Goal: Task Accomplishment & Management: Manage account settings

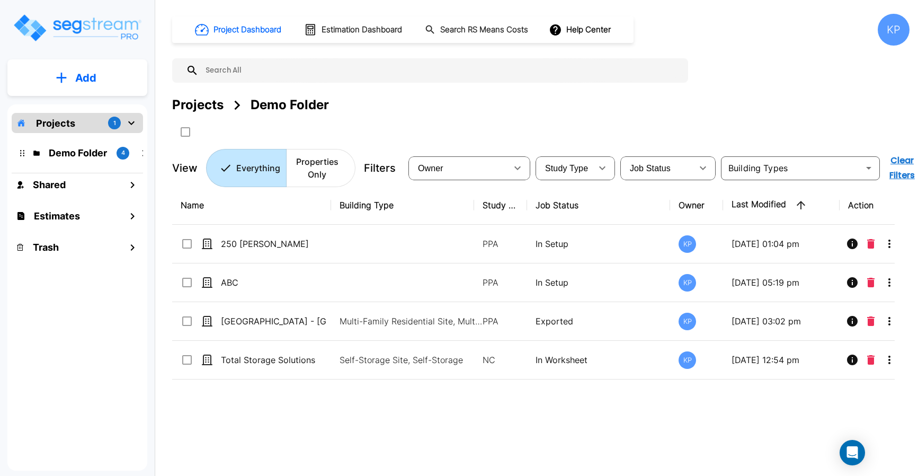
click at [73, 121] on p "Projects" at bounding box center [55, 123] width 39 height 14
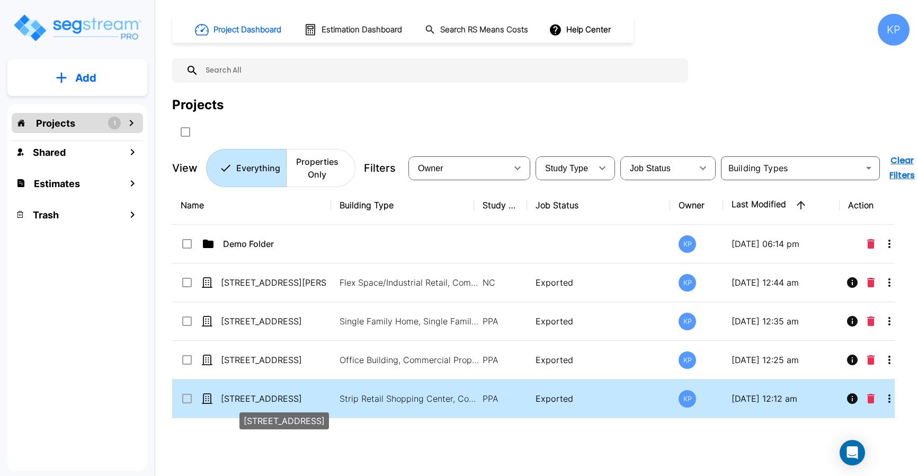
click at [265, 398] on p "[STREET_ADDRESS]" at bounding box center [274, 398] width 106 height 13
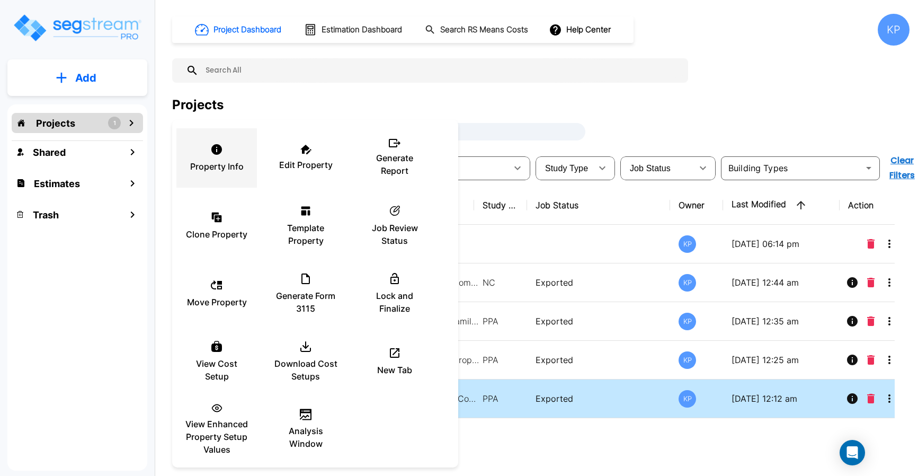
click at [201, 162] on p "Property Info" at bounding box center [216, 166] width 53 height 13
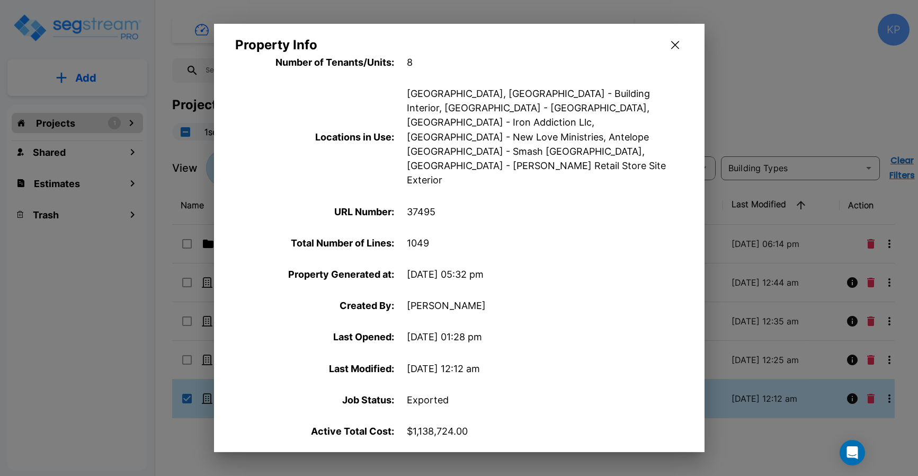
scroll to position [488, 0]
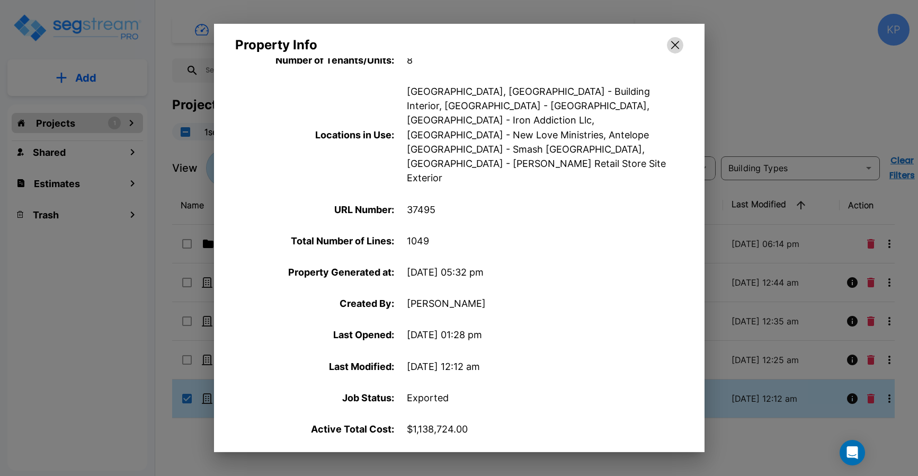
click at [676, 47] on icon "button" at bounding box center [675, 45] width 8 height 8
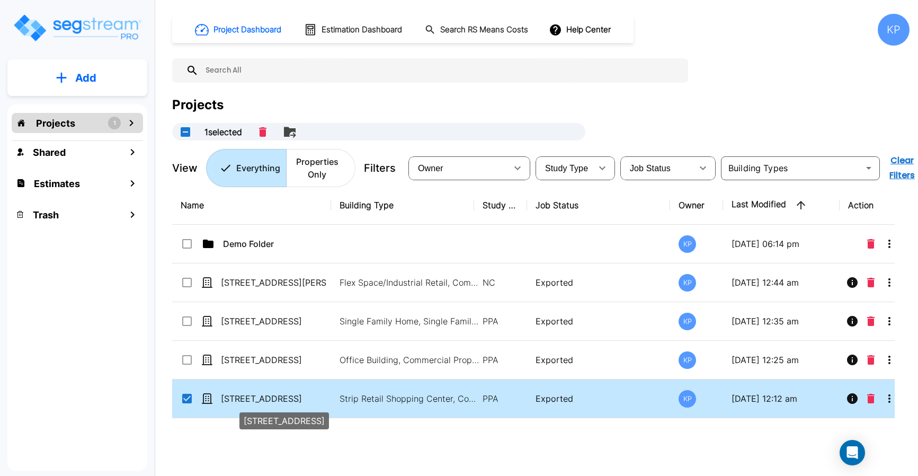
click at [249, 399] on p "[STREET_ADDRESS]" at bounding box center [274, 398] width 106 height 13
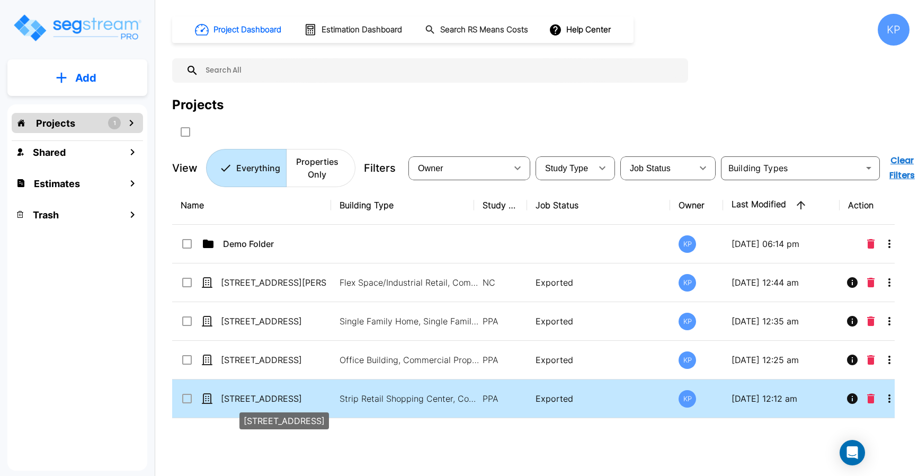
click at [253, 400] on p "[STREET_ADDRESS]" at bounding box center [274, 398] width 106 height 13
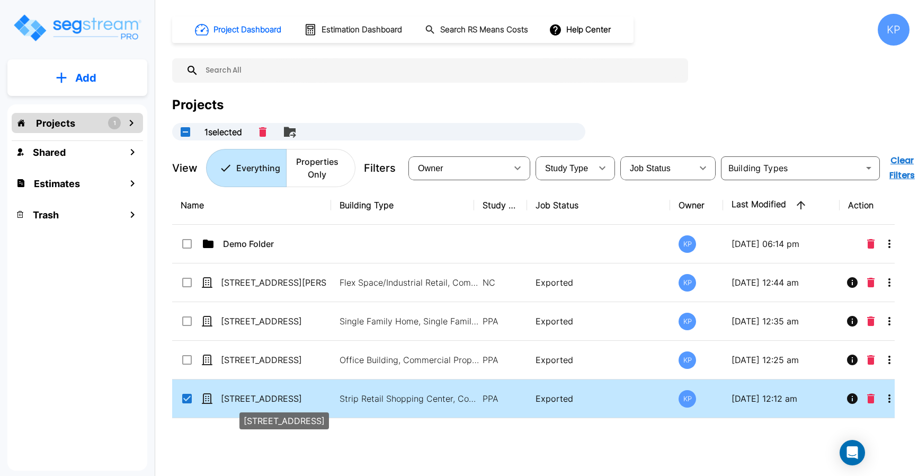
checkbox input "true"
click at [253, 400] on p "[STREET_ADDRESS]" at bounding box center [274, 398] width 106 height 13
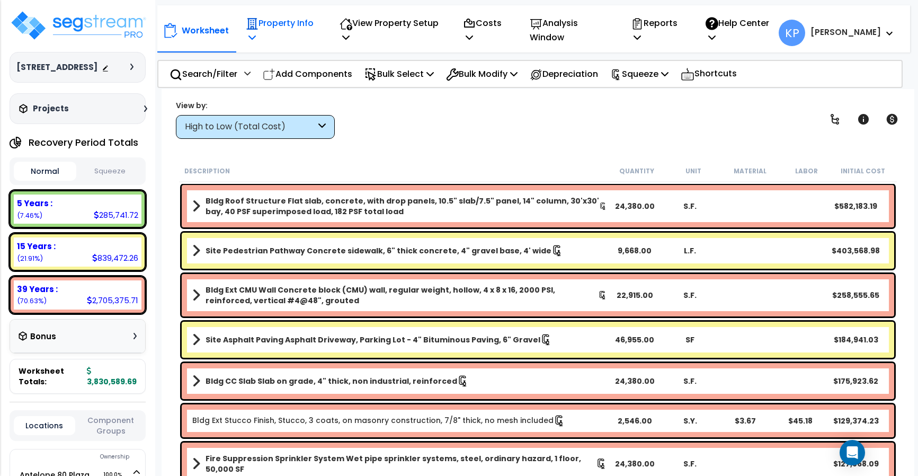
click at [264, 25] on p "Property Info" at bounding box center [282, 30] width 72 height 29
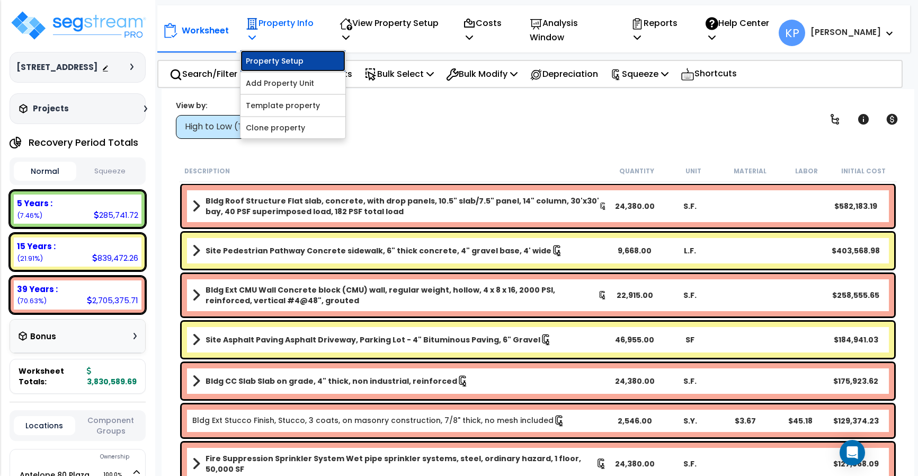
click at [283, 61] on link "Property Setup" at bounding box center [292, 60] width 105 height 21
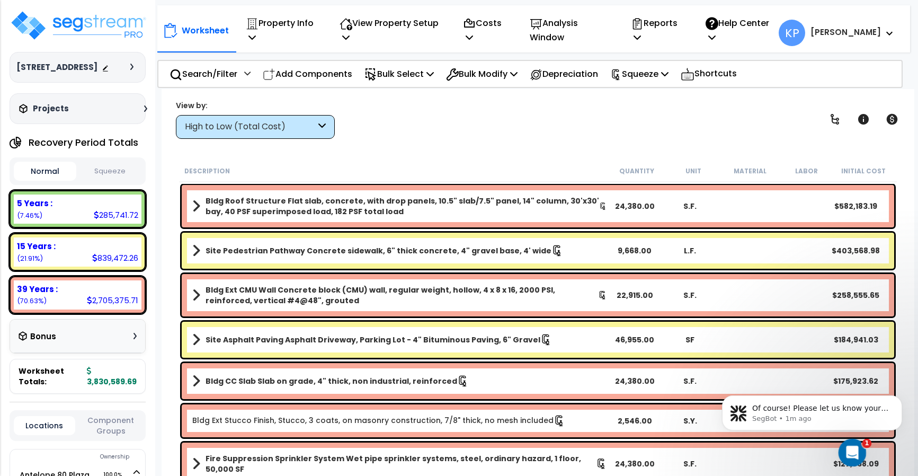
click at [842, 451] on icon "Open Intercom Messenger" at bounding box center [850, 450] width 17 height 17
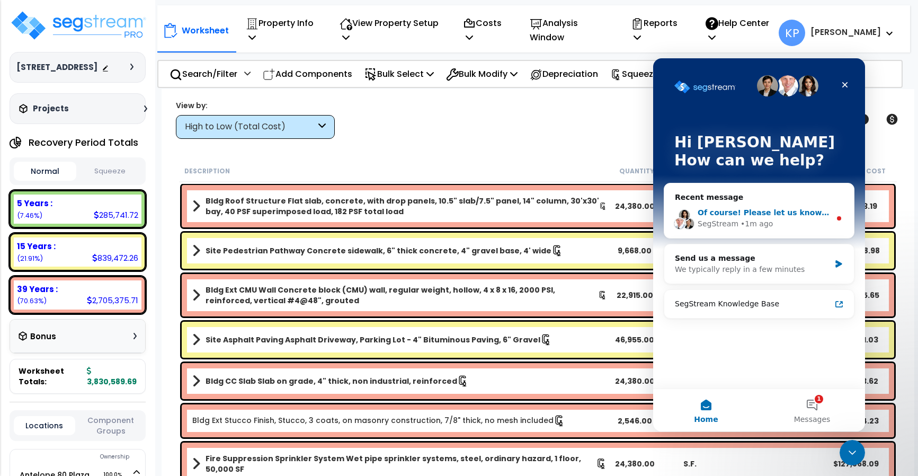
click at [744, 226] on div "• 1m ago" at bounding box center [756, 223] width 32 height 11
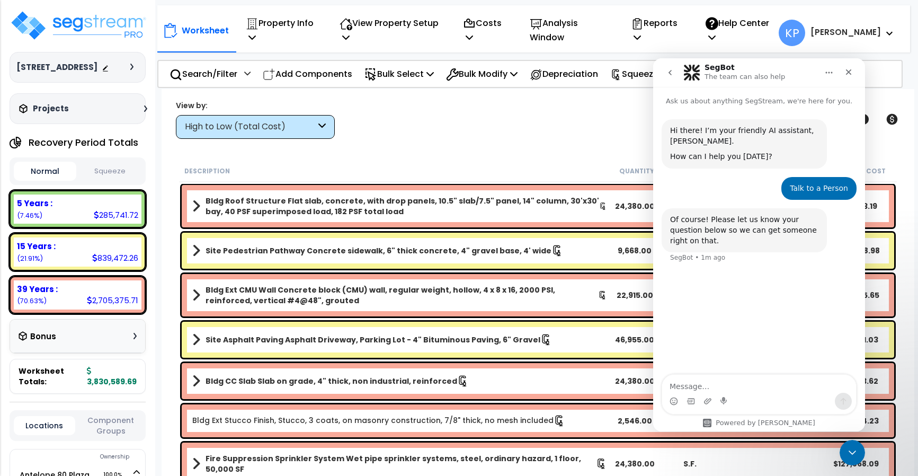
click at [740, 381] on textarea "Message…" at bounding box center [759, 383] width 194 height 18
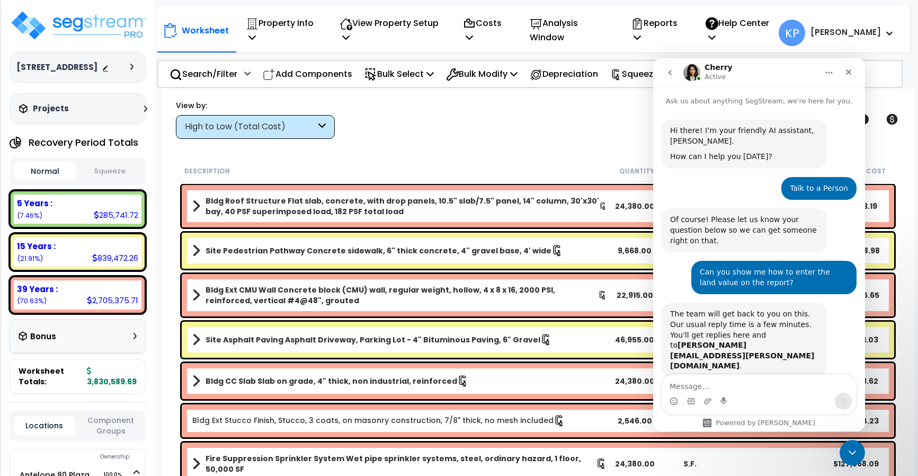
scroll to position [282, 0]
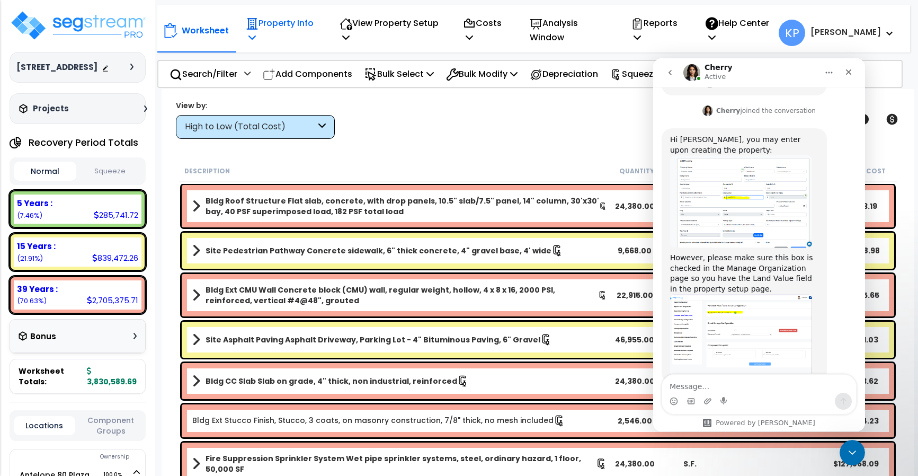
click at [252, 38] on icon at bounding box center [251, 37] width 7 height 8
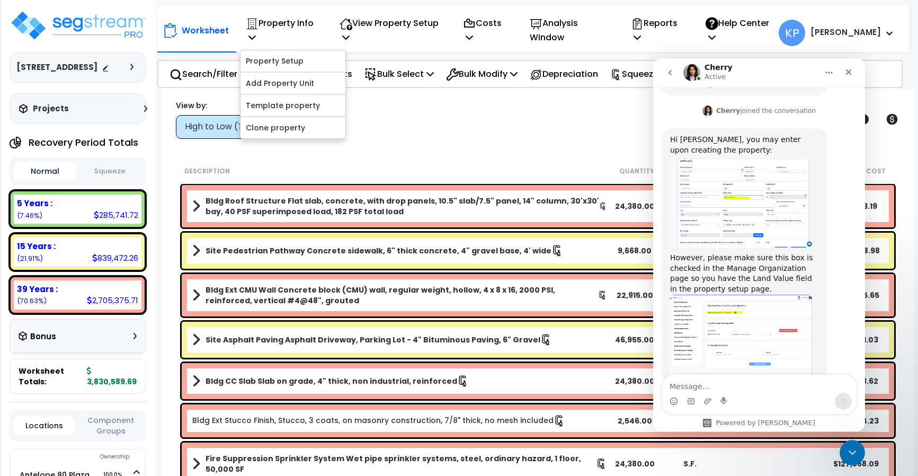
click at [751, 182] on img "Cherry says…" at bounding box center [741, 201] width 142 height 92
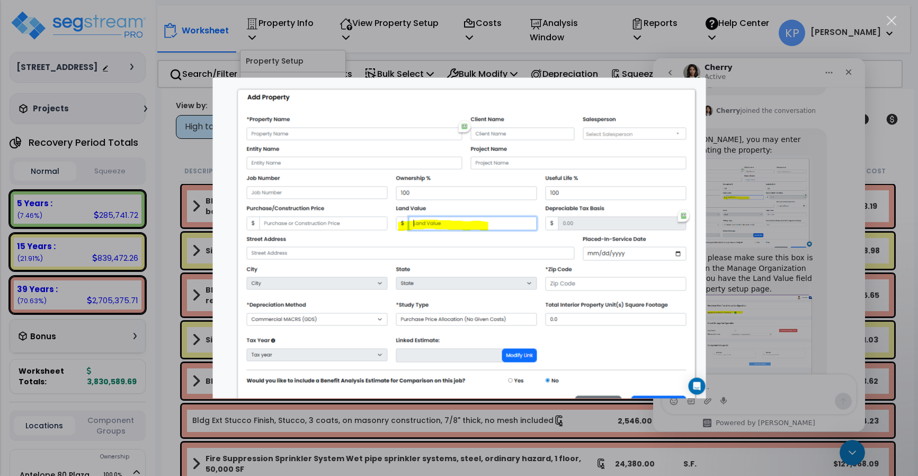
click at [429, 41] on div "Intercom messenger" at bounding box center [459, 238] width 918 height 476
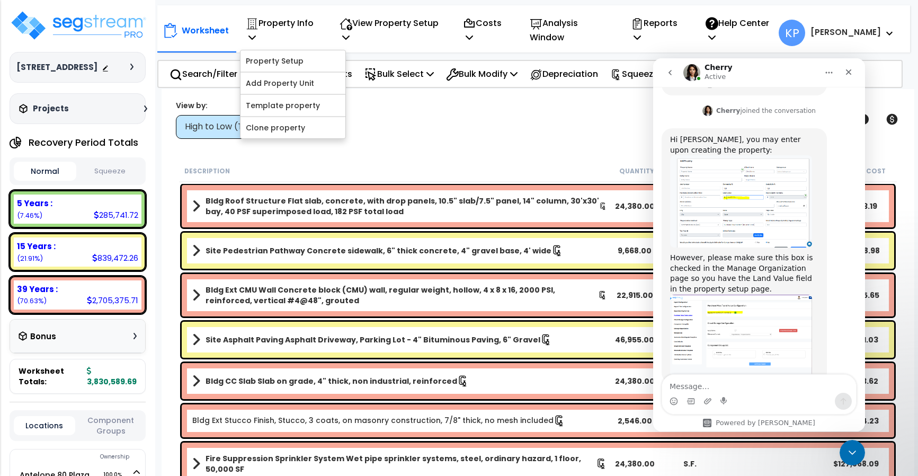
click at [54, 72] on h3 "[STREET_ADDRESS]" at bounding box center [56, 67] width 81 height 11
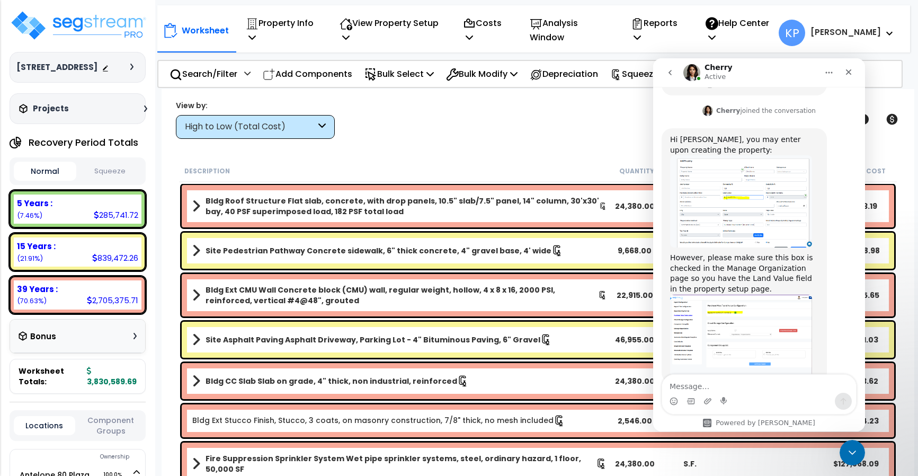
click at [61, 114] on div "Projects Recent/In-folder Properties" at bounding box center [78, 108] width 136 height 31
click at [59, 110] on h3 "Projects" at bounding box center [51, 108] width 36 height 11
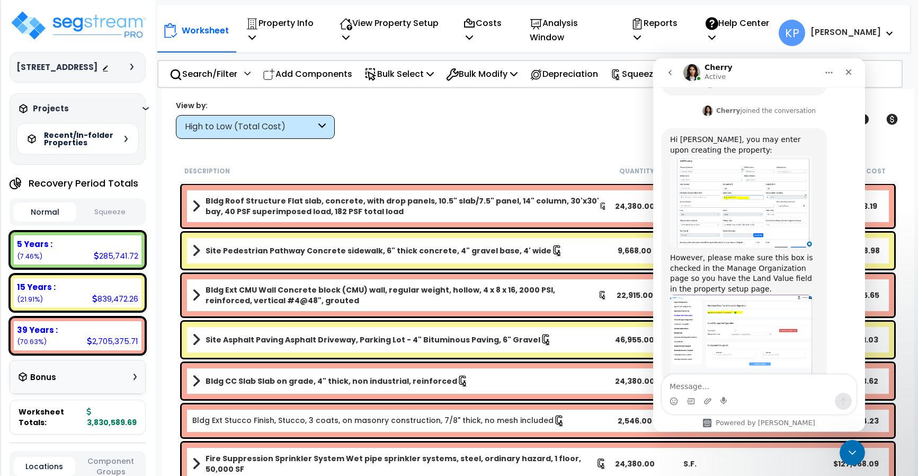
click at [51, 65] on h3 "[STREET_ADDRESS]" at bounding box center [56, 67] width 81 height 11
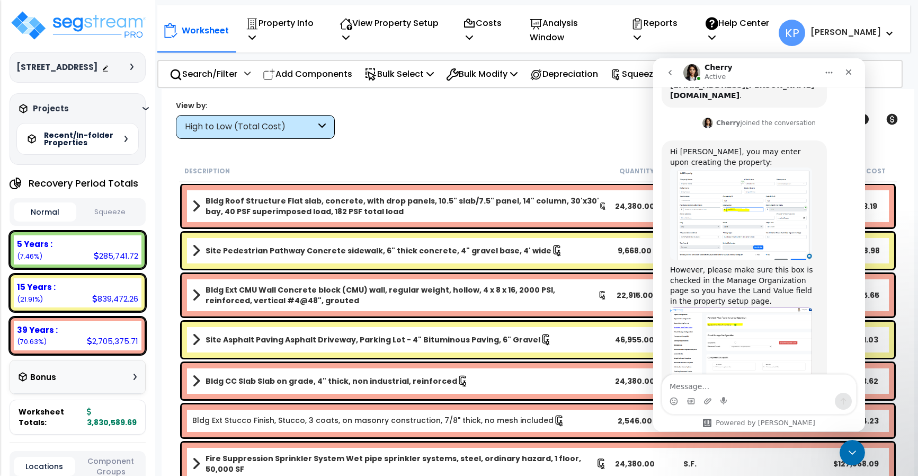
scroll to position [282, 0]
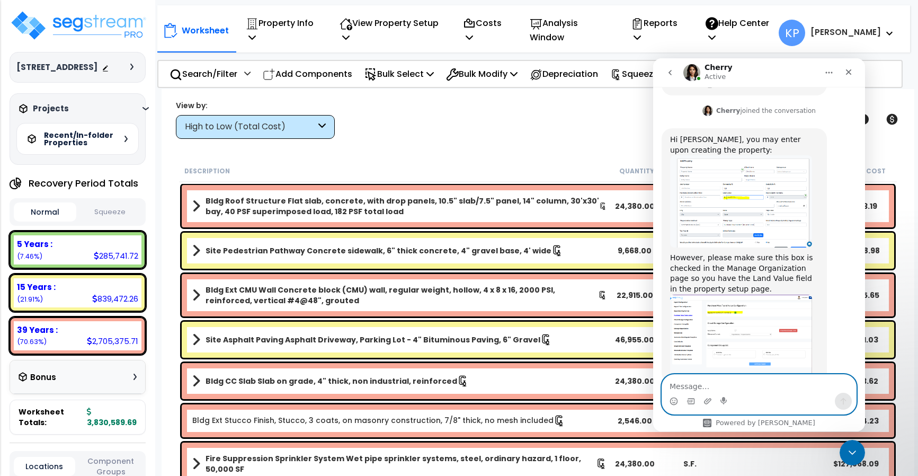
click at [701, 386] on textarea "Message…" at bounding box center [759, 383] width 194 height 18
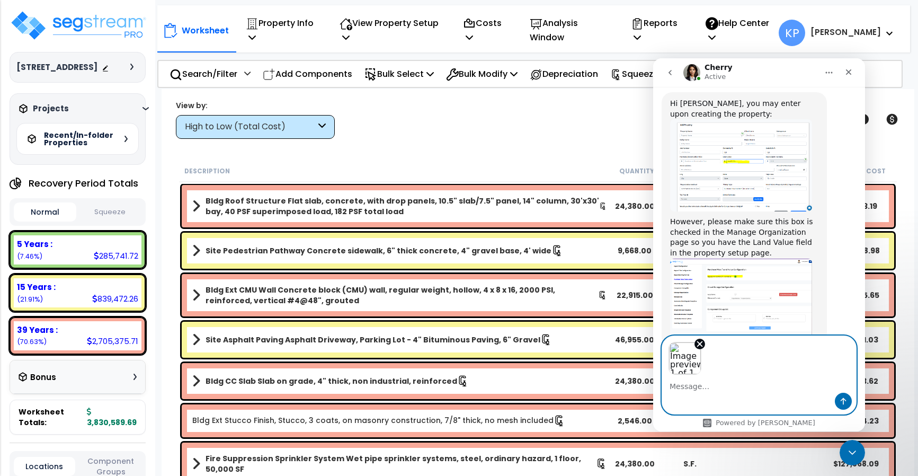
scroll to position [321, 0]
click at [846, 402] on icon "Send a message…" at bounding box center [843, 401] width 8 height 8
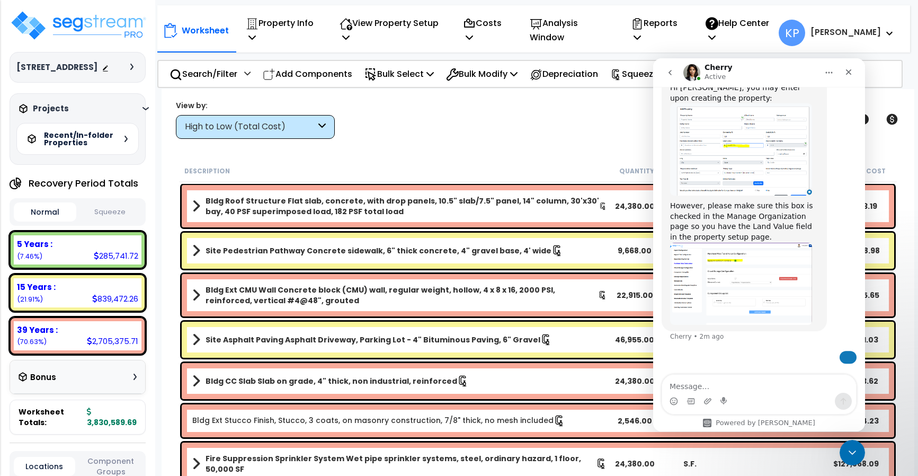
scroll to position [381, 0]
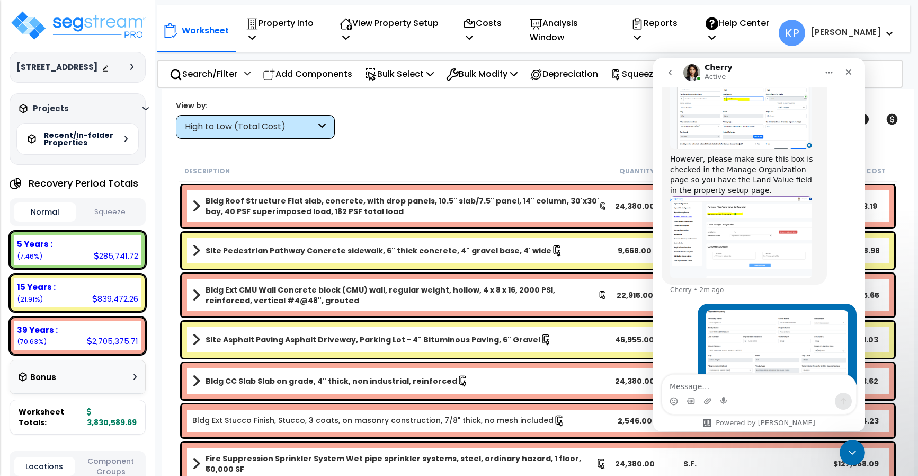
click at [716, 389] on textarea "Message…" at bounding box center [759, 383] width 194 height 18
click at [672, 386] on textarea "There is no option available" at bounding box center [759, 383] width 194 height 18
click at [668, 386] on textarea "There is no option available" at bounding box center [759, 383] width 194 height 18
type textarea "Hi Cherry, There is no option available"
click at [841, 402] on icon "Send a message…" at bounding box center [843, 401] width 8 height 8
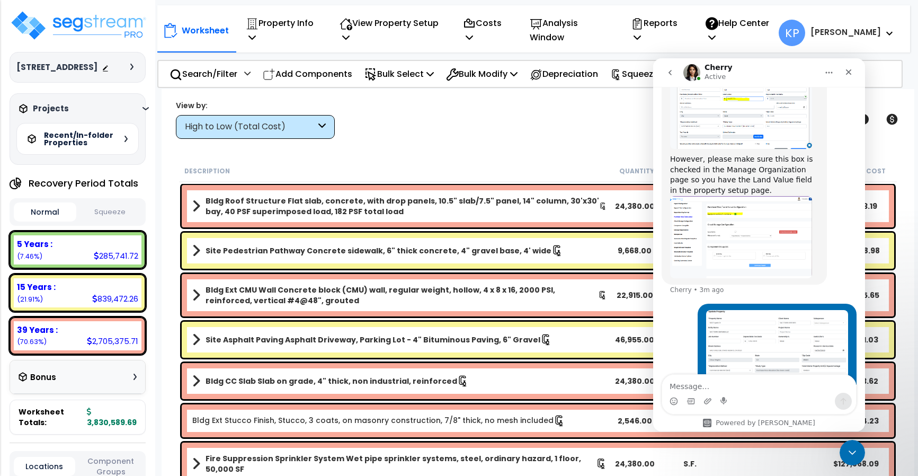
scroll to position [405, 0]
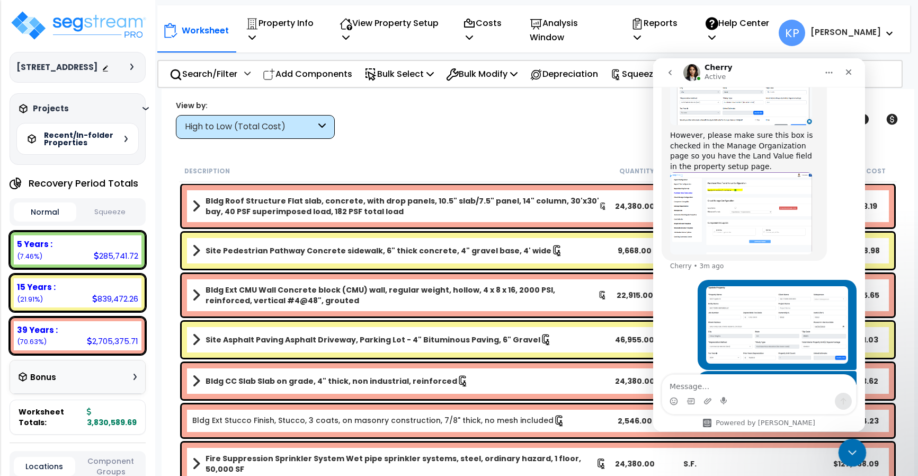
click at [851, 449] on icon "Close Intercom Messenger" at bounding box center [850, 450] width 13 height 13
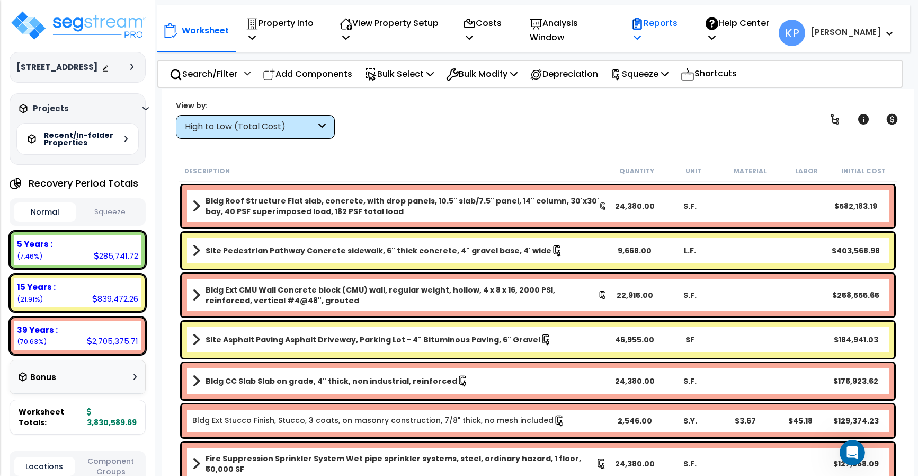
click at [641, 36] on icon at bounding box center [637, 37] width 7 height 8
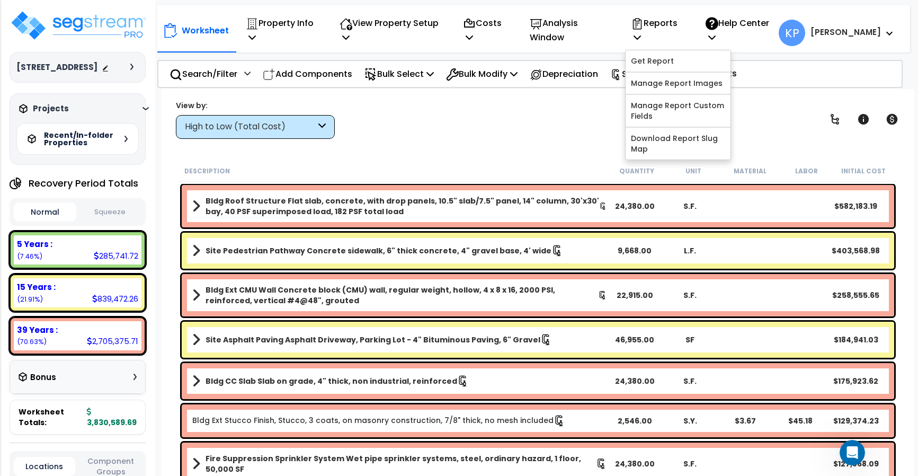
click at [587, 114] on div "View by: High to Low (Total Cost) High to Low (Total Cost)" at bounding box center [537, 119] width 731 height 39
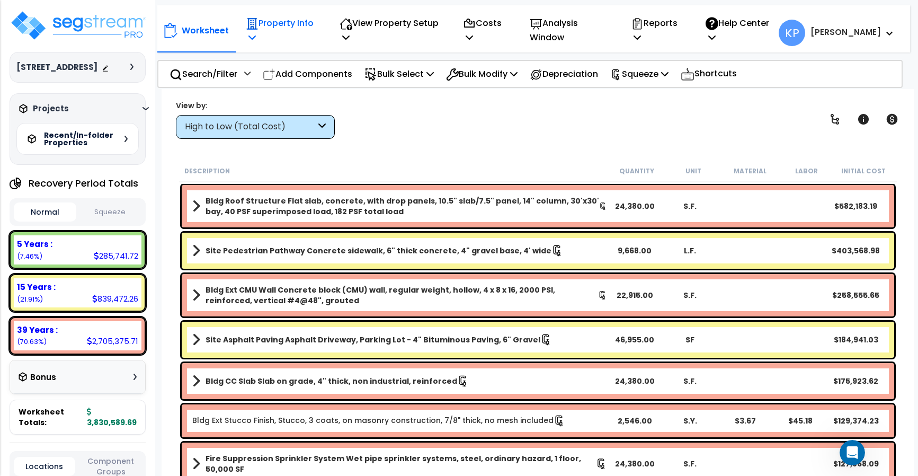
click at [249, 36] on icon at bounding box center [251, 37] width 7 height 8
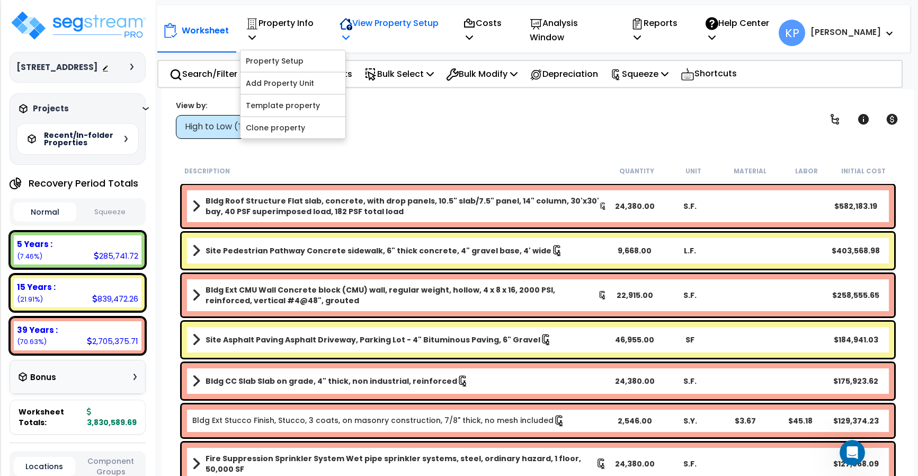
click at [350, 39] on icon at bounding box center [345, 37] width 7 height 8
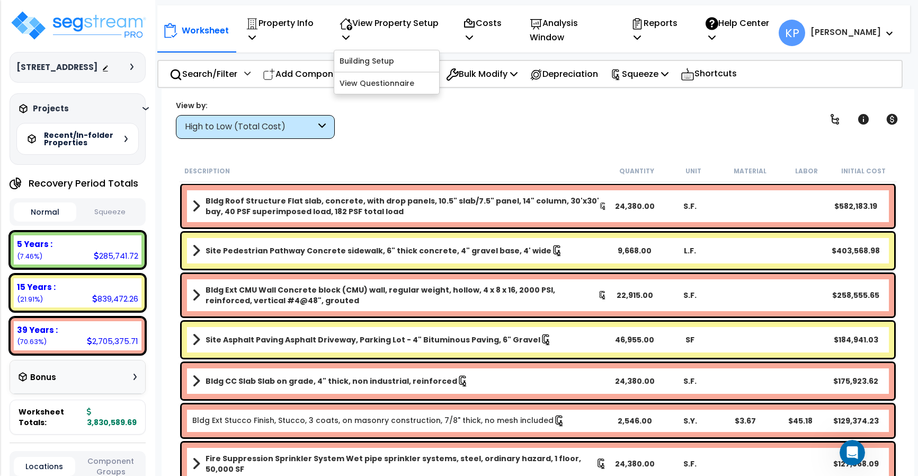
click at [505, 101] on div "View by: High to Low (Total Cost) High to Low (Total Cost)" at bounding box center [537, 119] width 731 height 39
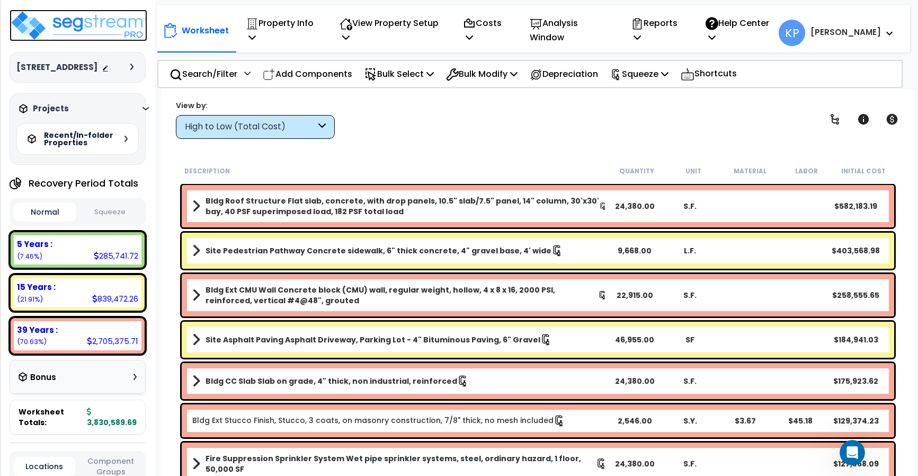
click at [58, 22] on img at bounding box center [79, 26] width 138 height 32
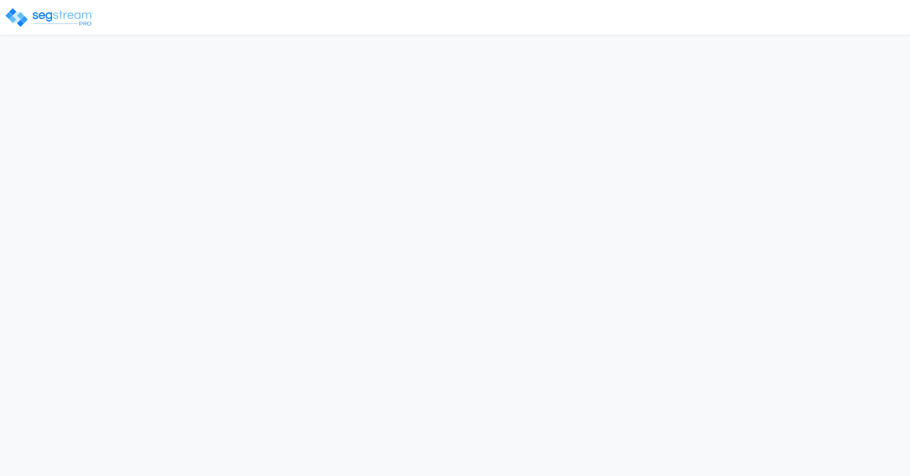
select select "2024"
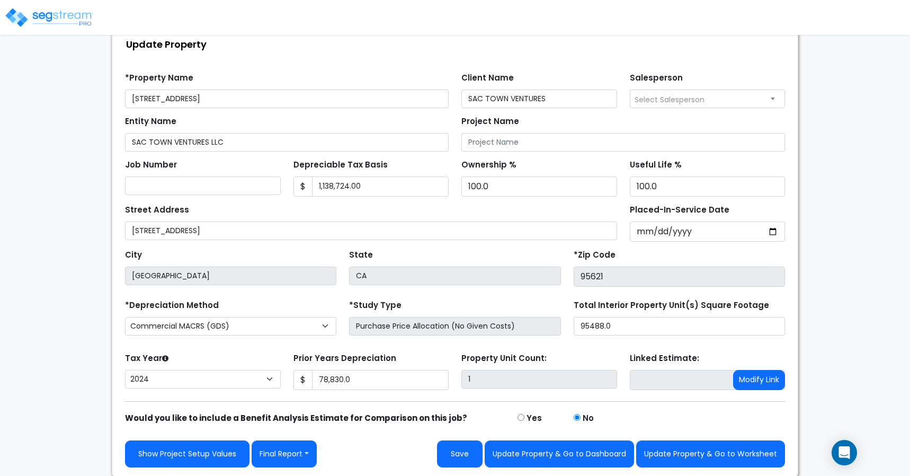
scroll to position [67, 0]
click at [845, 458] on div "Open Intercom Messenger" at bounding box center [845, 453] width 28 height 28
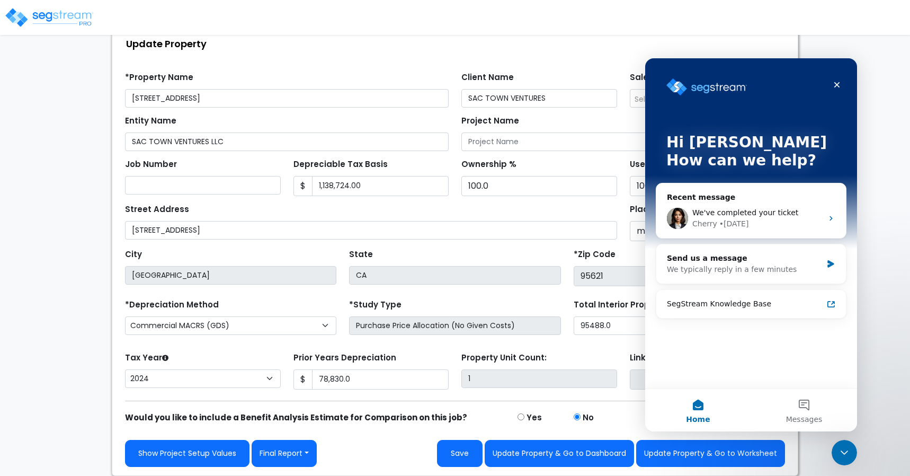
scroll to position [0, 0]
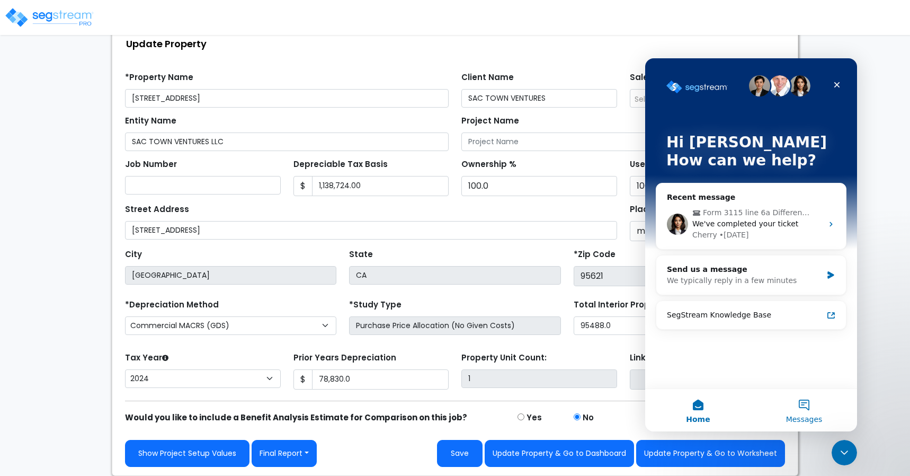
click at [806, 405] on button "Messages" at bounding box center [804, 410] width 106 height 42
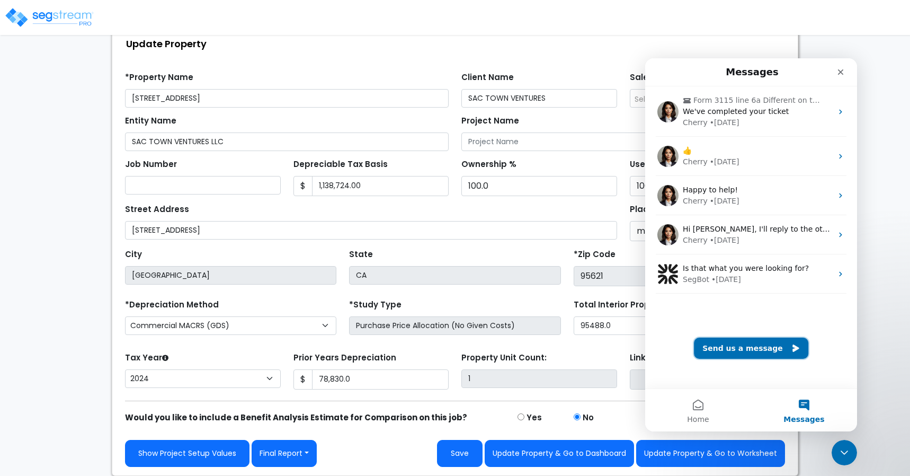
click at [774, 346] on button "Send us a message" at bounding box center [751, 347] width 114 height 21
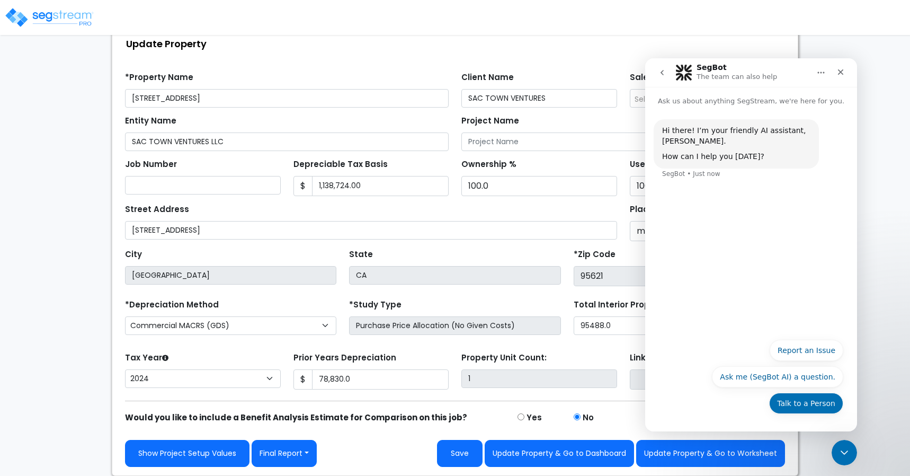
click at [807, 403] on button "Talk to a Person" at bounding box center [806, 402] width 74 height 21
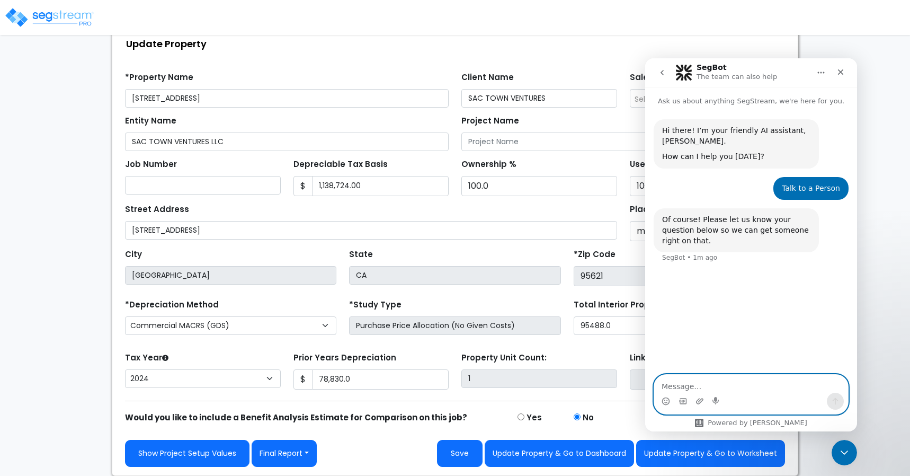
click at [690, 385] on textarea "Message…" at bounding box center [751, 383] width 194 height 18
paste textarea "Can you show me how to enter the land value on the report?"
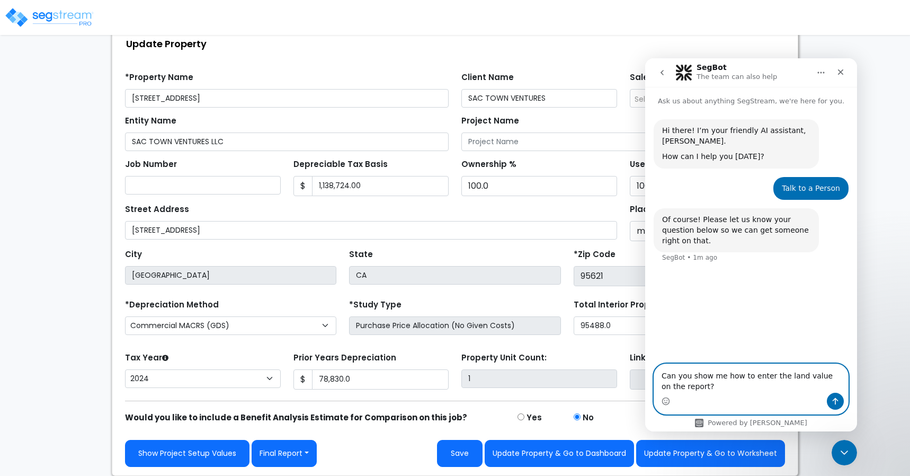
type textarea "Can you show me how to enter the land value on the report?"
click at [831, 404] on icon "Send a message…" at bounding box center [835, 401] width 8 height 8
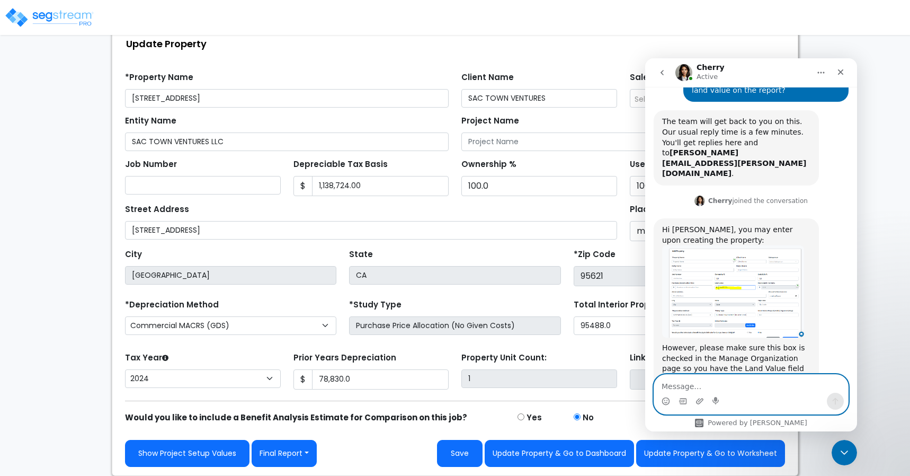
scroll to position [282, 0]
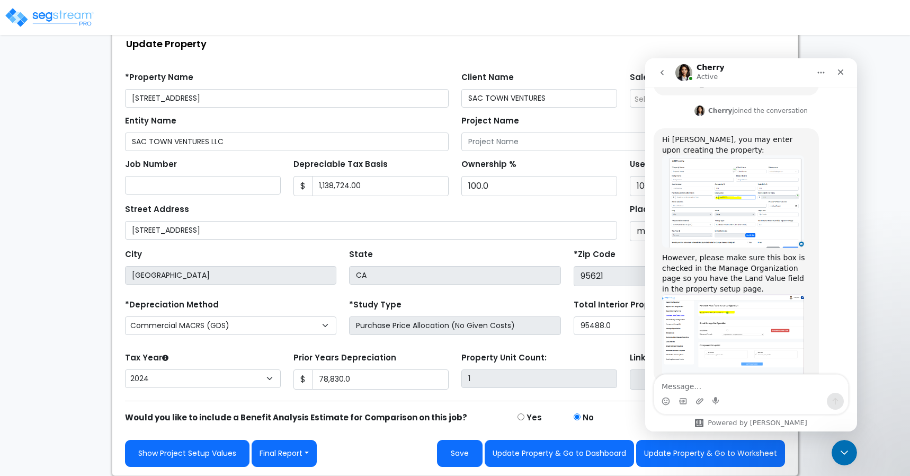
click at [762, 184] on img "Cherry says…" at bounding box center [733, 201] width 142 height 92
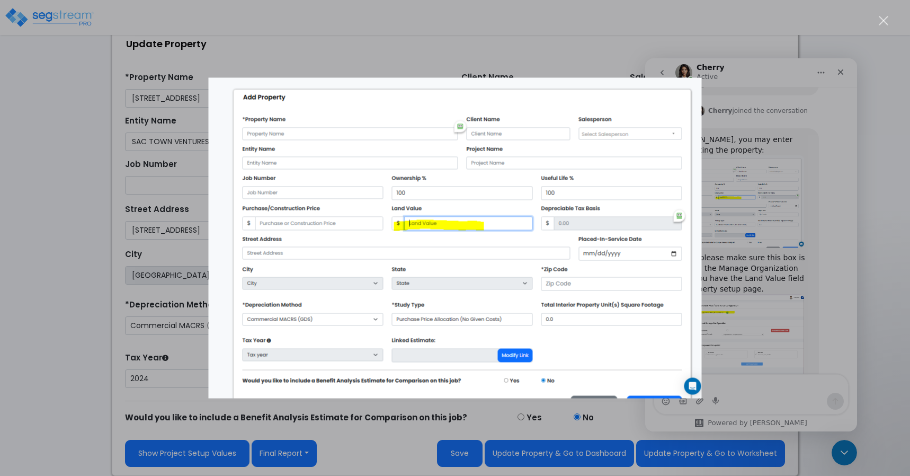
click at [563, 43] on div "Intercom messenger" at bounding box center [455, 238] width 910 height 476
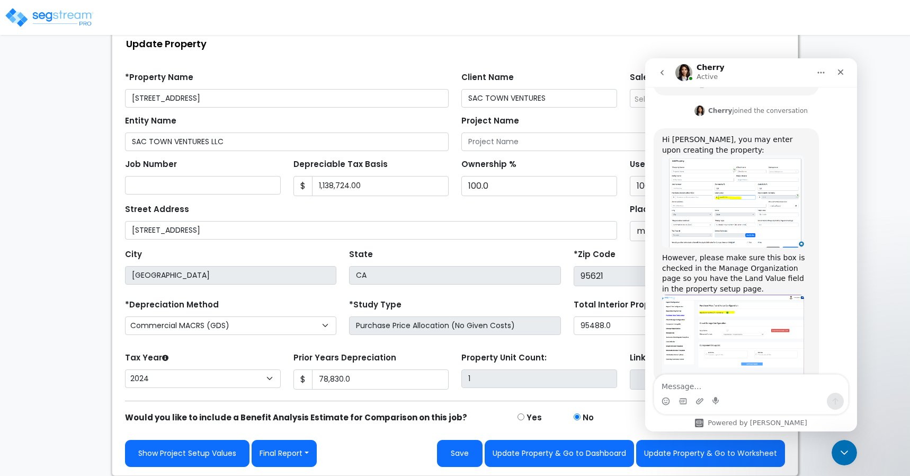
click at [711, 295] on img "Cherry says…" at bounding box center [733, 336] width 142 height 83
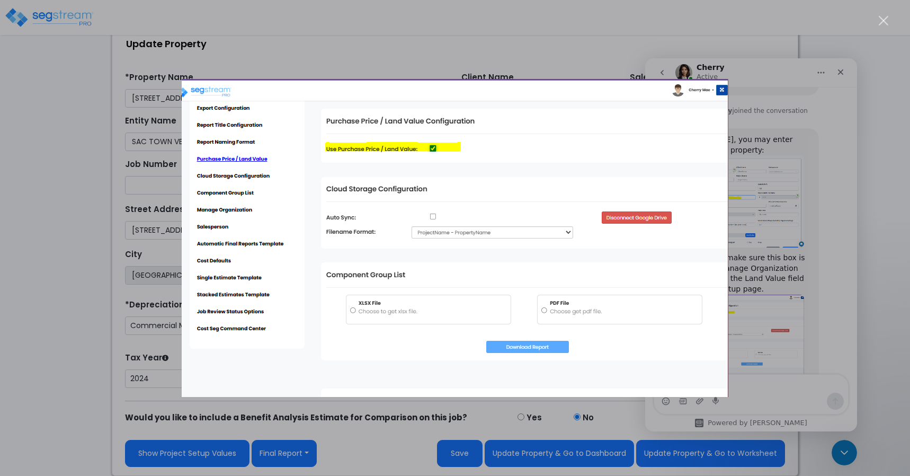
click at [592, 50] on div "Intercom messenger" at bounding box center [455, 238] width 910 height 476
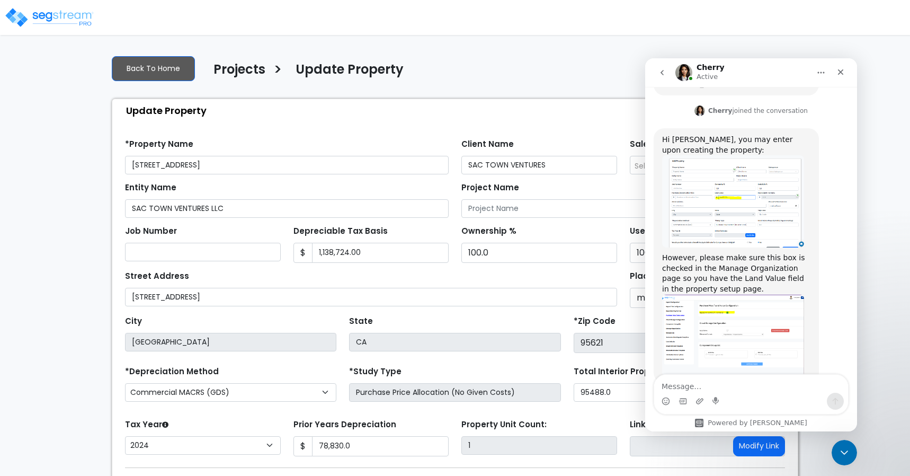
click at [466, 279] on div "Street Address 6412 TUPELO DR, CITRUS HEIGHTS, CA 95621" at bounding box center [371, 287] width 492 height 38
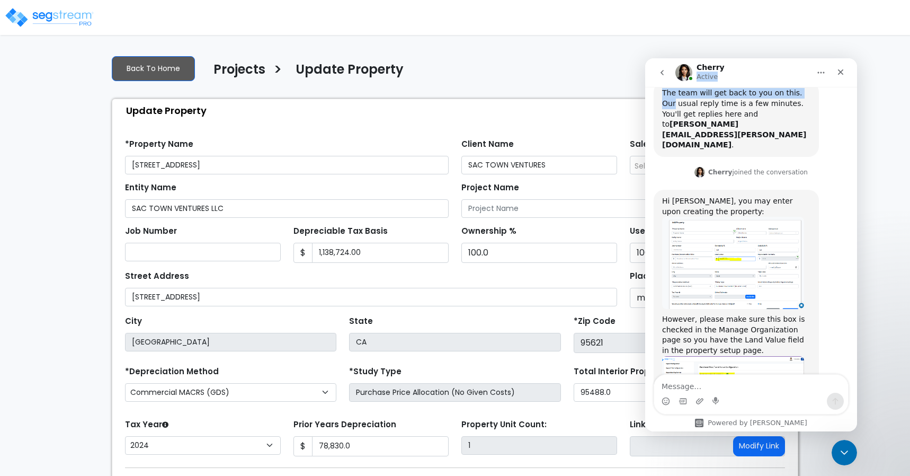
drag, startPoint x: 761, startPoint y: 72, endPoint x: 800, endPoint y: 91, distance: 43.8
click at [800, 91] on div "Cherry Active Ask us about anything SegStream, we're here for you. Hi there! I’…" at bounding box center [751, 244] width 212 height 373
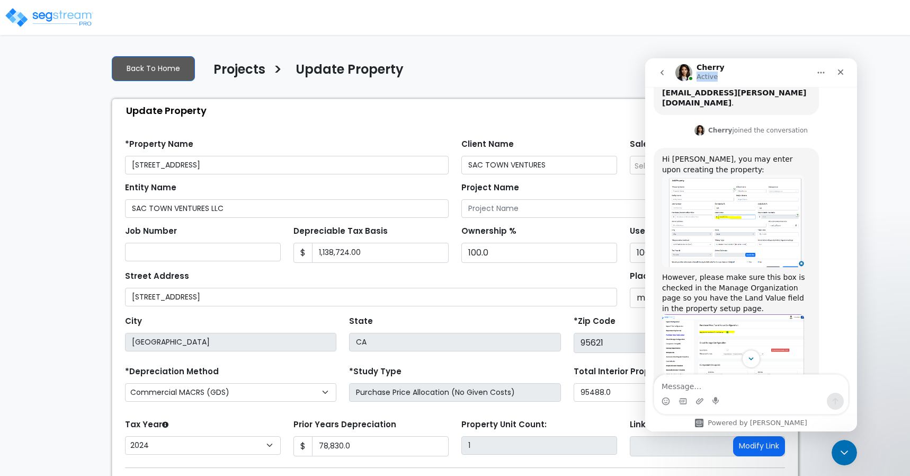
scroll to position [282, 0]
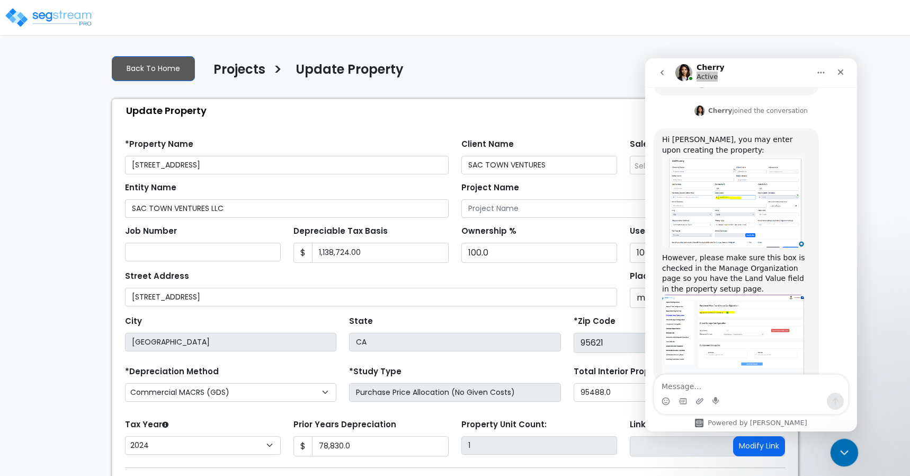
click at [845, 443] on div "Close Intercom Messenger" at bounding box center [842, 450] width 25 height 25
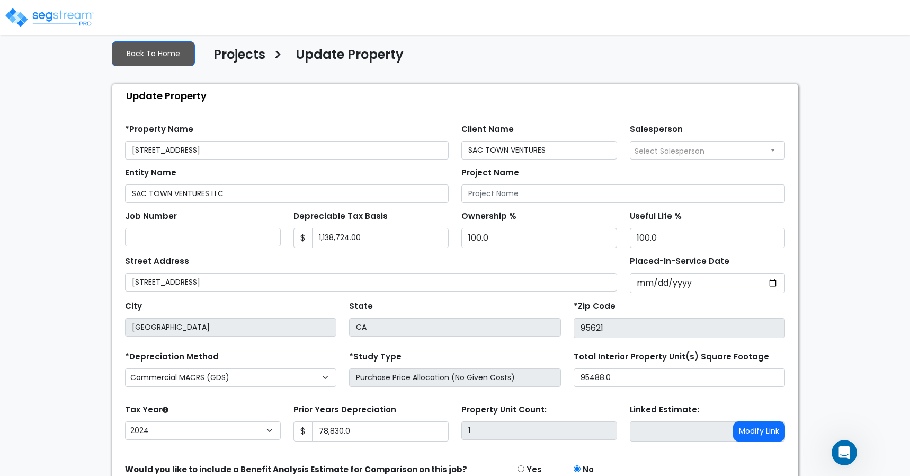
scroll to position [0, 0]
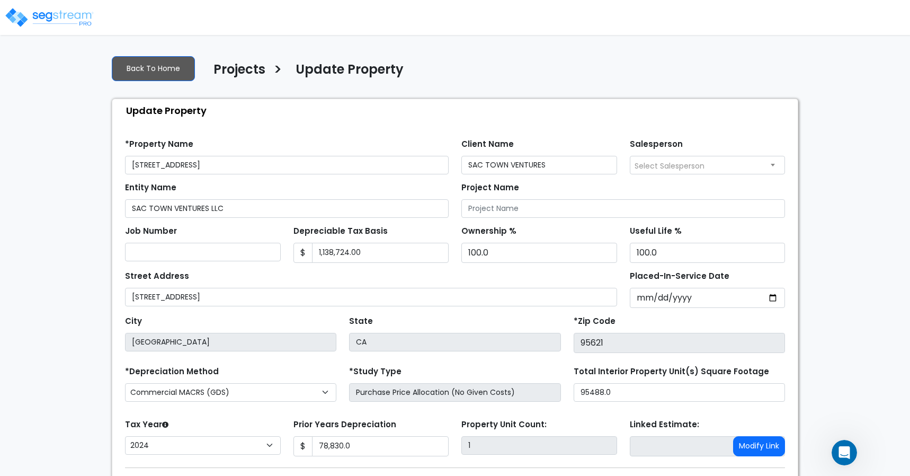
click at [223, 73] on h4 "Projects" at bounding box center [239, 71] width 52 height 18
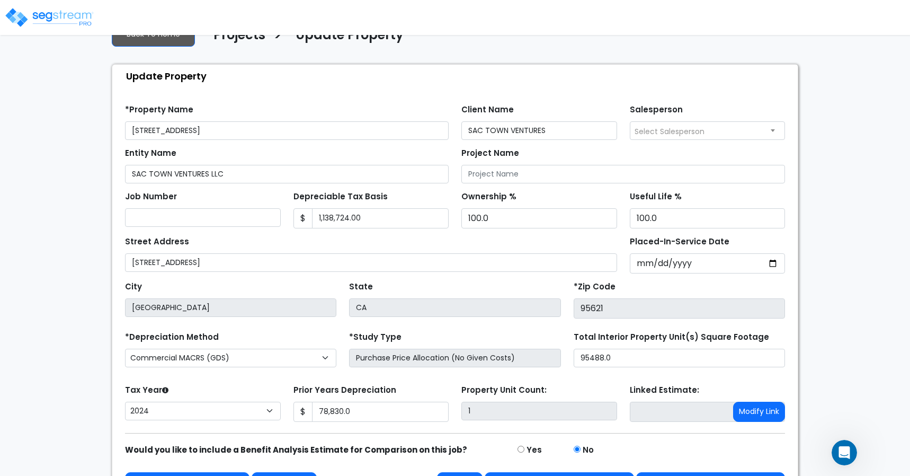
scroll to position [67, 0]
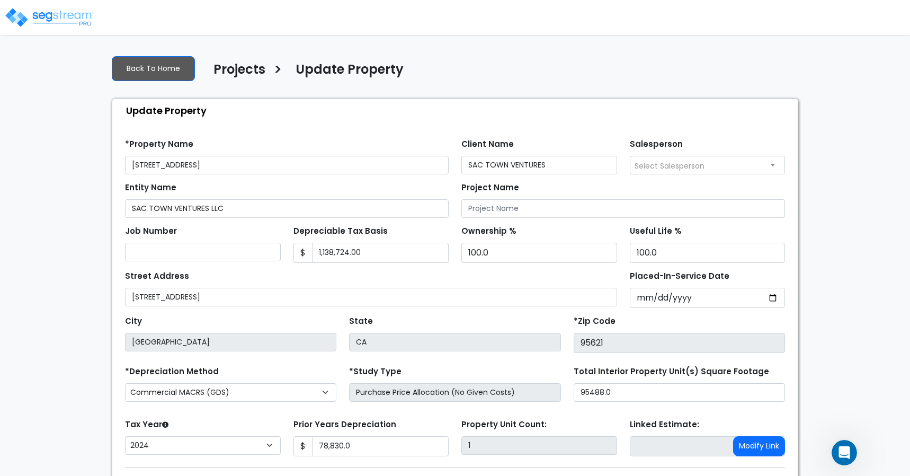
click at [248, 65] on h4 "Projects" at bounding box center [239, 71] width 52 height 18
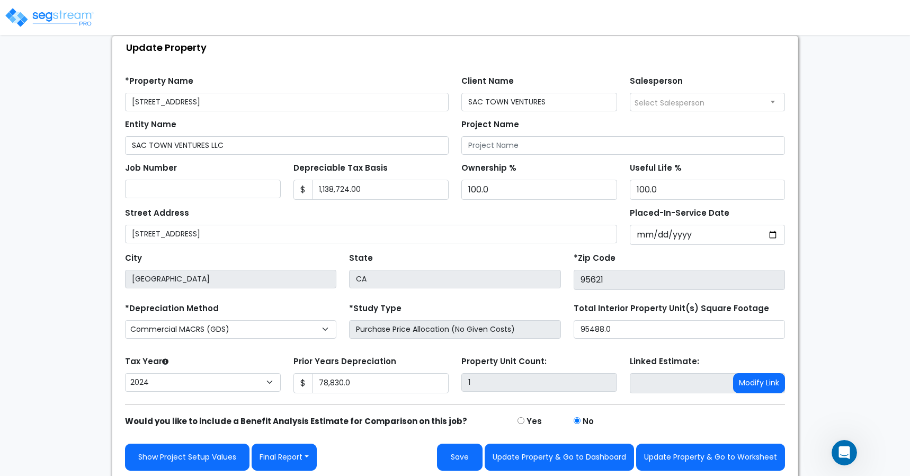
scroll to position [67, 0]
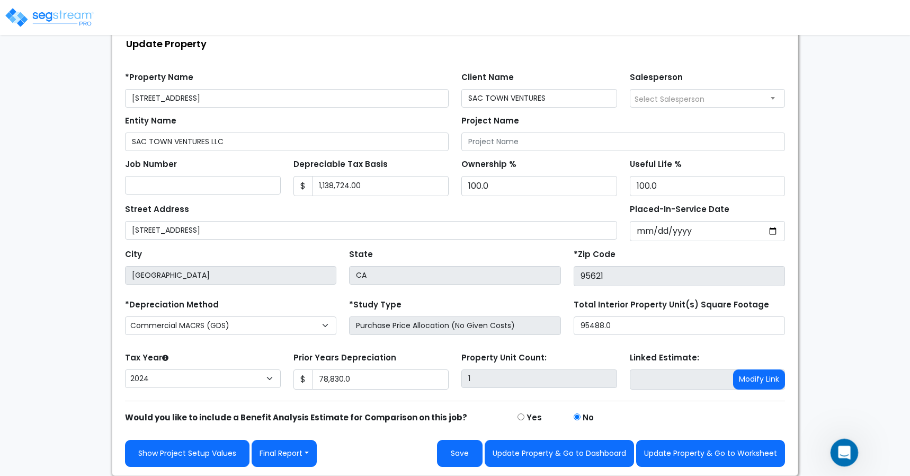
click at [844, 457] on icon "Open Intercom Messenger" at bounding box center [842, 450] width 17 height 17
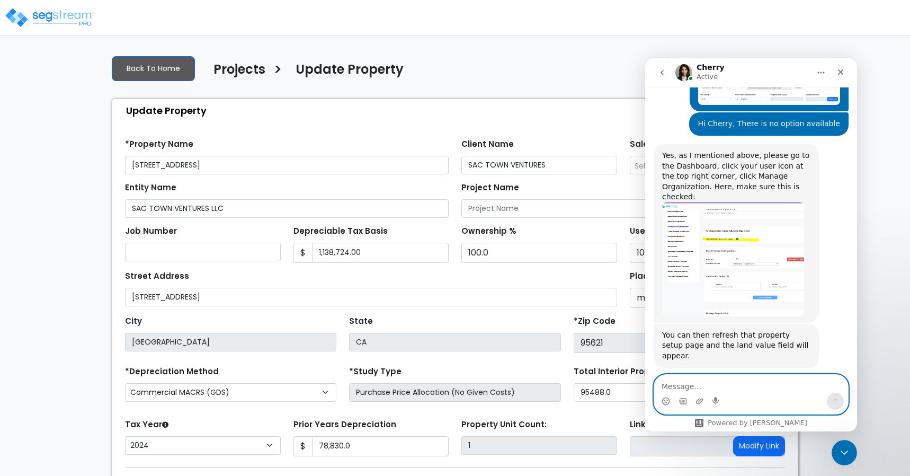
scroll to position [679, 0]
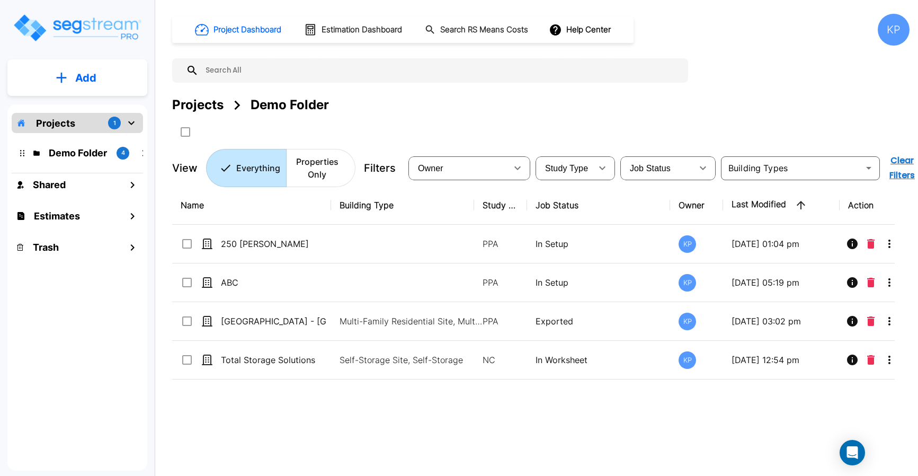
click at [65, 127] on p "Projects" at bounding box center [55, 123] width 39 height 14
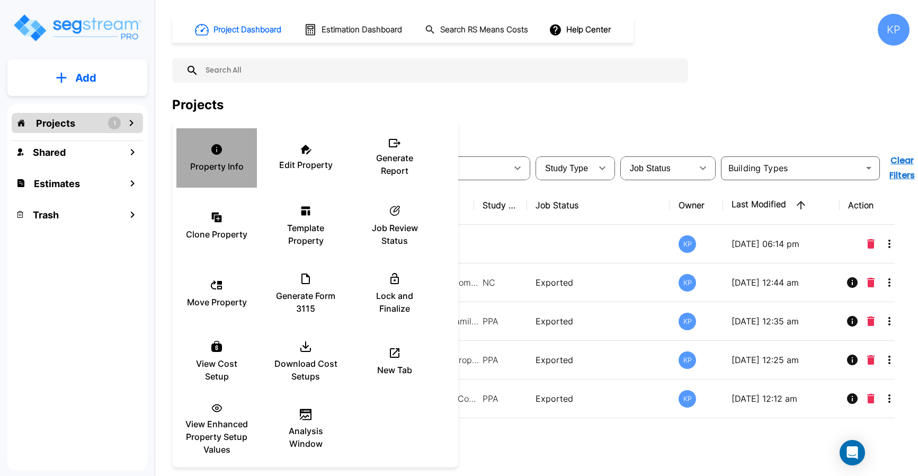
click at [215, 156] on div "Property Info" at bounding box center [217, 157] width 64 height 53
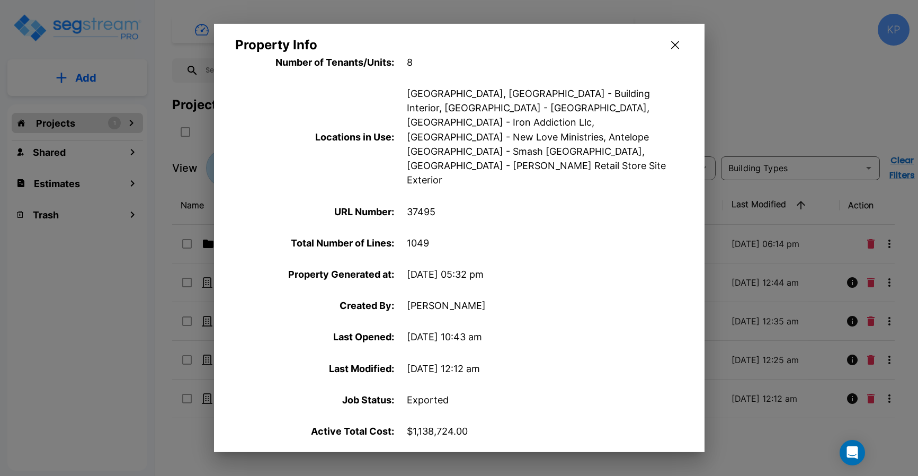
scroll to position [488, 0]
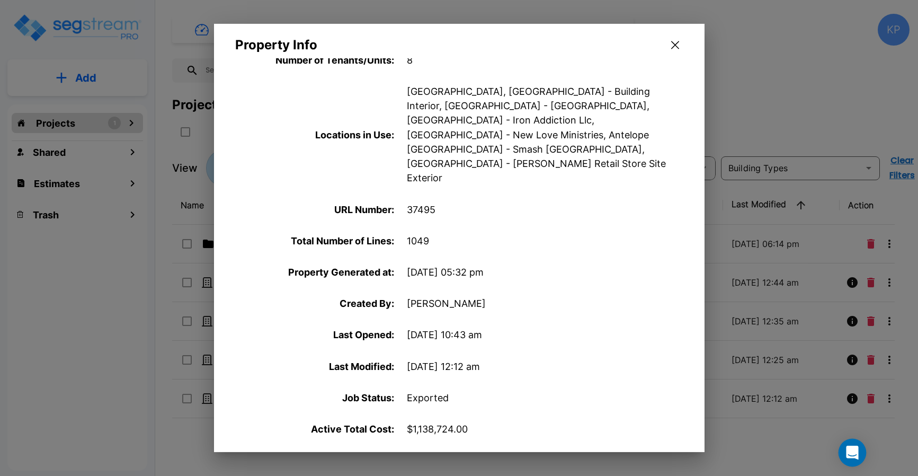
click at [854, 451] on icon "Open Intercom Messenger" at bounding box center [852, 452] width 12 height 14
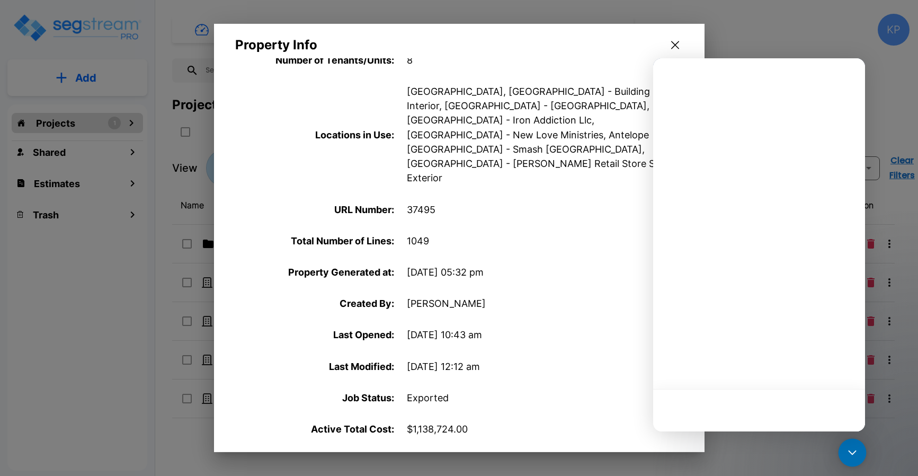
scroll to position [0, 0]
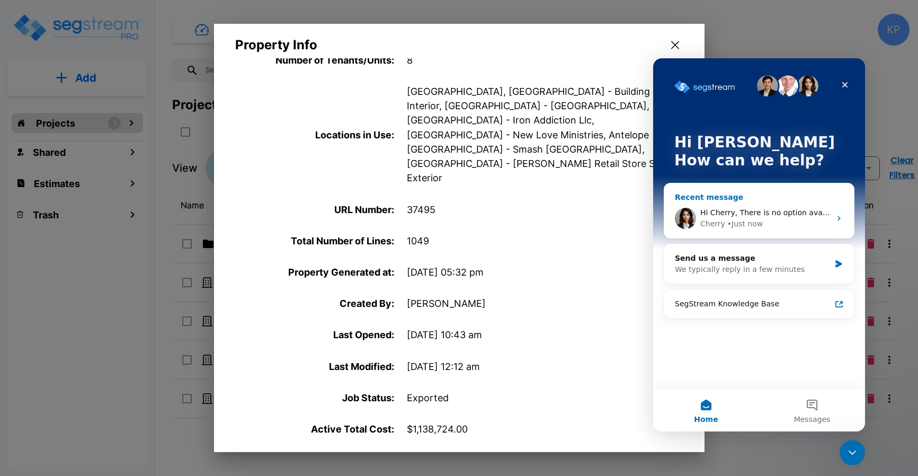
click at [772, 203] on div "Hi Cherry, There is no option available Cherry • Just now" at bounding box center [759, 218] width 190 height 39
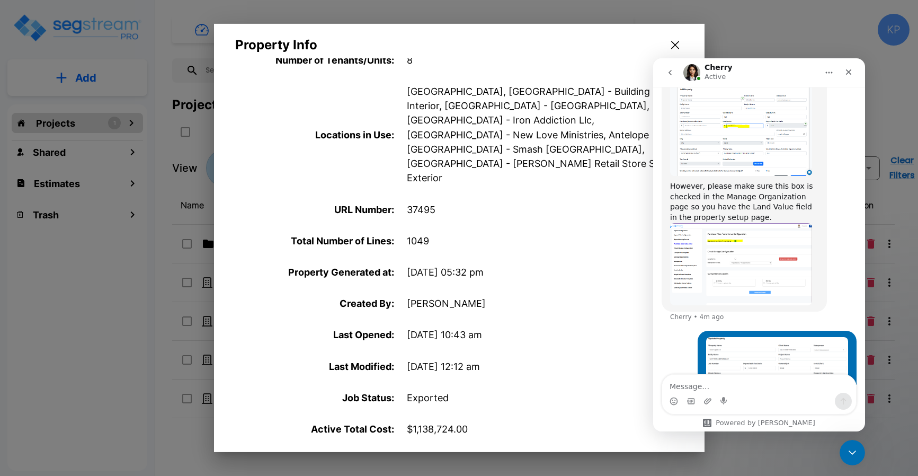
scroll to position [405, 0]
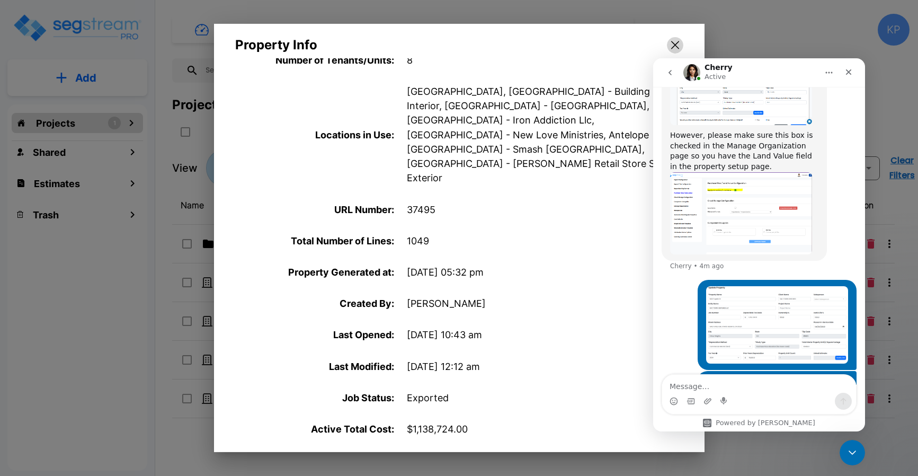
click at [675, 43] on icon "button" at bounding box center [675, 45] width 8 height 8
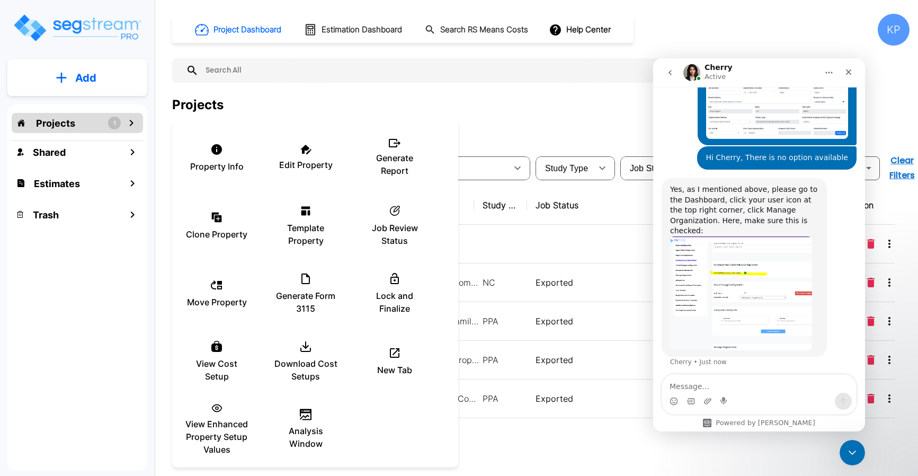
scroll to position [622, 0]
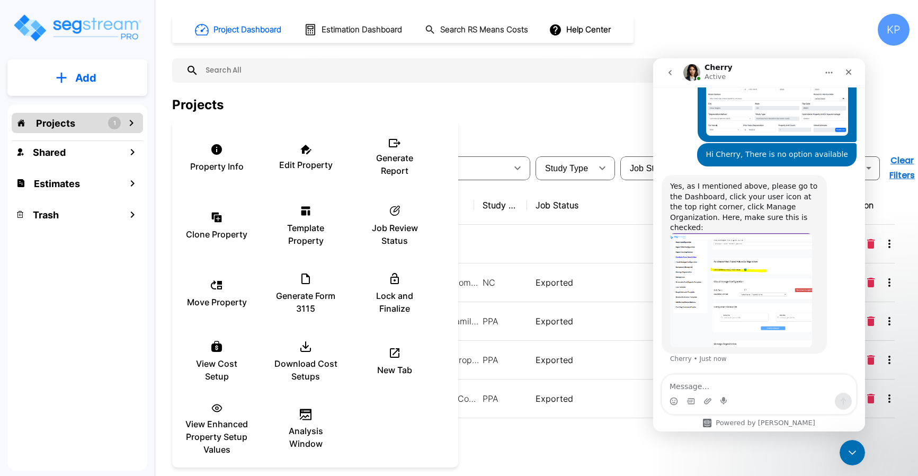
click at [529, 121] on div at bounding box center [459, 238] width 918 height 476
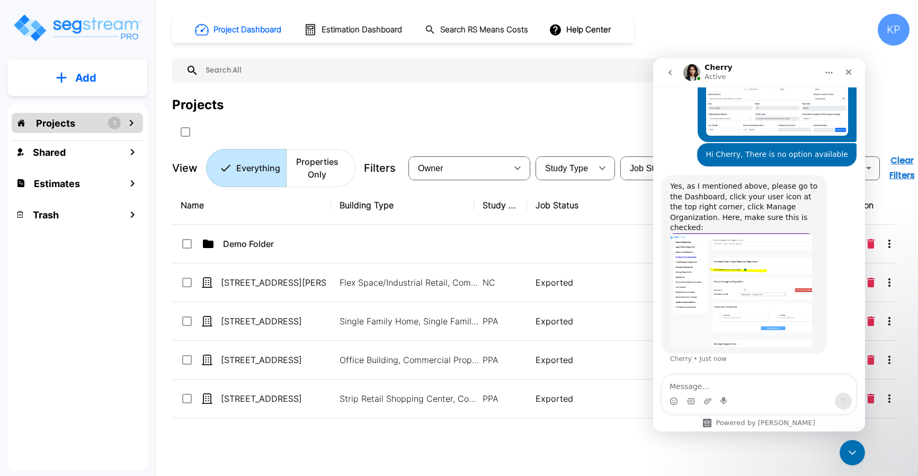
click at [53, 33] on img "mailbox folders" at bounding box center [77, 28] width 130 height 30
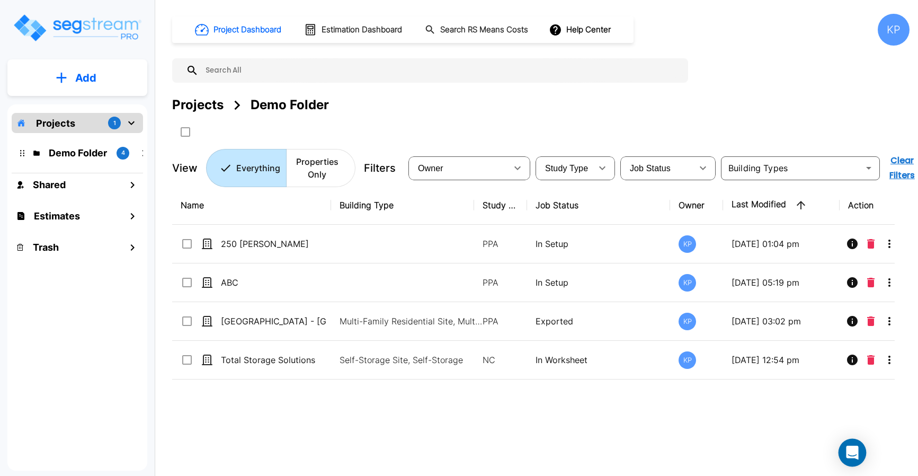
click at [859, 451] on div "Open Intercom Messenger" at bounding box center [852, 453] width 28 height 28
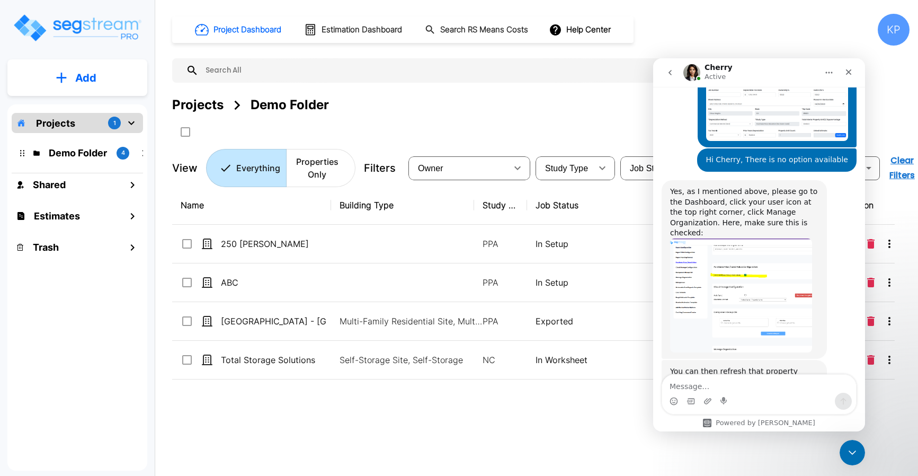
scroll to position [616, 0]
click at [740, 253] on img "Cherry says…" at bounding box center [741, 296] width 142 height 114
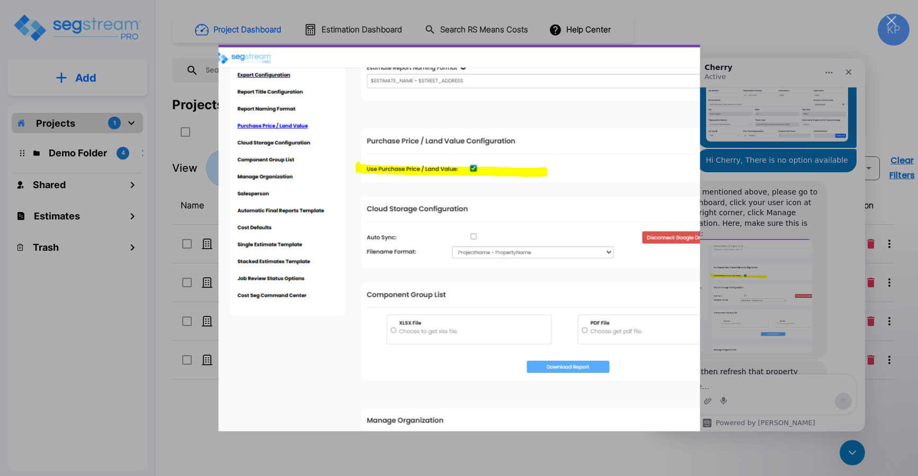
scroll to position [0, 0]
click at [64, 78] on div "Intercom messenger" at bounding box center [459, 238] width 918 height 476
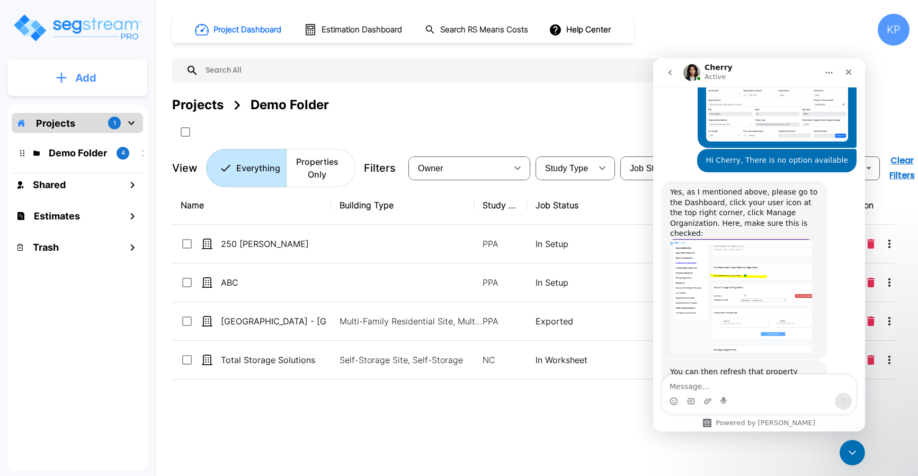
click at [63, 74] on icon "mailbox folders" at bounding box center [61, 77] width 11 height 11
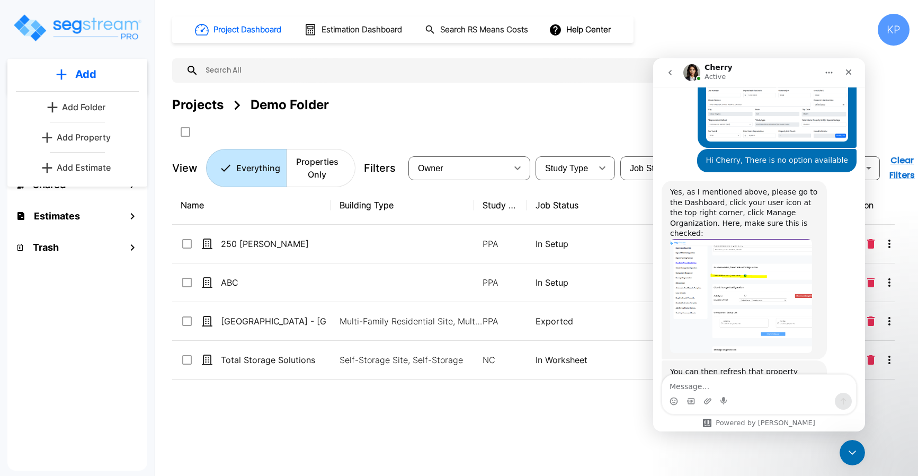
click at [103, 368] on div "Projects 1 Demo Folder 4 Shared Estimates Trash" at bounding box center [77, 287] width 140 height 366
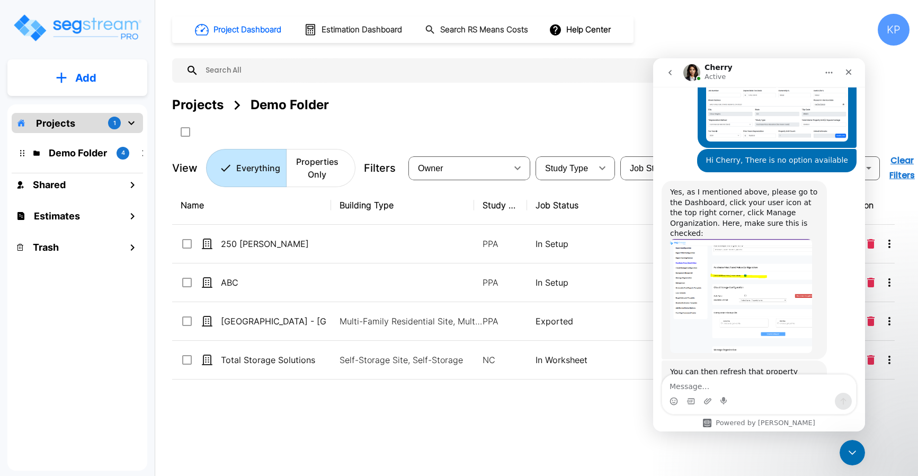
click at [74, 124] on p "Projects" at bounding box center [55, 123] width 39 height 14
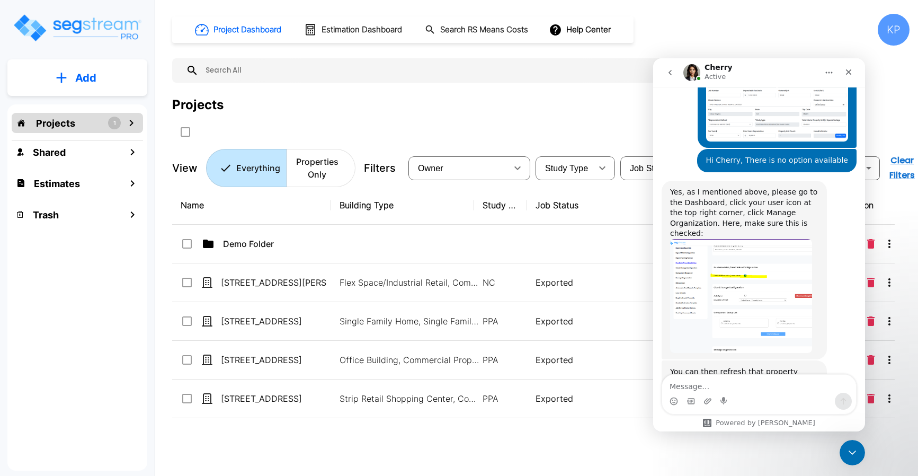
click at [747, 258] on img "Cherry says…" at bounding box center [741, 296] width 142 height 114
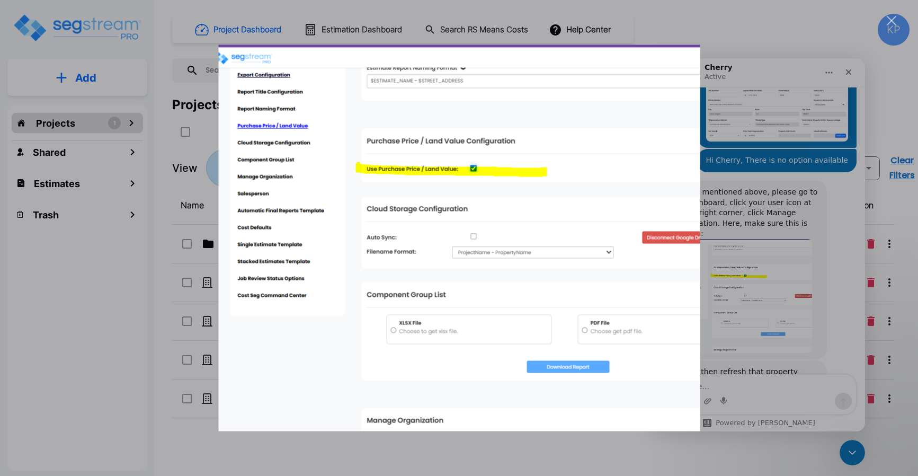
click at [754, 270] on div "Intercom messenger" at bounding box center [459, 238] width 918 height 476
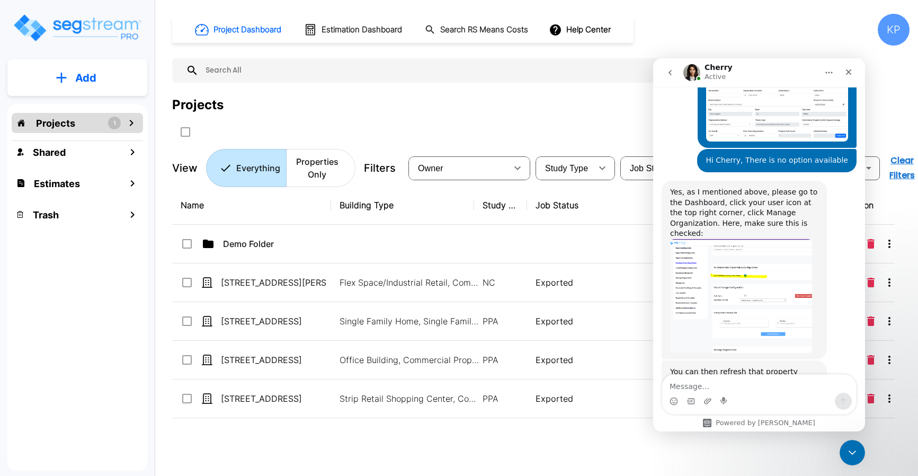
click at [754, 270] on img "Cherry says…" at bounding box center [741, 296] width 142 height 114
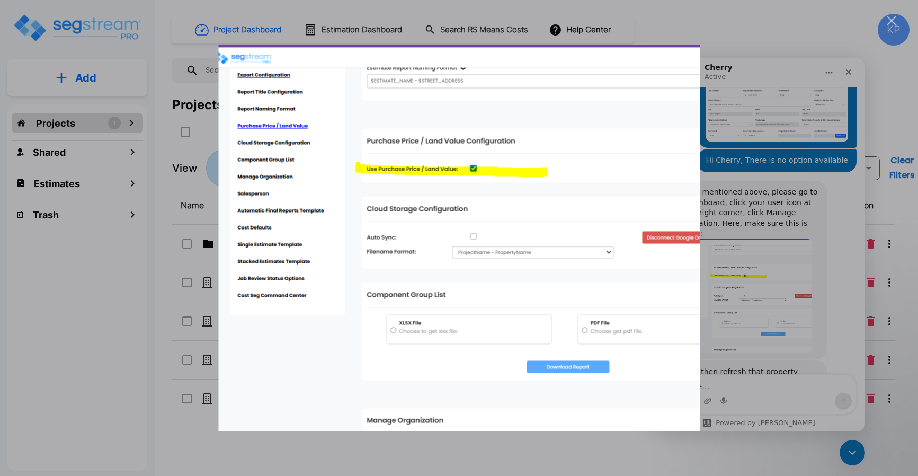
click at [738, 17] on div "Intercom messenger" at bounding box center [459, 238] width 918 height 476
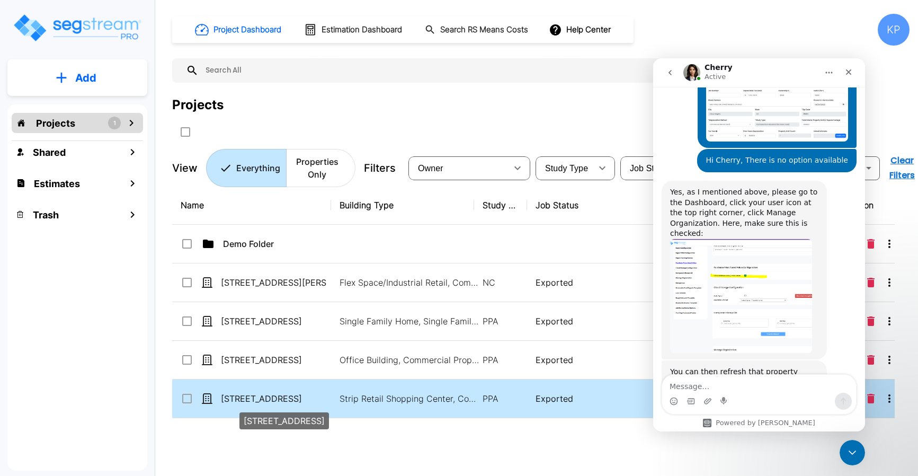
click at [240, 400] on p "[STREET_ADDRESS]" at bounding box center [274, 398] width 106 height 13
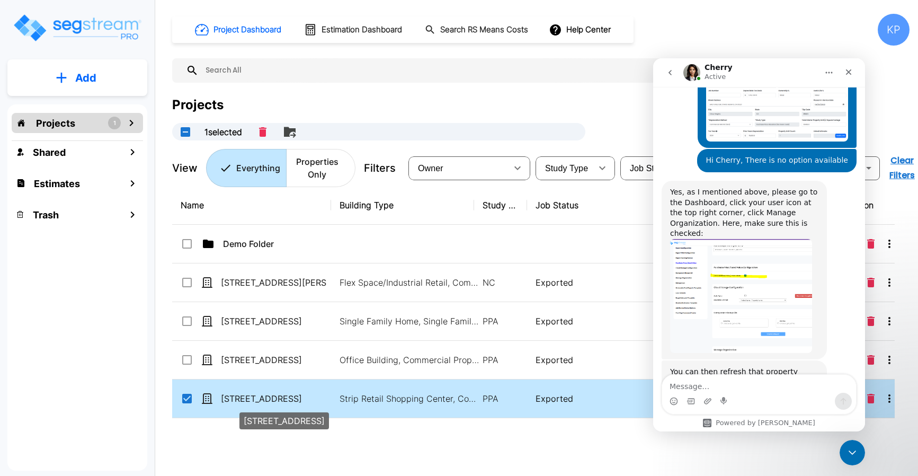
click at [237, 400] on p "[STREET_ADDRESS]" at bounding box center [274, 398] width 106 height 13
checkbox input "false"
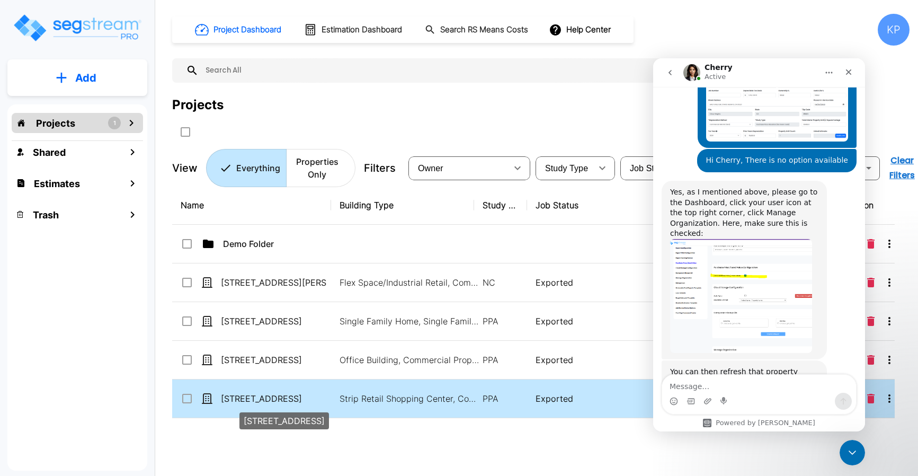
click at [237, 400] on p "[STREET_ADDRESS]" at bounding box center [274, 398] width 106 height 13
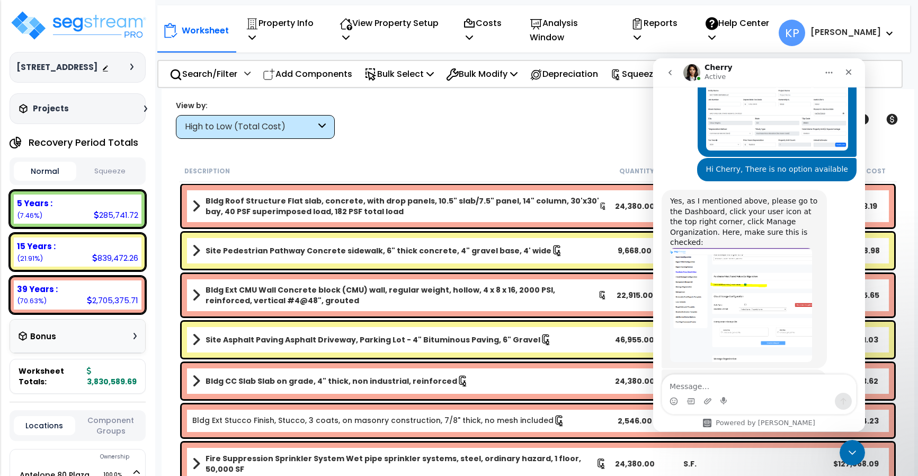
scroll to position [616, 0]
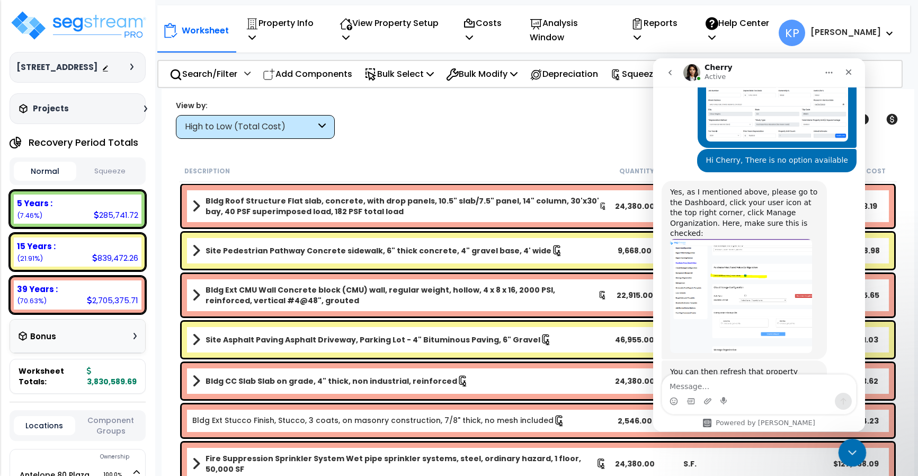
click at [855, 444] on icon "Close Intercom Messenger" at bounding box center [850, 450] width 13 height 13
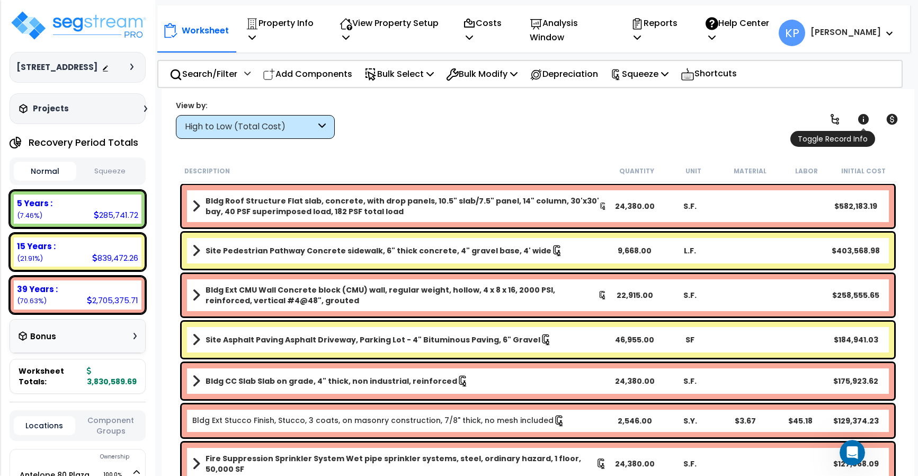
click at [862, 121] on icon at bounding box center [863, 119] width 11 height 11
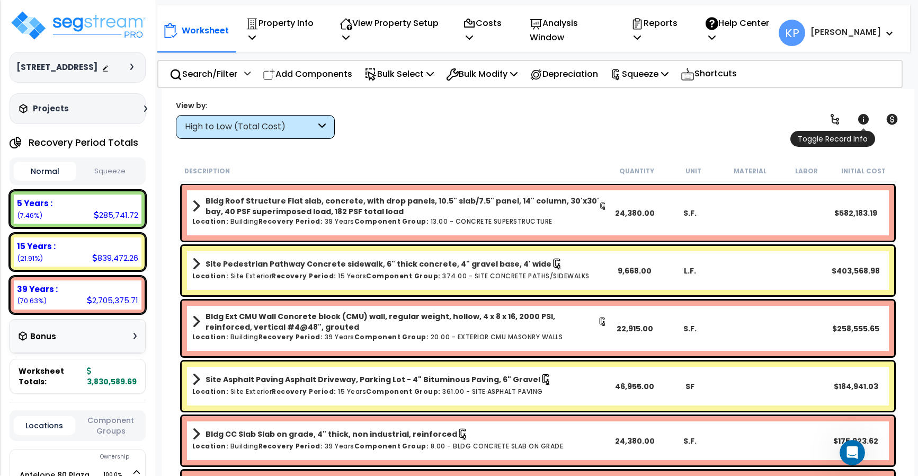
click at [862, 121] on icon at bounding box center [863, 119] width 11 height 11
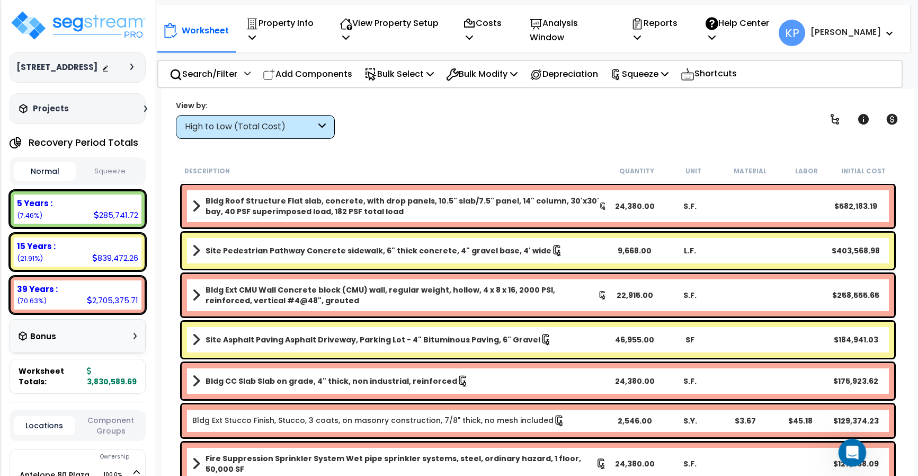
click at [853, 453] on icon "Open Intercom Messenger" at bounding box center [850, 450] width 17 height 17
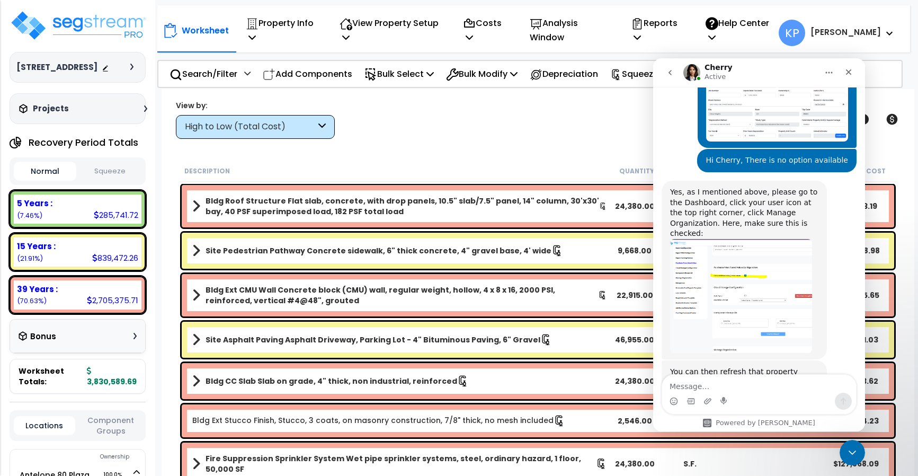
click at [896, 150] on div "Worksheet Property Info Property Setup Add Property Unit Template property Clon…" at bounding box center [538, 327] width 753 height 476
click at [709, 246] on img "Cherry says…" at bounding box center [741, 296] width 142 height 114
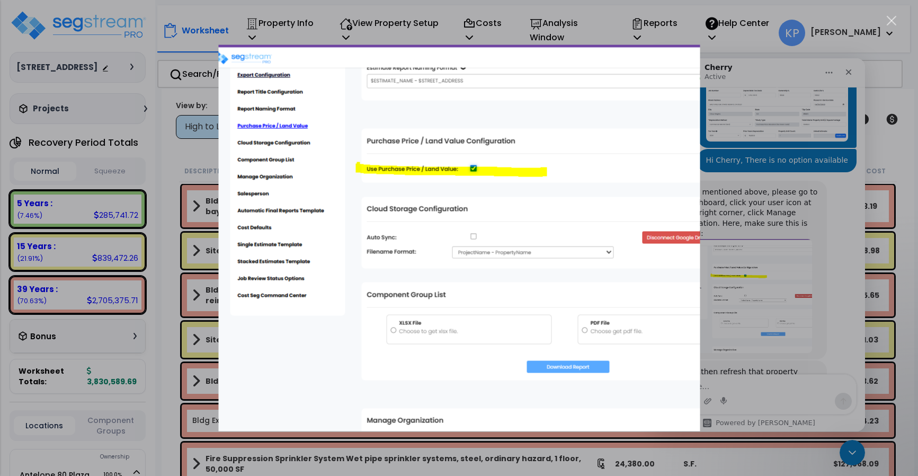
click at [851, 448] on div "Intercom messenger" at bounding box center [459, 238] width 918 height 476
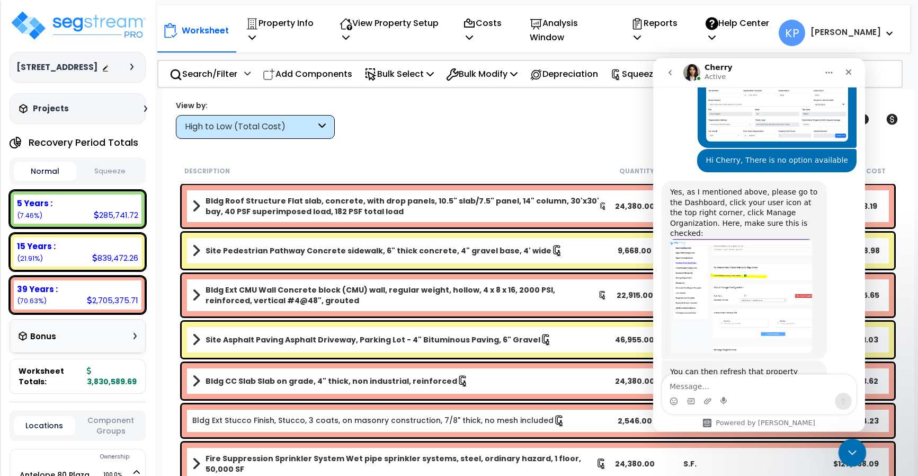
click at [855, 451] on icon "Close Intercom Messenger" at bounding box center [850, 450] width 13 height 13
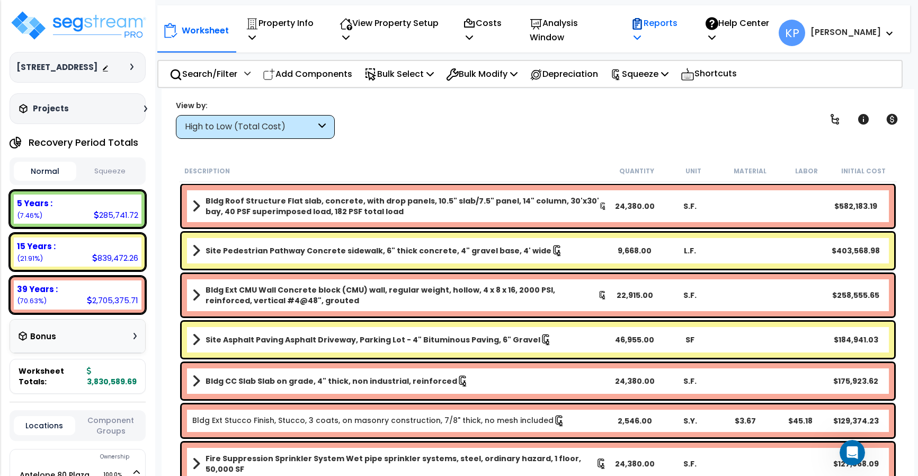
click at [641, 36] on icon at bounding box center [637, 37] width 7 height 8
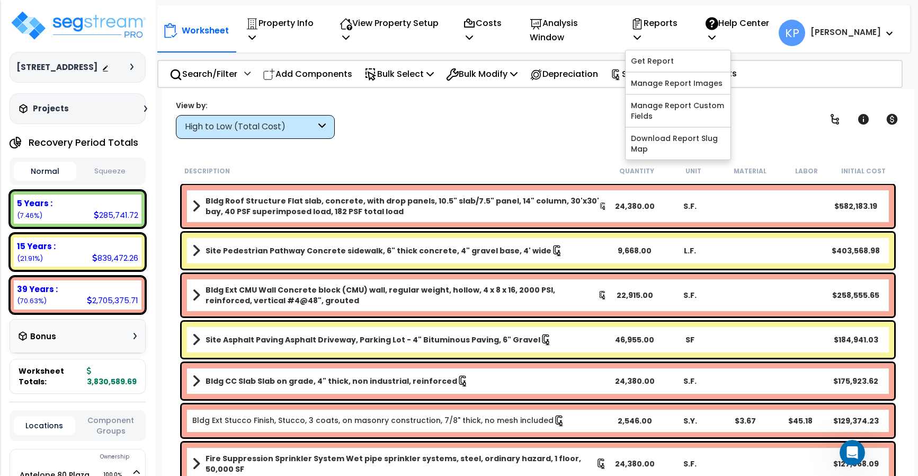
click at [585, 114] on div "View by: High to Low (Total Cost) High to Low (Total Cost)" at bounding box center [537, 119] width 731 height 39
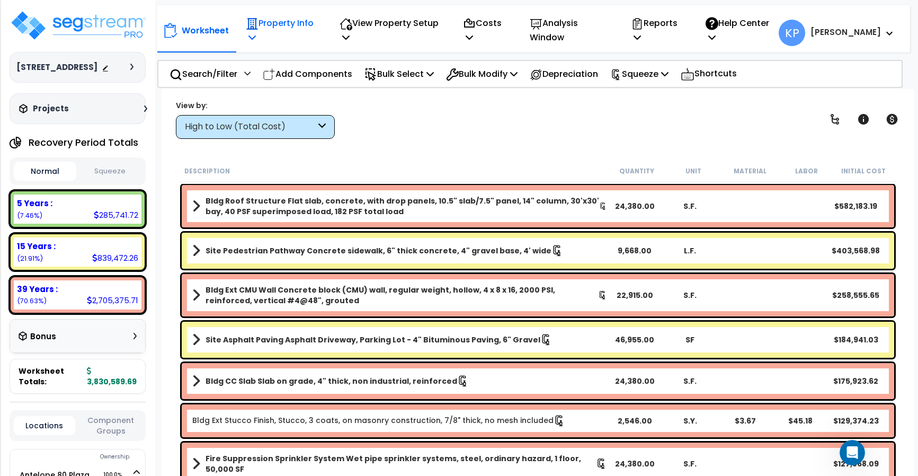
click at [257, 28] on icon at bounding box center [252, 23] width 13 height 13
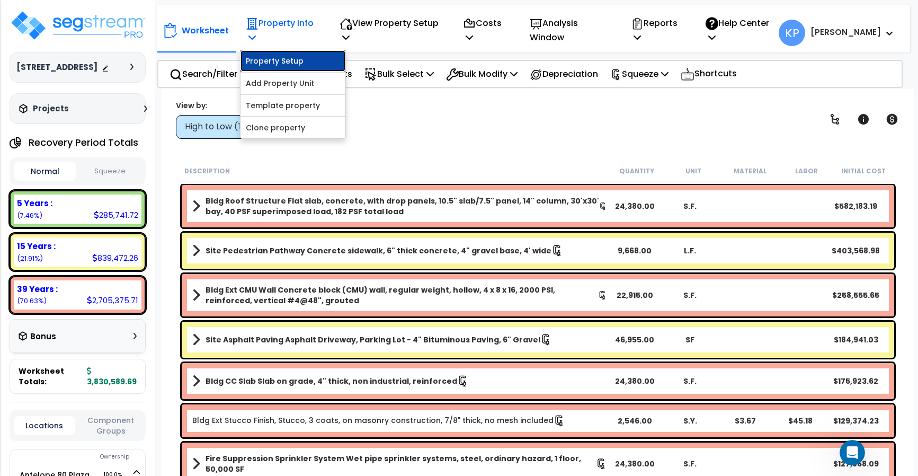
click at [271, 65] on link "Property Setup" at bounding box center [292, 60] width 105 height 21
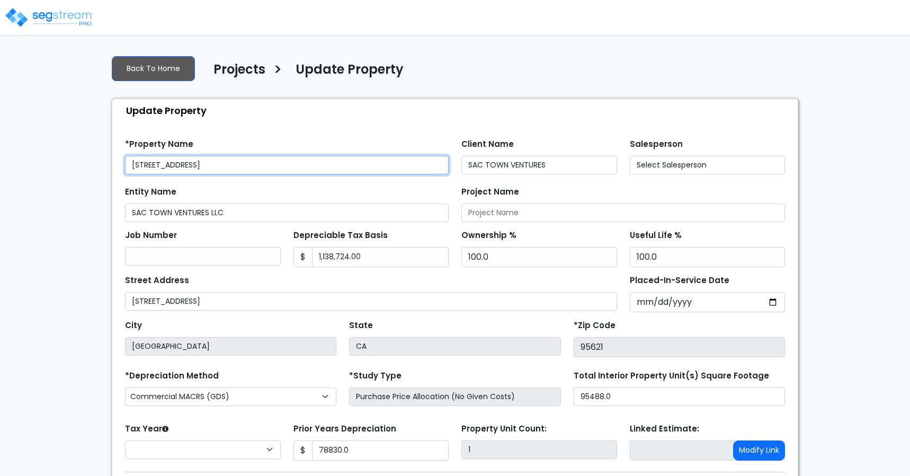
type input "78,830.0"
select select "2024"
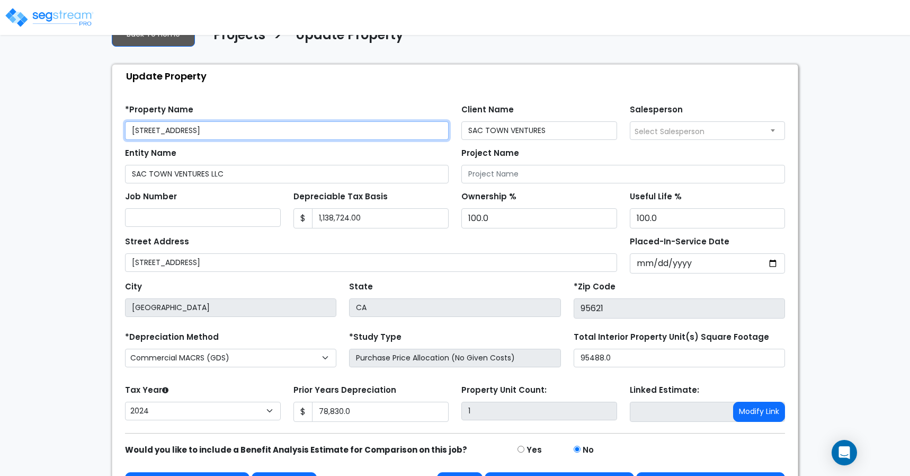
scroll to position [67, 0]
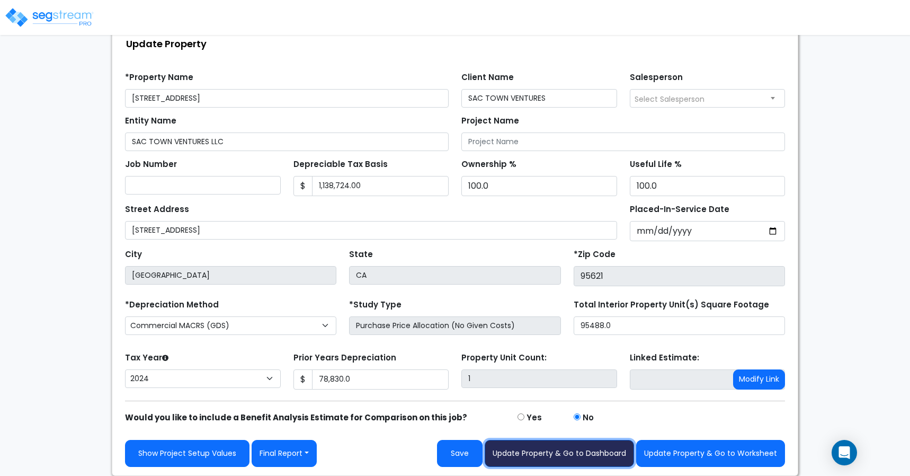
click at [578, 456] on button "Update Property & Go to Dashboard" at bounding box center [559, 453] width 149 height 27
type input "78830"
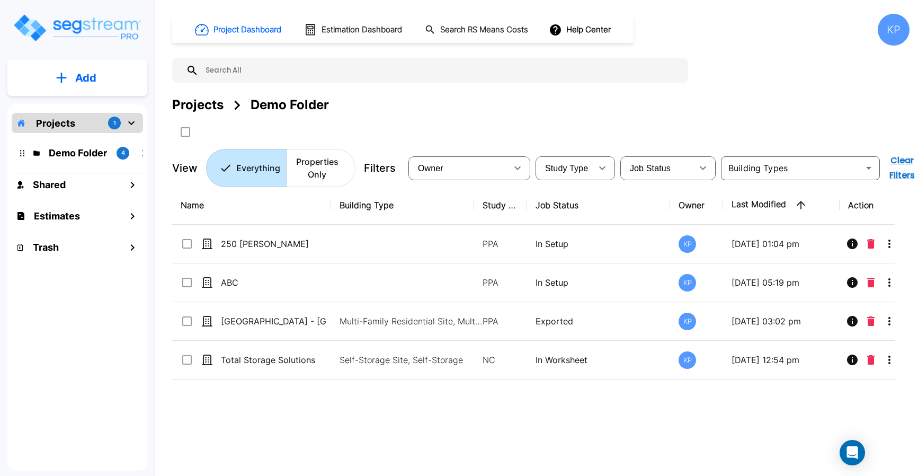
click at [65, 123] on p "Projects" at bounding box center [55, 123] width 39 height 14
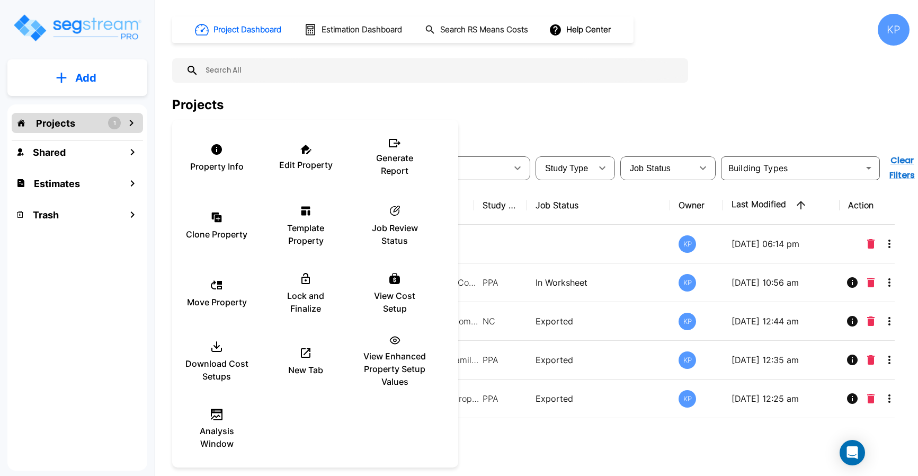
click at [688, 29] on div at bounding box center [459, 238] width 918 height 476
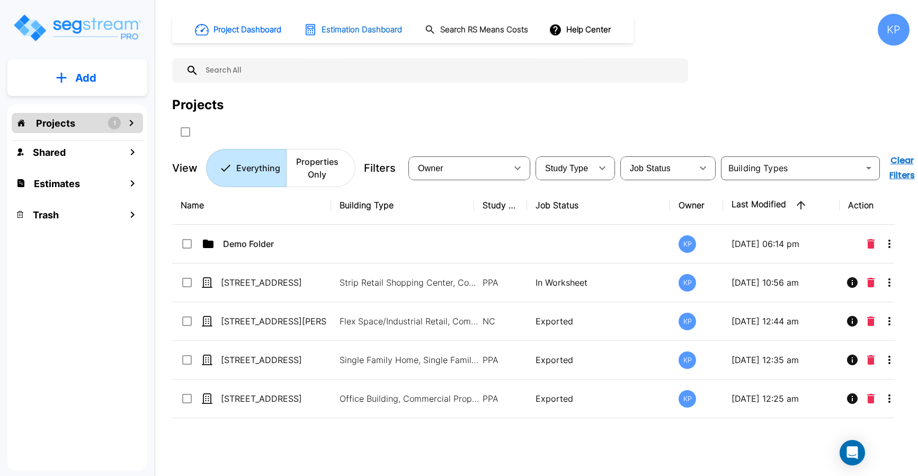
click at [351, 32] on h1 "Estimation Dashboard" at bounding box center [362, 30] width 81 height 12
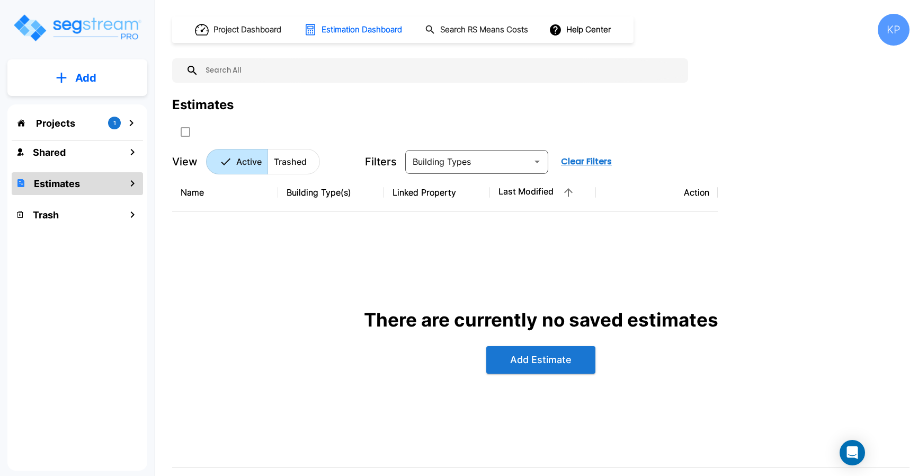
click at [82, 31] on img "mailbox folders" at bounding box center [77, 28] width 130 height 30
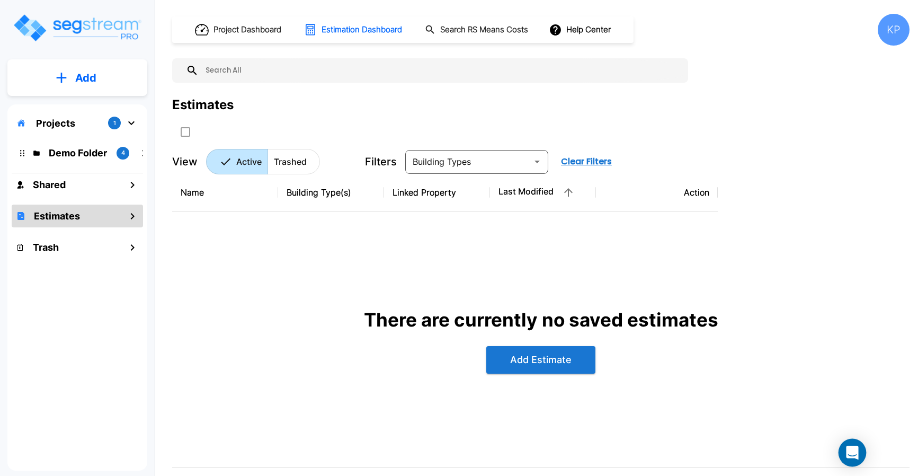
click at [862, 459] on div "Open Intercom Messenger" at bounding box center [852, 453] width 28 height 28
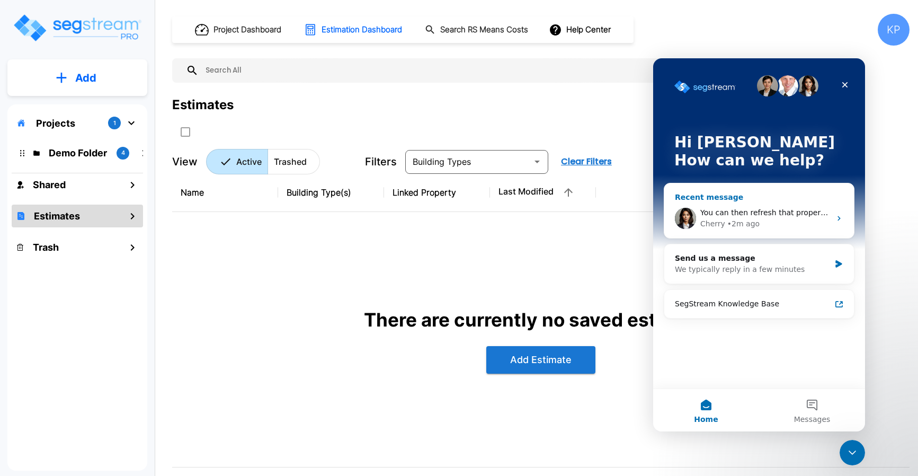
click at [773, 204] on div "You can then refresh that property setup page and the land value field will app…" at bounding box center [759, 218] width 190 height 39
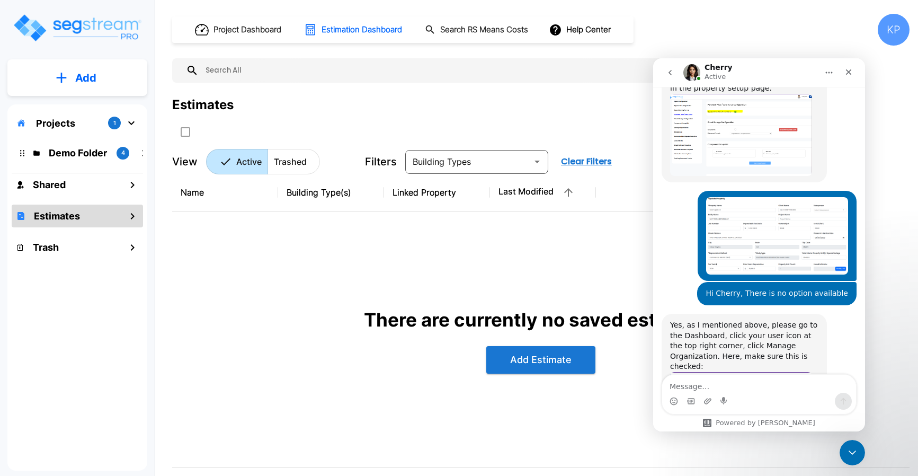
scroll to position [616, 0]
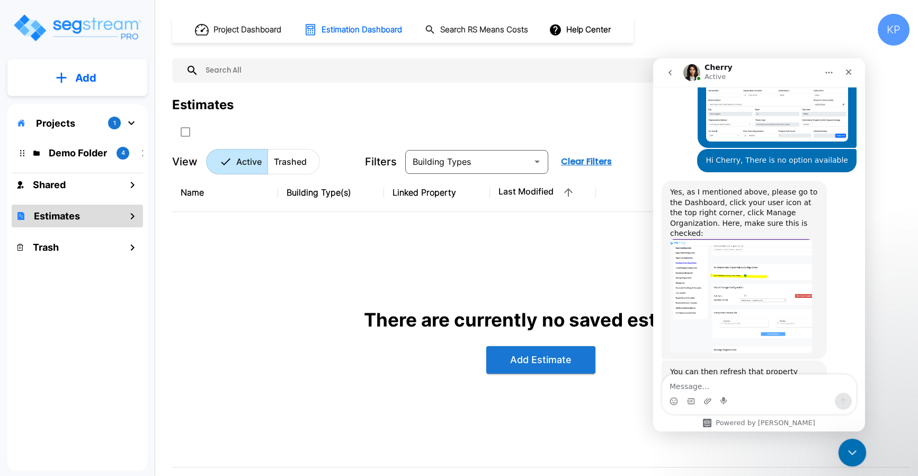
click at [844, 455] on icon "Close Intercom Messenger" at bounding box center [850, 450] width 13 height 13
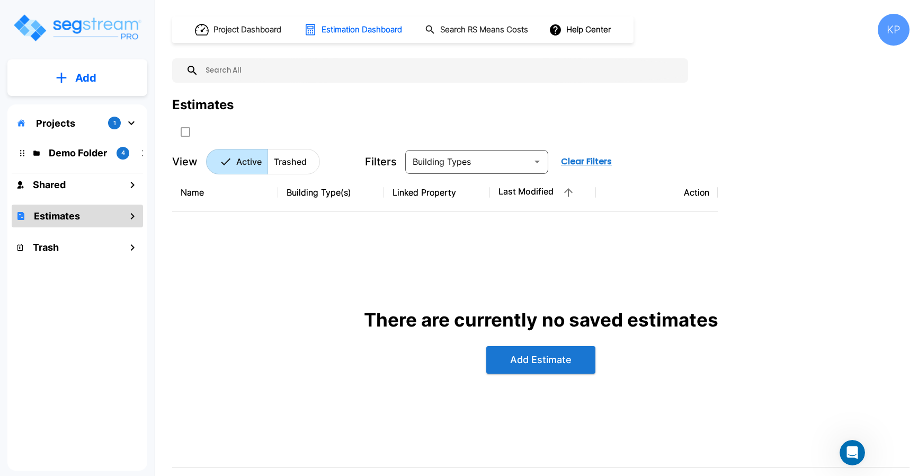
click at [82, 31] on img "mailbox folders" at bounding box center [77, 28] width 130 height 30
click at [891, 34] on div "KP" at bounding box center [894, 30] width 32 height 32
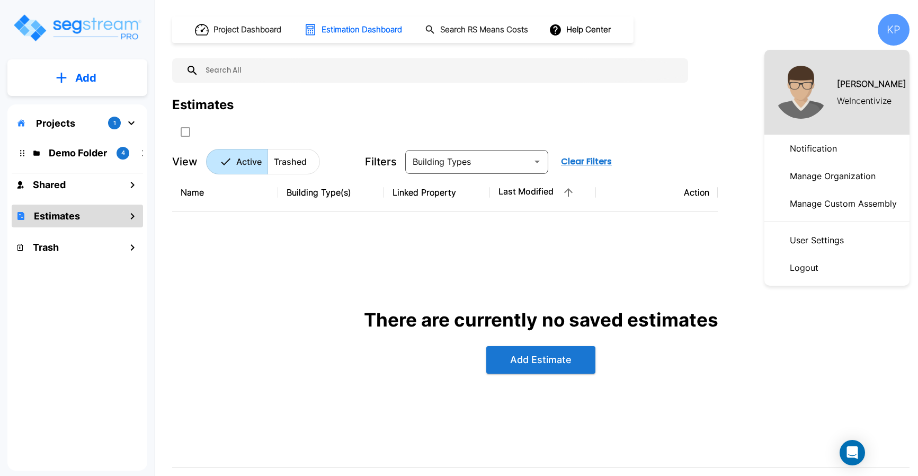
click at [844, 180] on p "Manage Organization" at bounding box center [833, 175] width 94 height 21
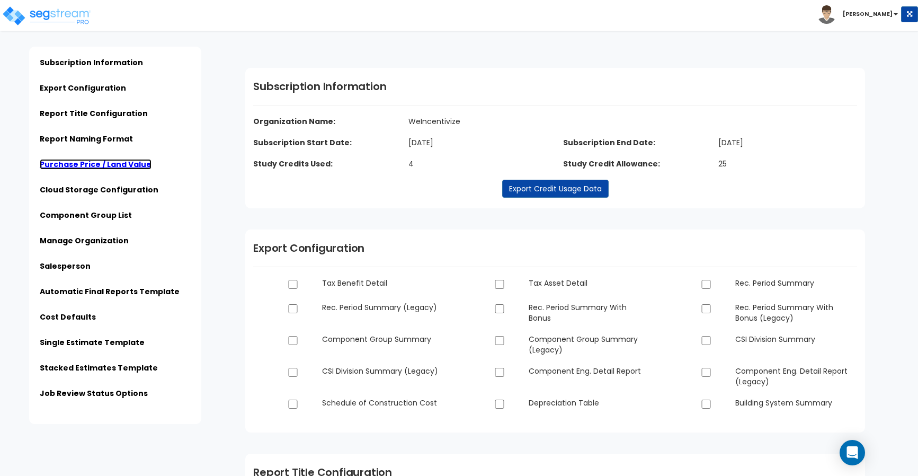
click at [105, 162] on link "Purchase Price / Land Value" at bounding box center [96, 164] width 112 height 11
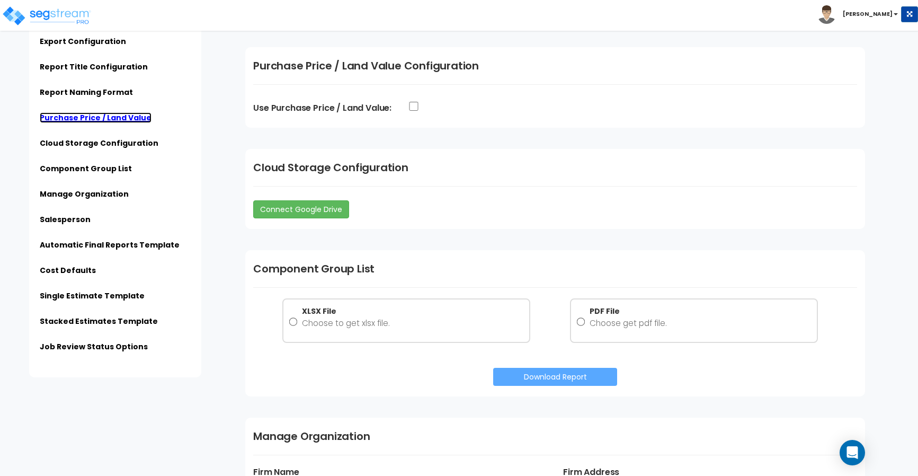
scroll to position [1116, 0]
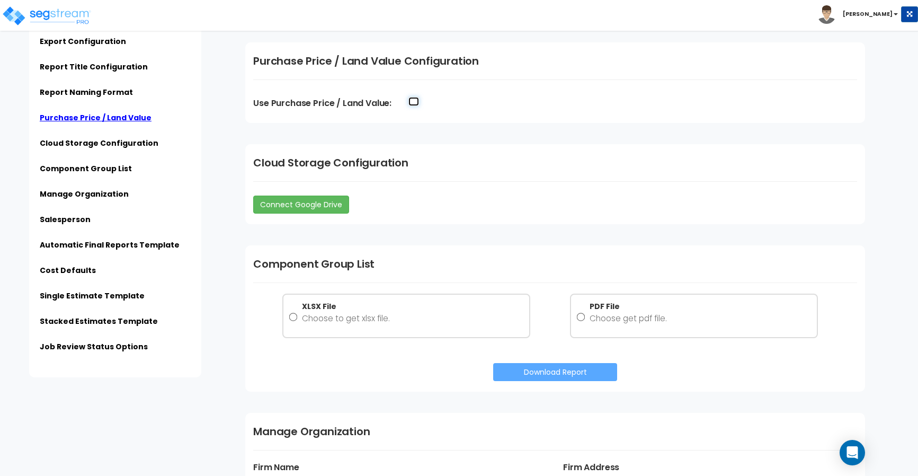
click at [412, 101] on input "Use Purchase Price / Land Value:" at bounding box center [413, 101] width 11 height 9
checkbox input "true"
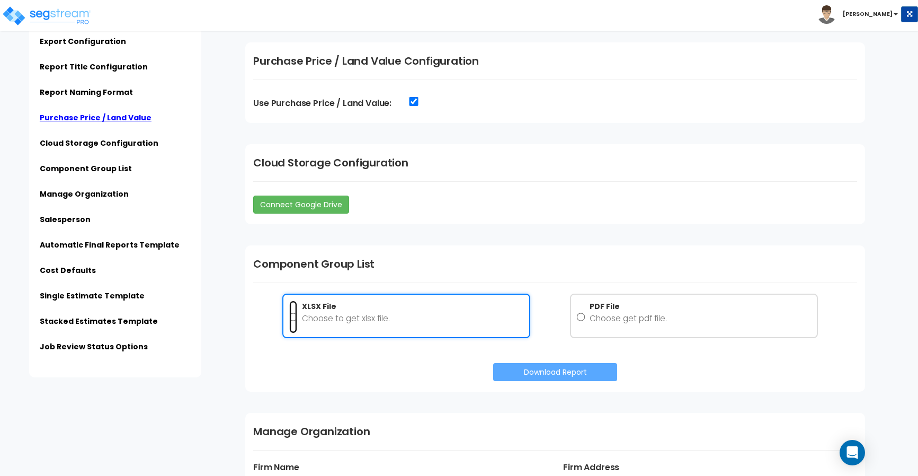
click at [292, 318] on input "XLSX File Choose to get xlsx file." at bounding box center [293, 316] width 8 height 33
radio input "true"
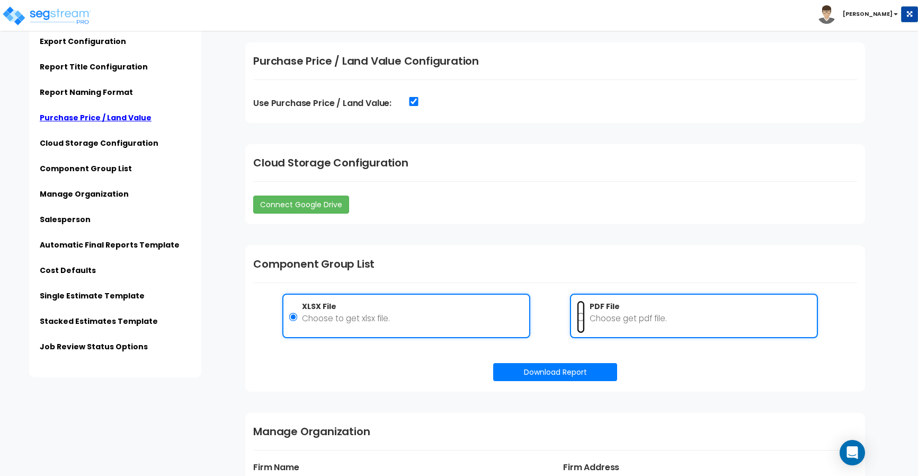
click at [579, 320] on input "PDF File Choose get pdf file." at bounding box center [580, 316] width 8 height 33
radio input "true"
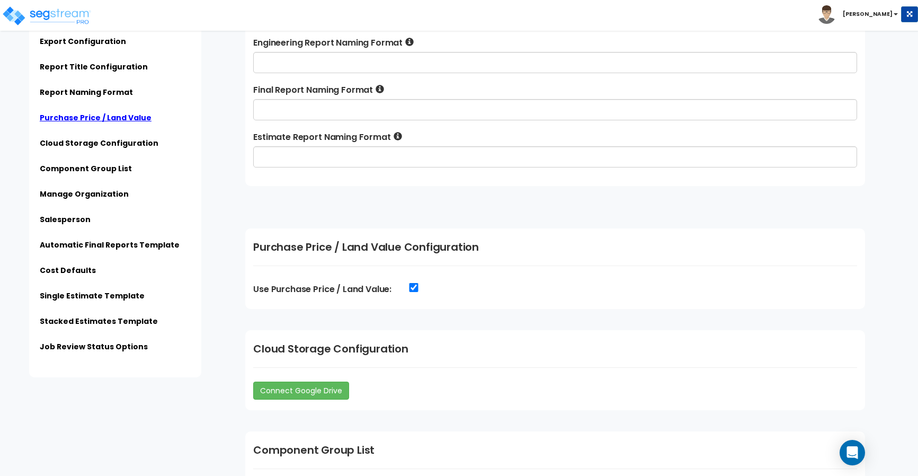
scroll to position [900, 0]
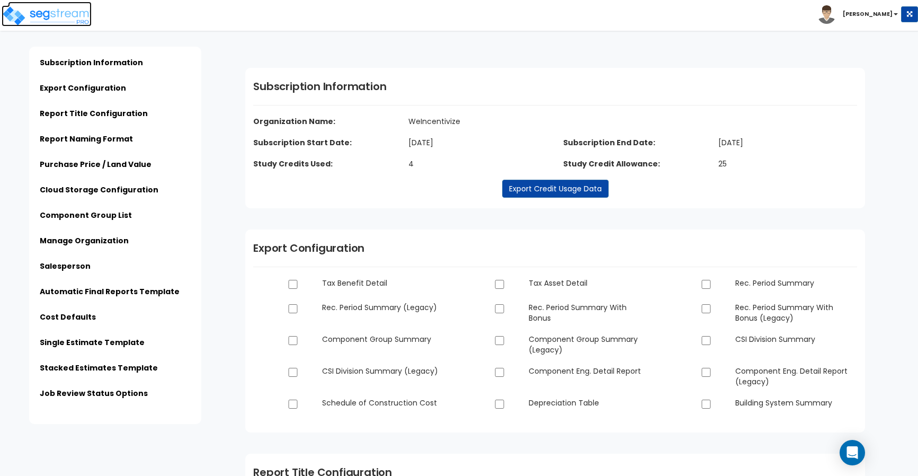
click at [50, 16] on img at bounding box center [47, 15] width 90 height 21
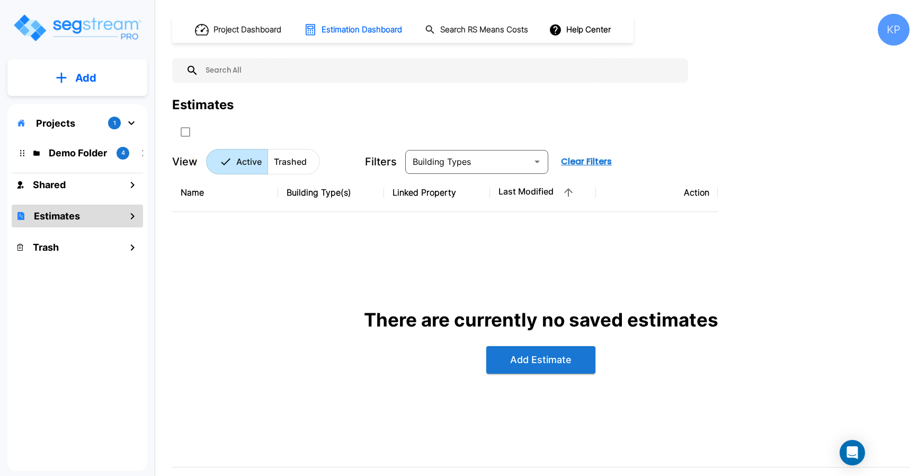
click at [71, 123] on p "Projects" at bounding box center [55, 123] width 39 height 14
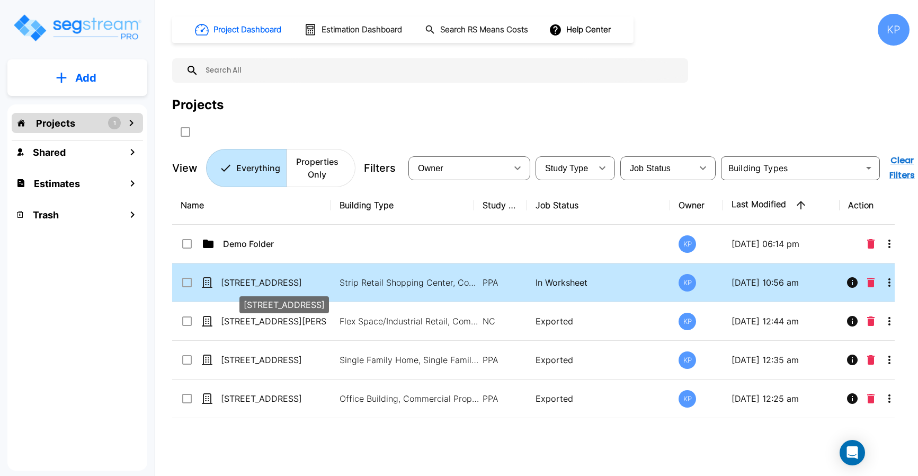
click at [235, 284] on p "[STREET_ADDRESS]" at bounding box center [274, 282] width 106 height 13
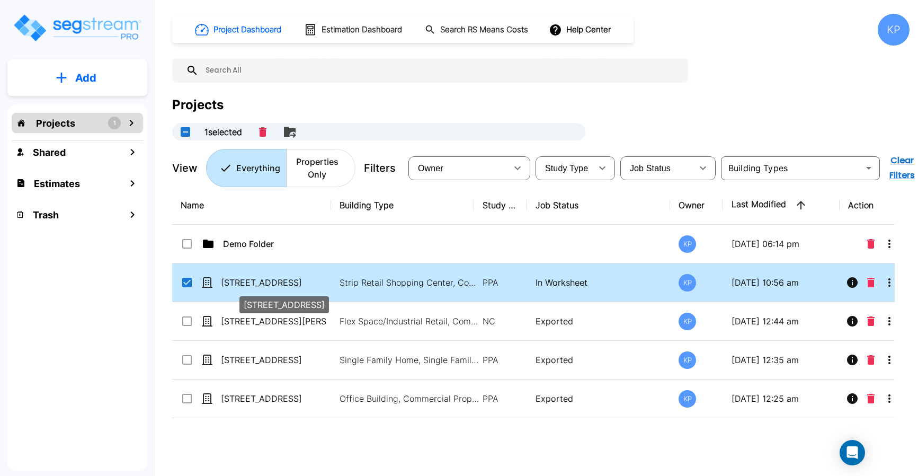
click at [235, 284] on p "[STREET_ADDRESS]" at bounding box center [274, 282] width 106 height 13
checkbox input "false"
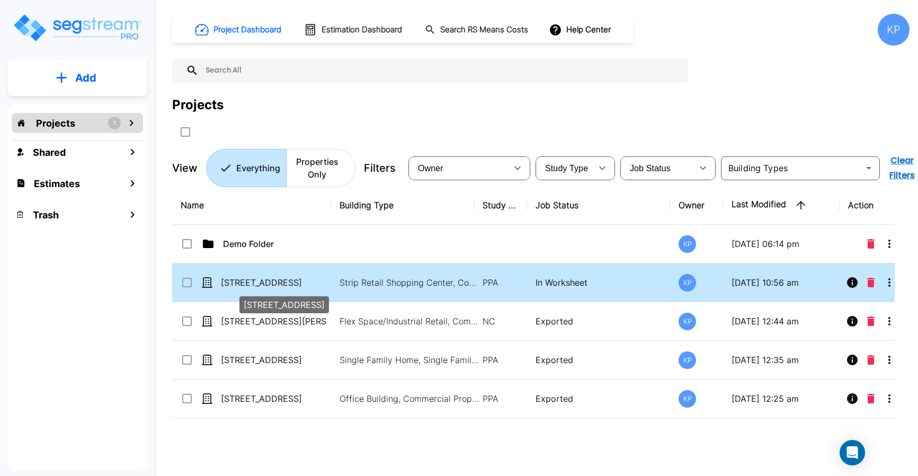
click at [235, 284] on p "[STREET_ADDRESS]" at bounding box center [274, 282] width 106 height 13
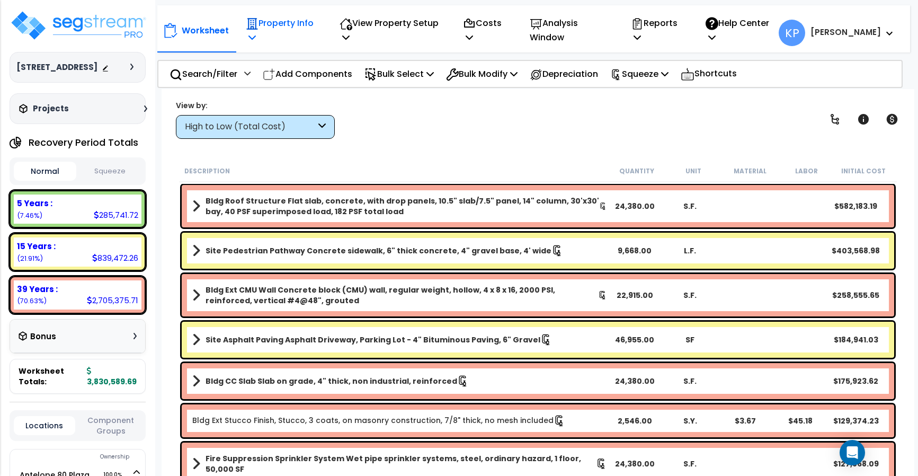
click at [271, 25] on p "Property Info" at bounding box center [282, 30] width 72 height 29
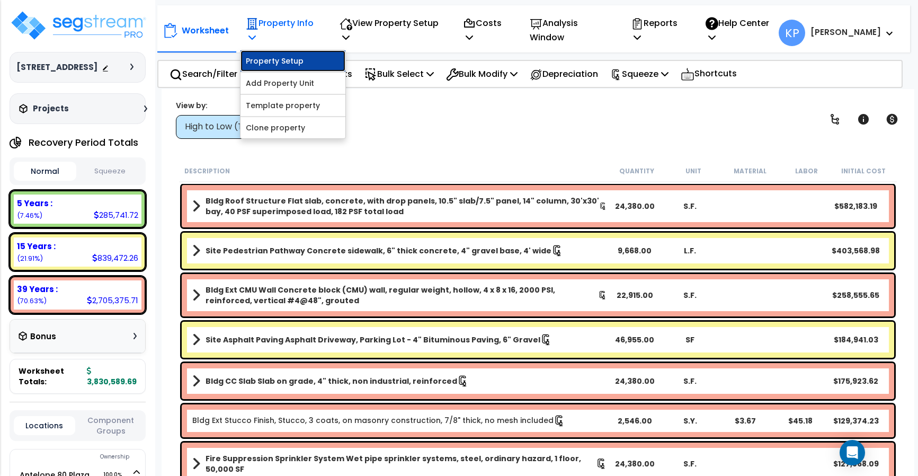
click at [282, 61] on link "Property Setup" at bounding box center [292, 60] width 105 height 21
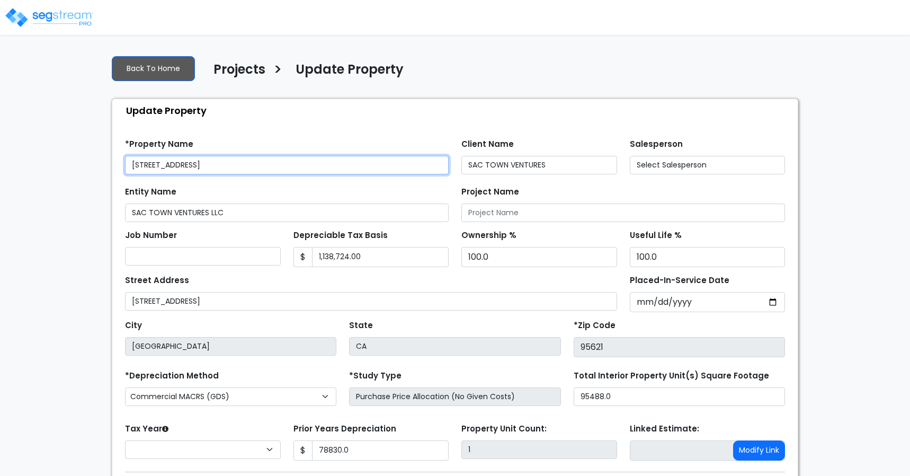
type input "78,830.0"
select select "2024"
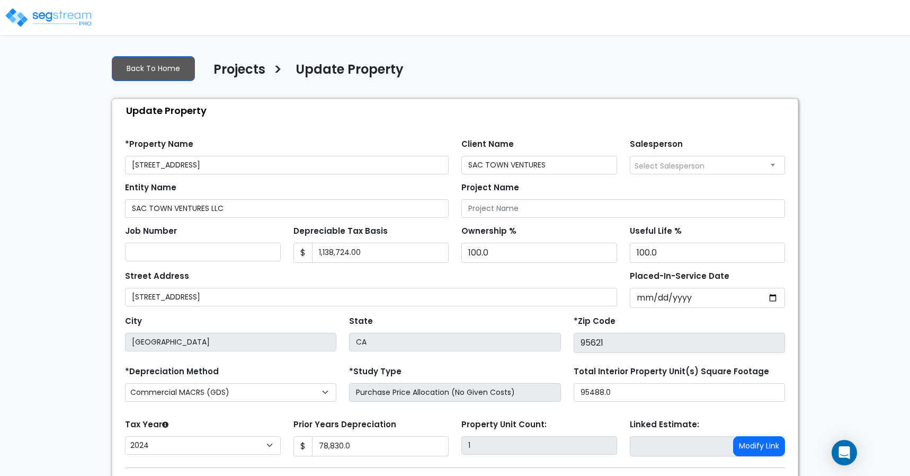
click at [63, 15] on img at bounding box center [49, 17] width 90 height 21
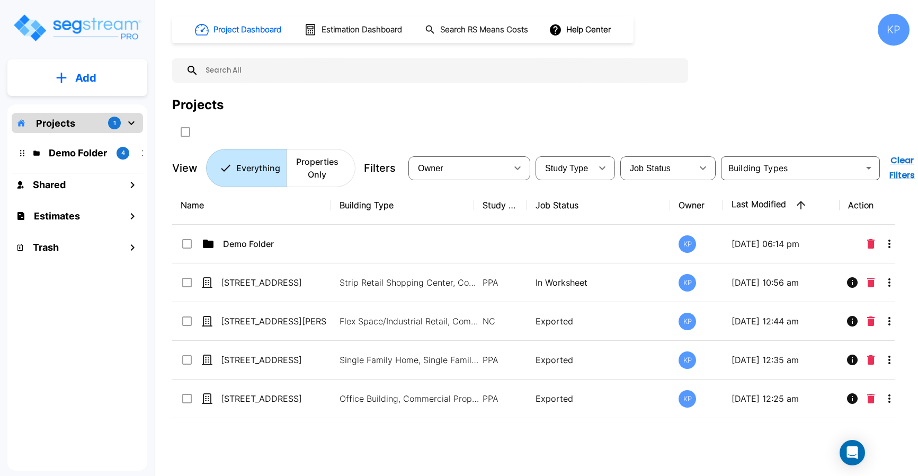
click at [897, 31] on div "KP" at bounding box center [894, 30] width 32 height 32
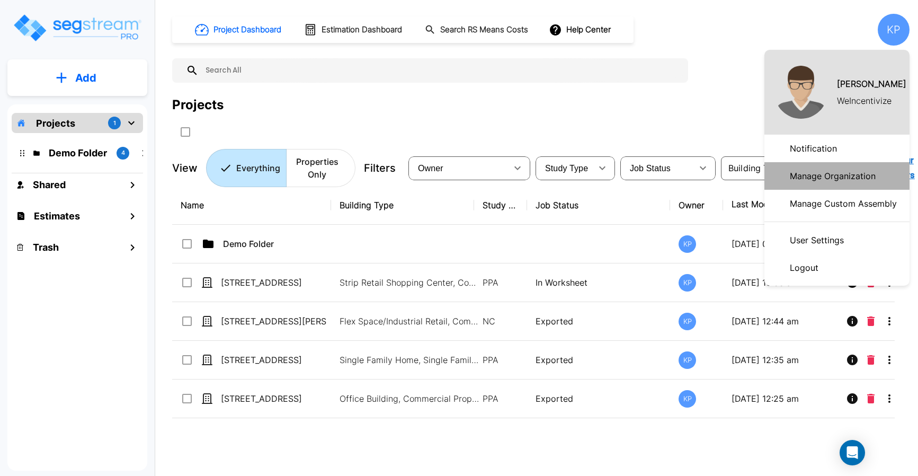
click at [805, 179] on p "Manage Organization" at bounding box center [833, 175] width 94 height 21
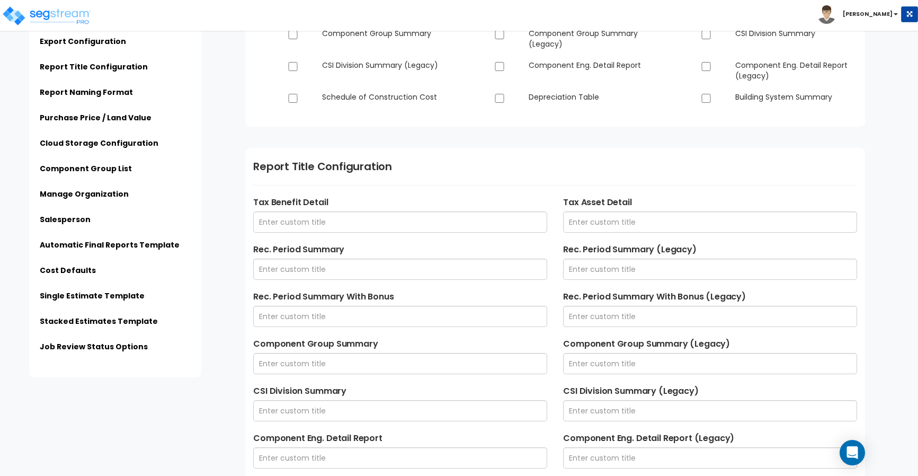
scroll to position [371, 0]
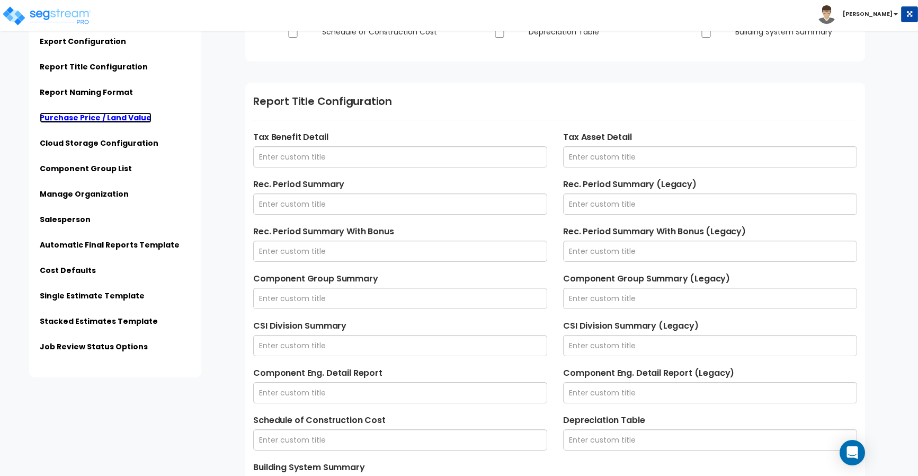
click at [88, 115] on link "Purchase Price / Land Value" at bounding box center [96, 117] width 112 height 11
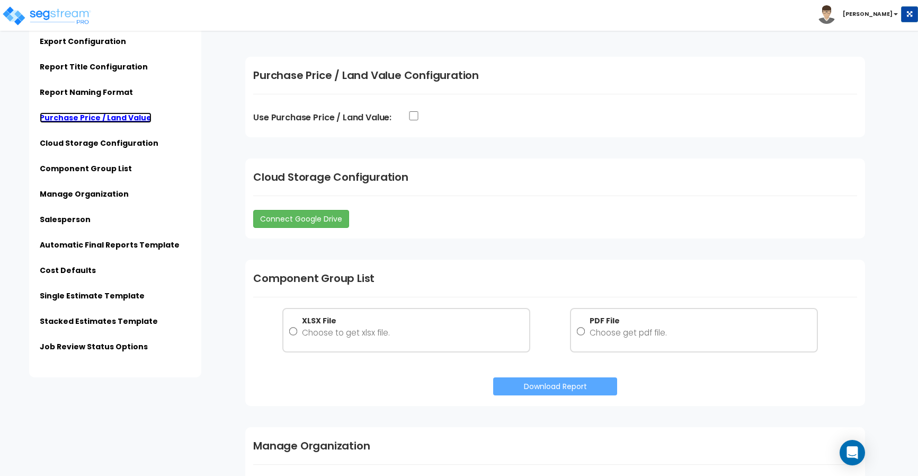
scroll to position [1116, 0]
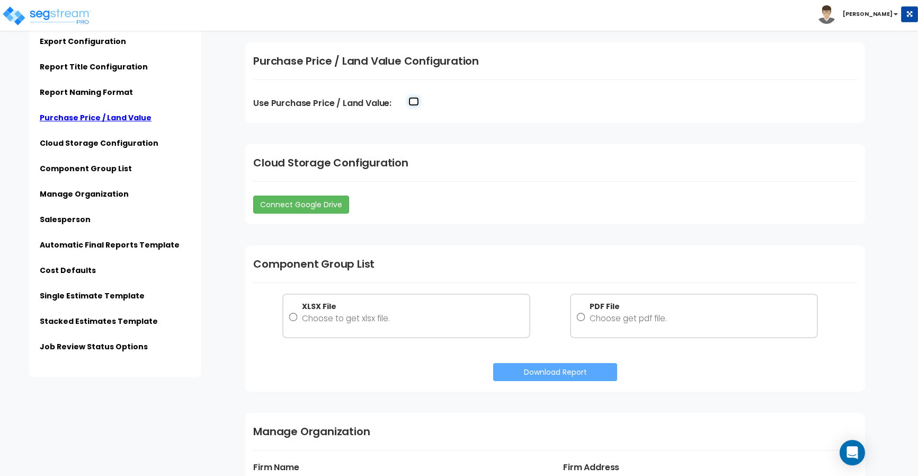
click at [413, 99] on input "Use Purchase Price / Land Value:" at bounding box center [413, 101] width 11 height 9
checkbox input "true"
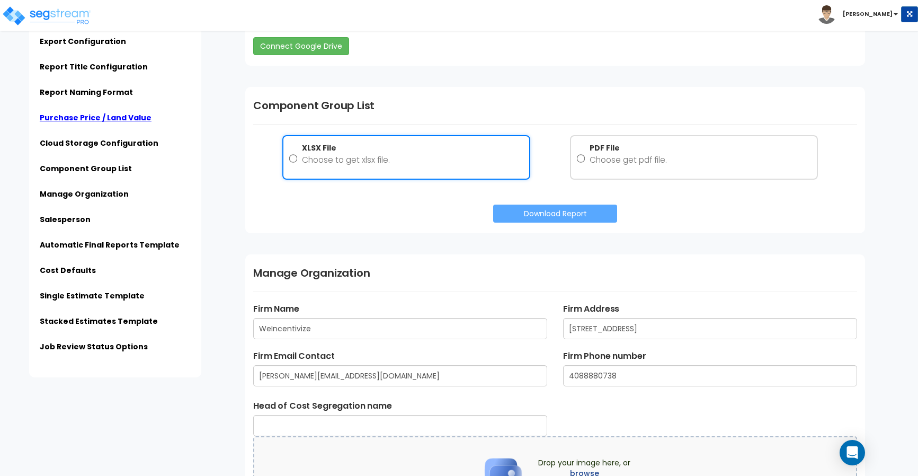
scroll to position [1275, 0]
click at [291, 156] on input "XLSX File Choose to get xlsx file." at bounding box center [293, 157] width 8 height 33
radio input "true"
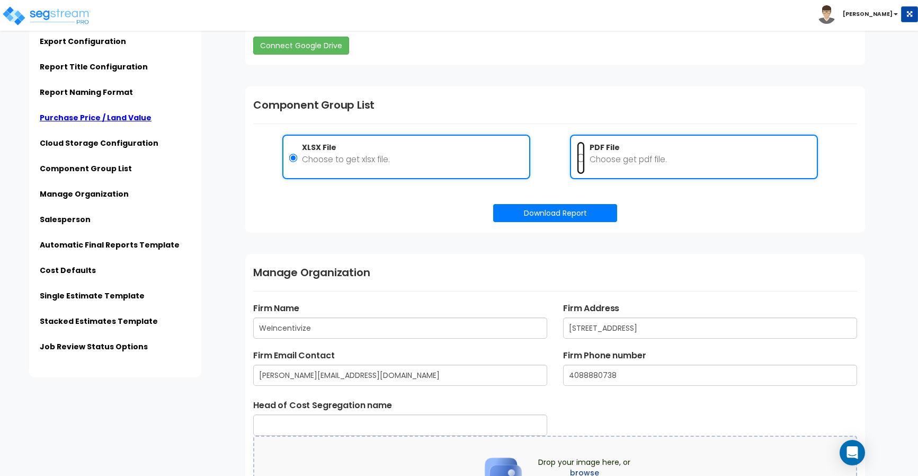
click at [583, 158] on input "PDF File Choose get pdf file." at bounding box center [580, 157] width 8 height 33
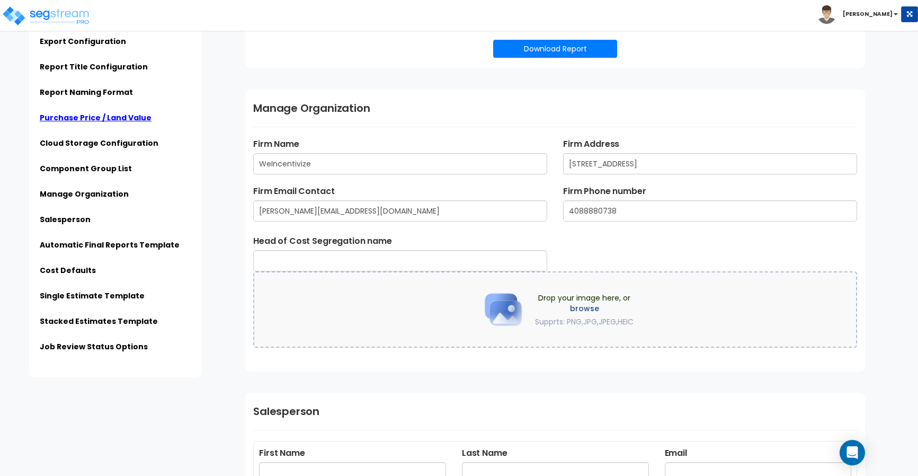
scroll to position [1434, 0]
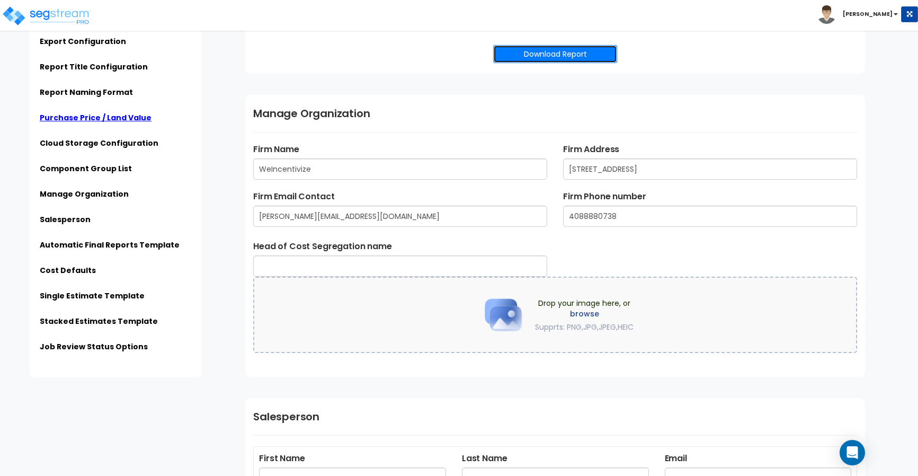
click at [545, 58] on button "Download Report" at bounding box center [555, 54] width 124 height 18
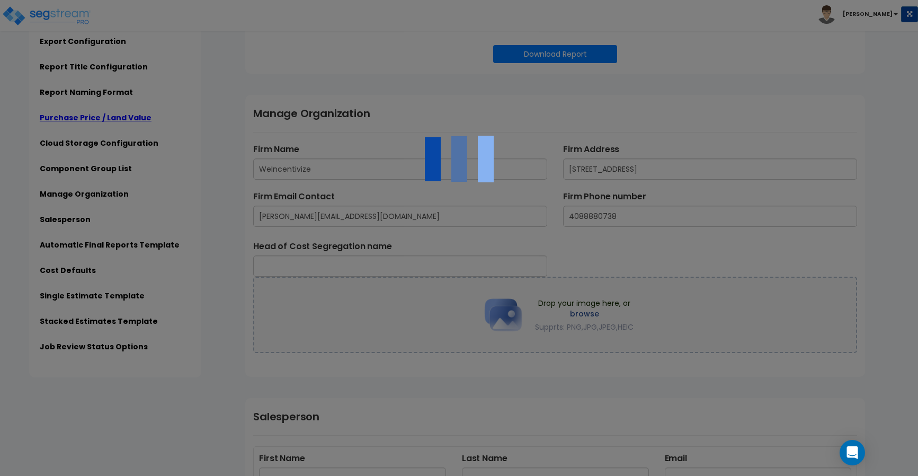
radio input "false"
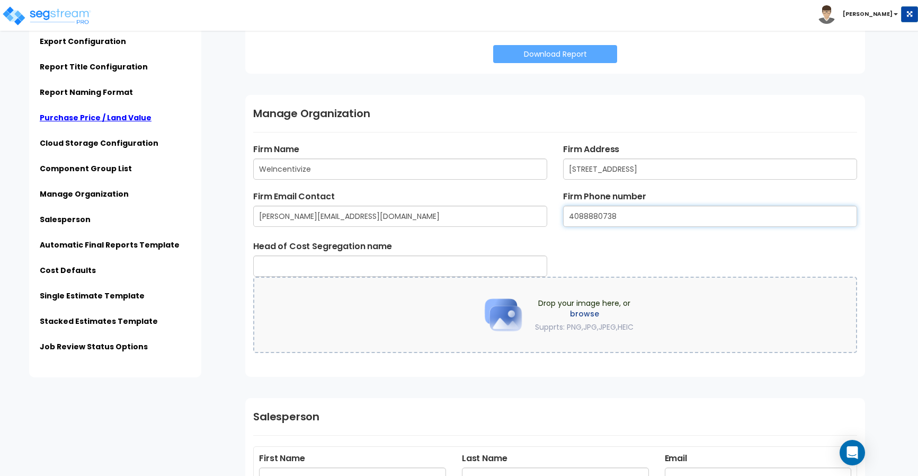
drag, startPoint x: 639, startPoint y: 216, endPoint x: 554, endPoint y: 223, distance: 85.6
click at [554, 223] on div "Firm Email Contact tyler@weincentivize.com Firm Phone number 4088880738" at bounding box center [555, 215] width 620 height 50
click at [566, 240] on div "Head of Cost Segregation name" at bounding box center [555, 258] width 620 height 37
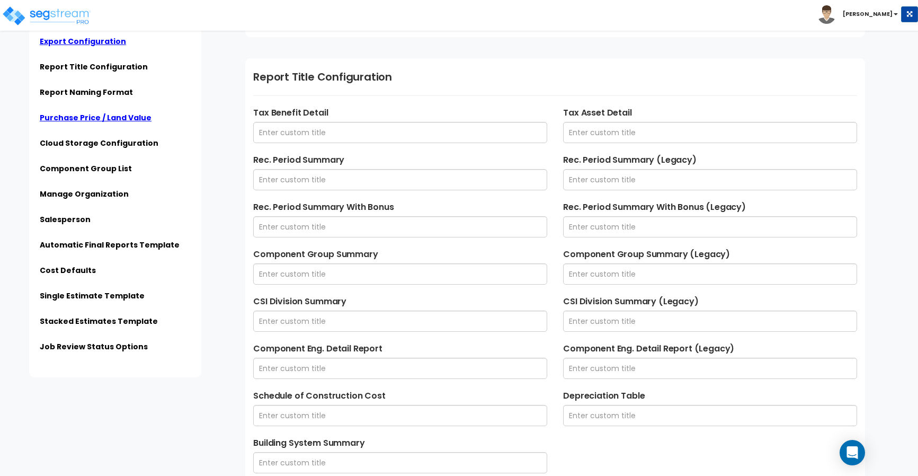
scroll to position [374, 0]
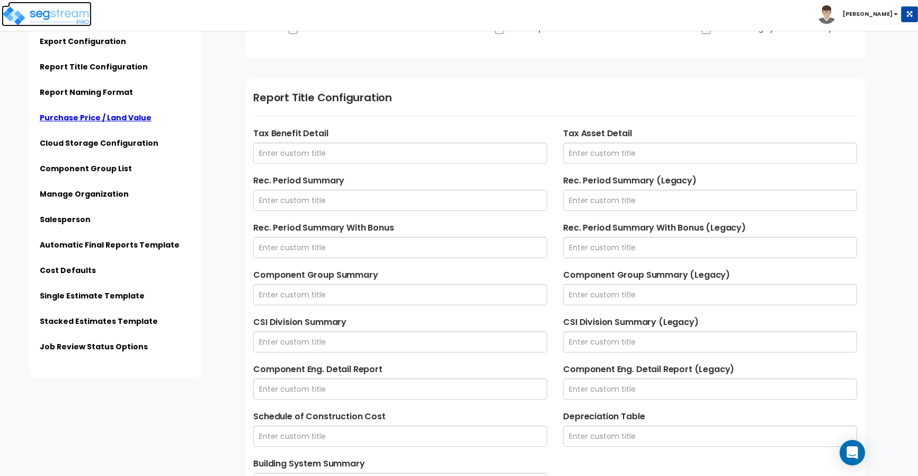
click at [62, 14] on img at bounding box center [47, 15] width 90 height 21
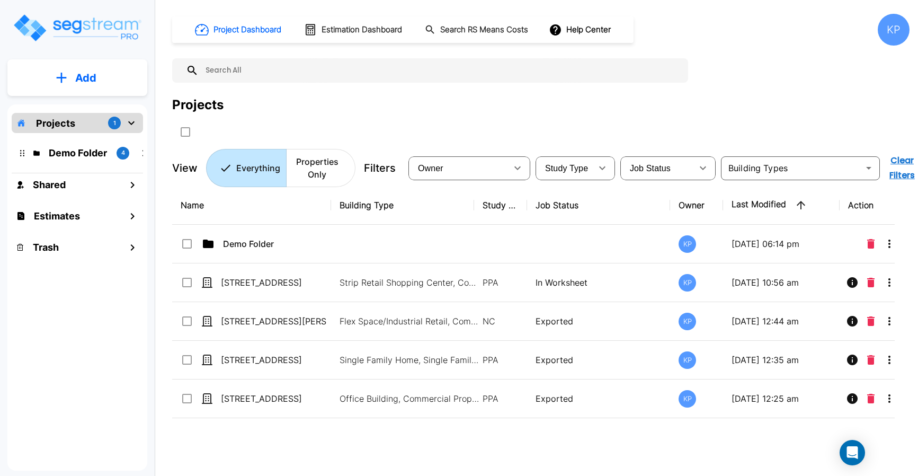
click at [63, 124] on p "Projects" at bounding box center [55, 123] width 39 height 14
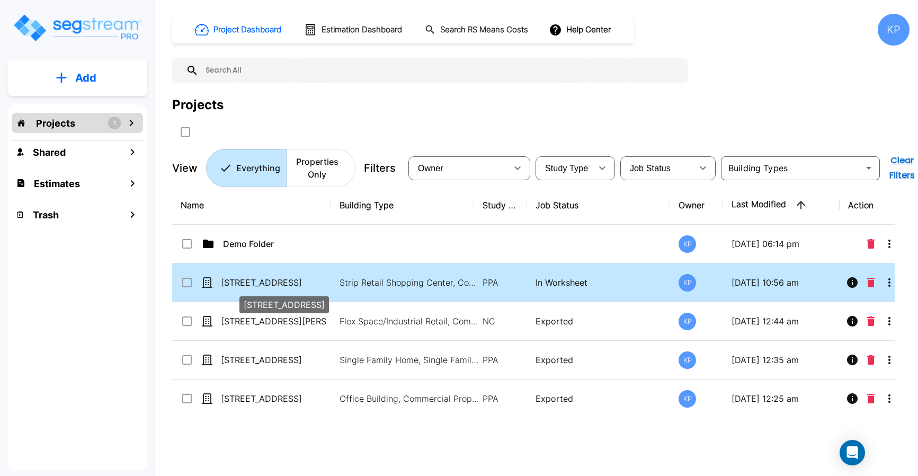
click at [236, 287] on p "[STREET_ADDRESS]" at bounding box center [274, 282] width 106 height 13
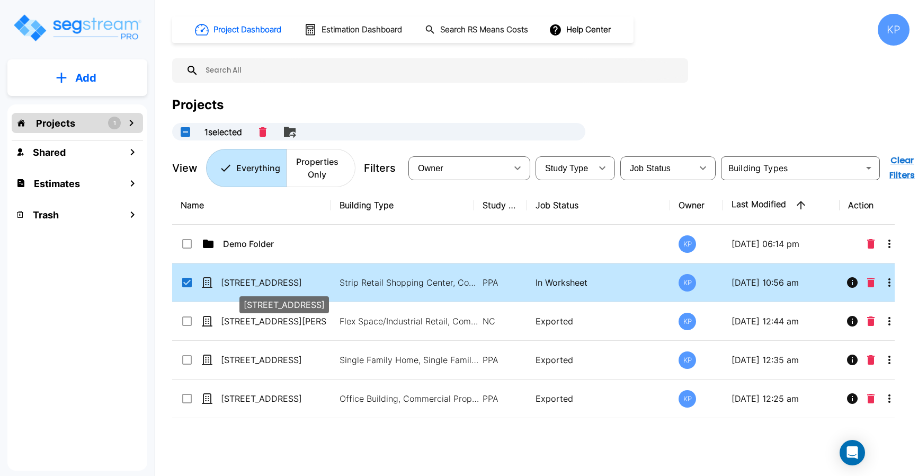
click at [236, 287] on p "[STREET_ADDRESS]" at bounding box center [274, 282] width 106 height 13
click at [236, 279] on p "[STREET_ADDRESS]" at bounding box center [274, 282] width 106 height 13
checkbox input "false"
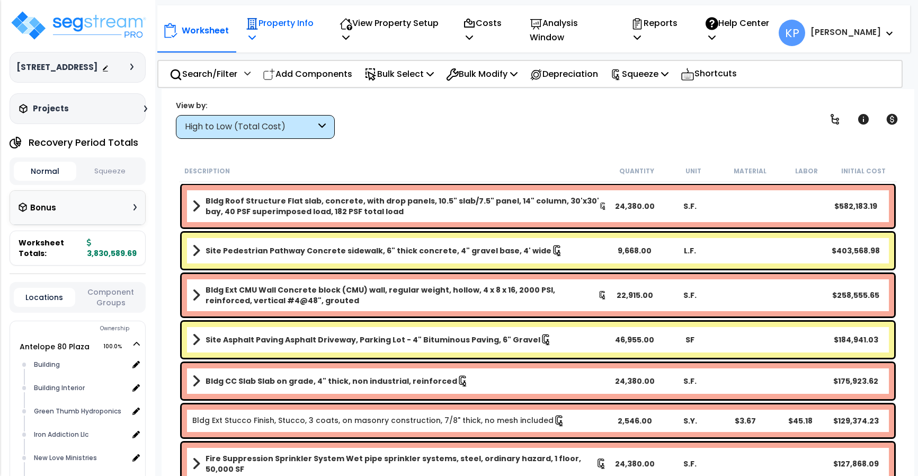
click at [267, 23] on p "Property Info" at bounding box center [282, 30] width 72 height 29
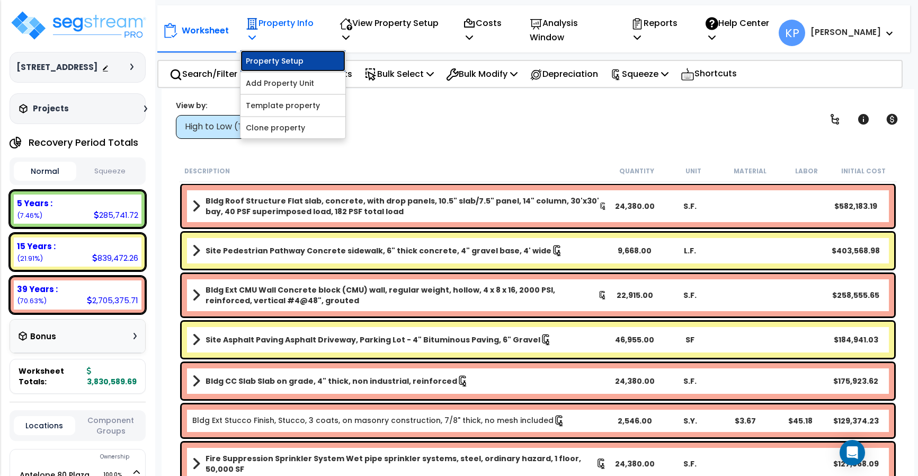
click at [263, 66] on link "Property Setup" at bounding box center [292, 60] width 105 height 21
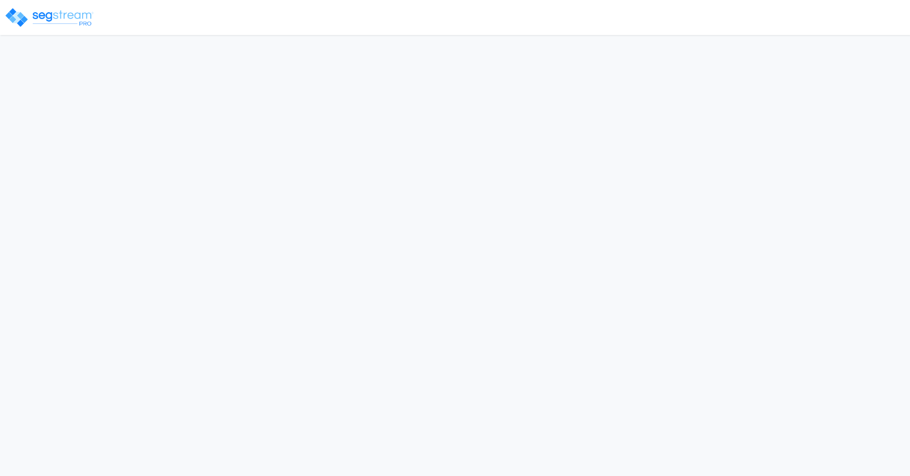
select select "2024"
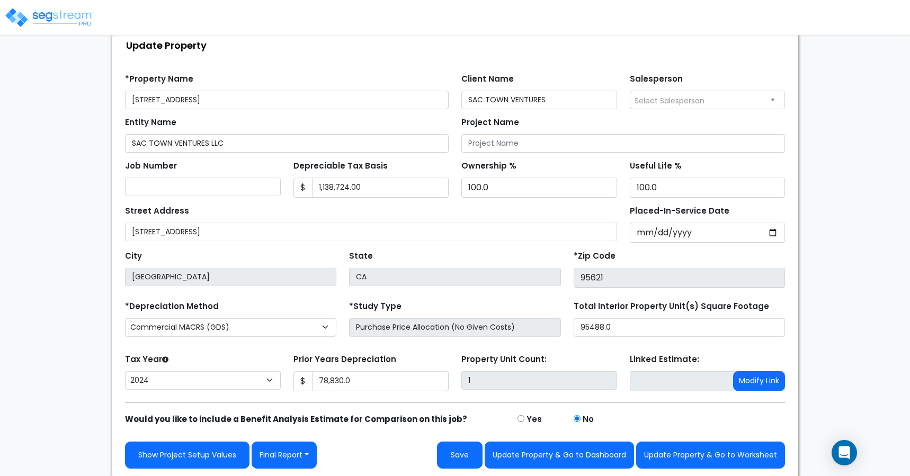
scroll to position [67, 0]
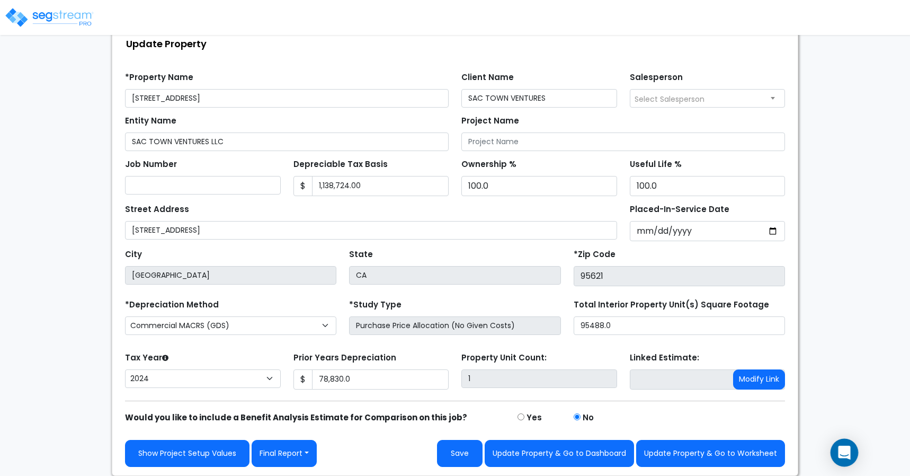
click at [834, 451] on div "Open Intercom Messenger" at bounding box center [845, 453] width 28 height 28
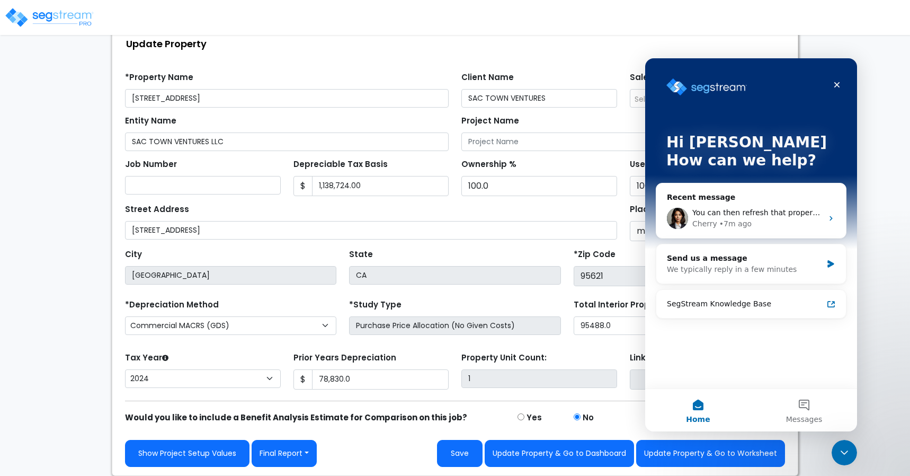
scroll to position [0, 0]
click at [729, 210] on span "You can then refresh that property setup page and the land value field will app…" at bounding box center [845, 212] width 307 height 8
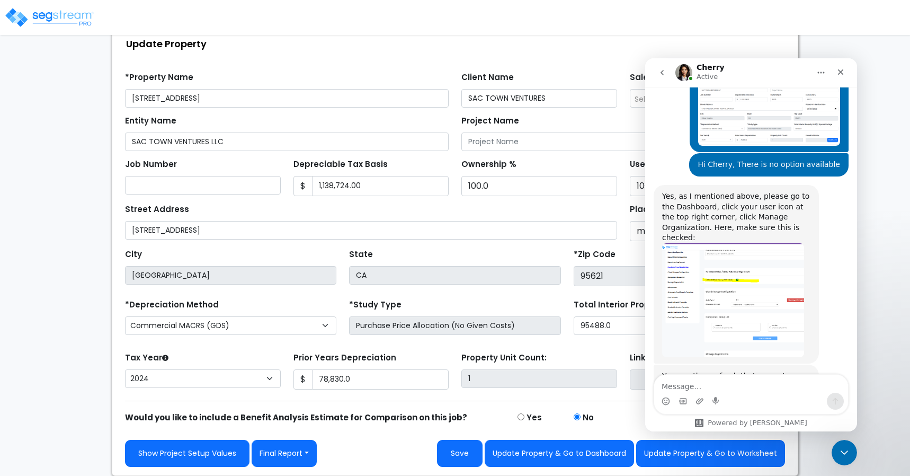
scroll to position [616, 0]
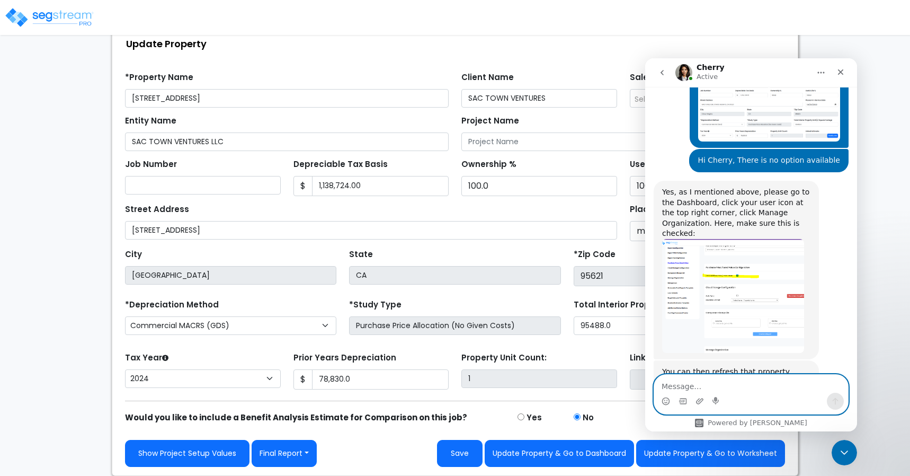
click at [679, 385] on textarea "Message…" at bounding box center [751, 383] width 194 height 18
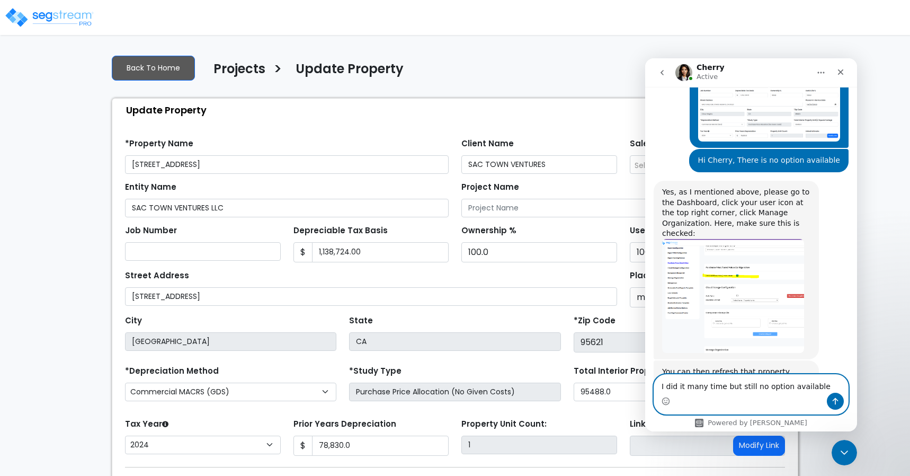
scroll to position [0, 0]
type textarea "I did it many time but still no option available"
click at [58, 14] on img at bounding box center [49, 17] width 90 height 21
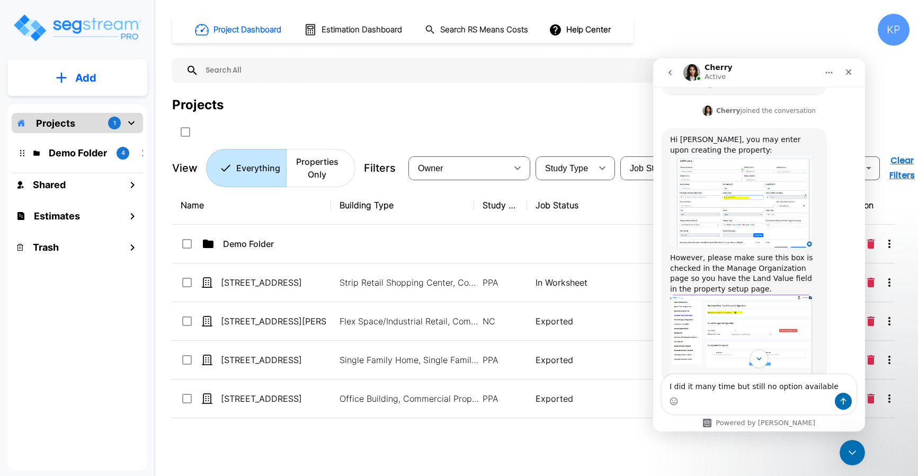
scroll to position [298, 0]
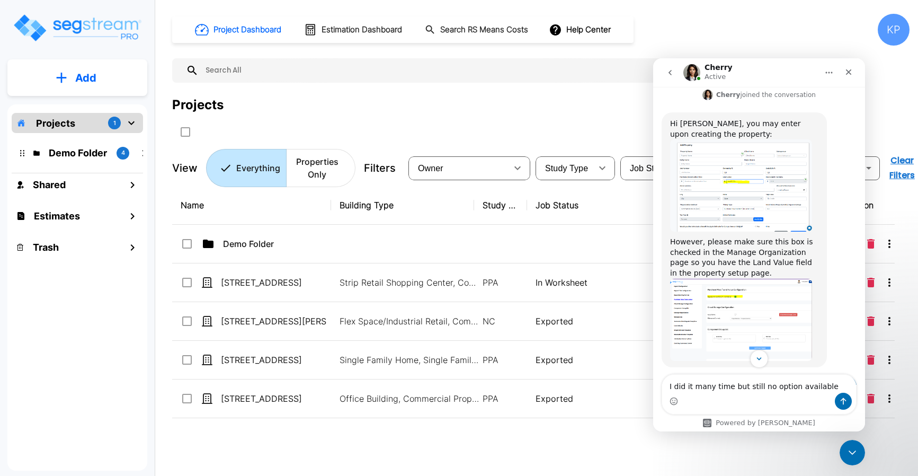
click at [892, 26] on div "KP" at bounding box center [894, 30] width 32 height 32
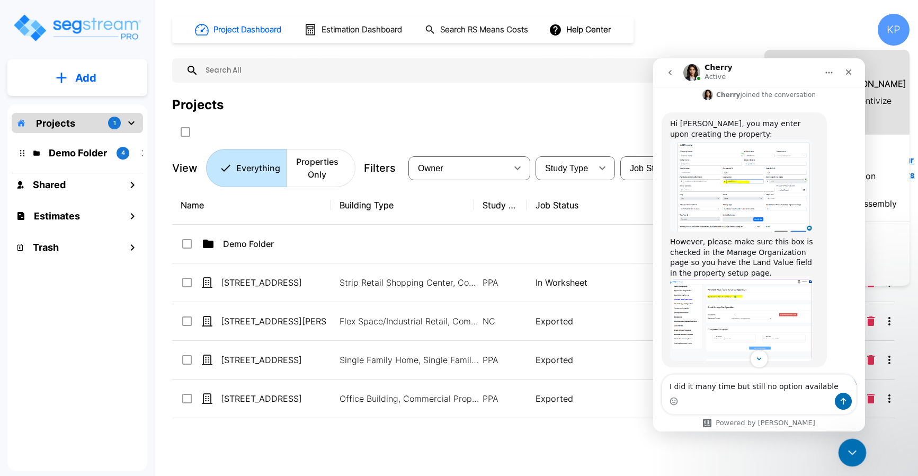
click at [856, 459] on div "Close Intercom Messenger" at bounding box center [850, 450] width 25 height 25
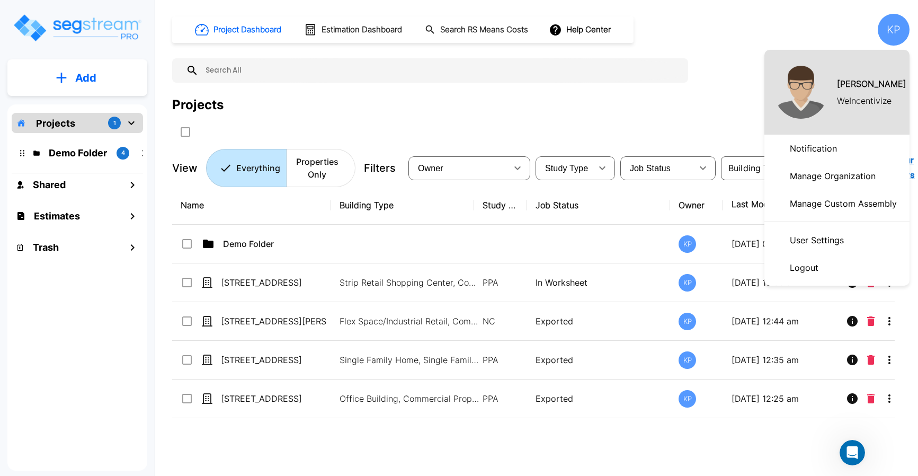
scroll to position [616, 0]
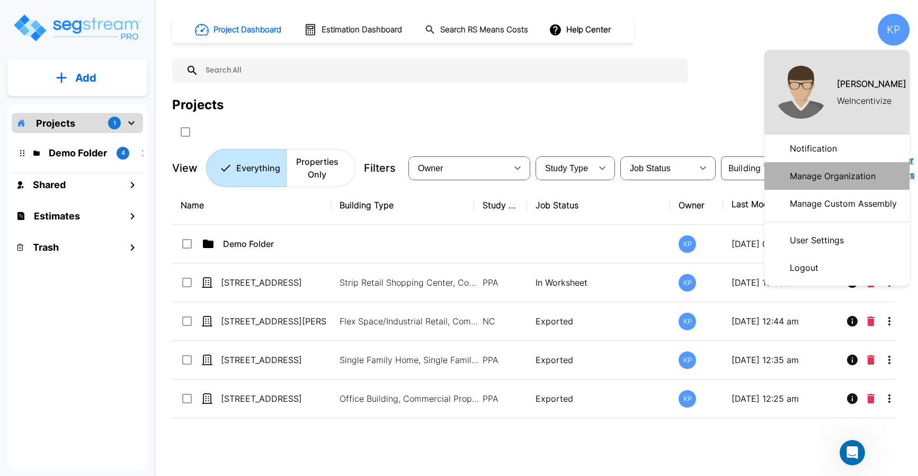
click at [814, 179] on p "Manage Organization" at bounding box center [833, 175] width 94 height 21
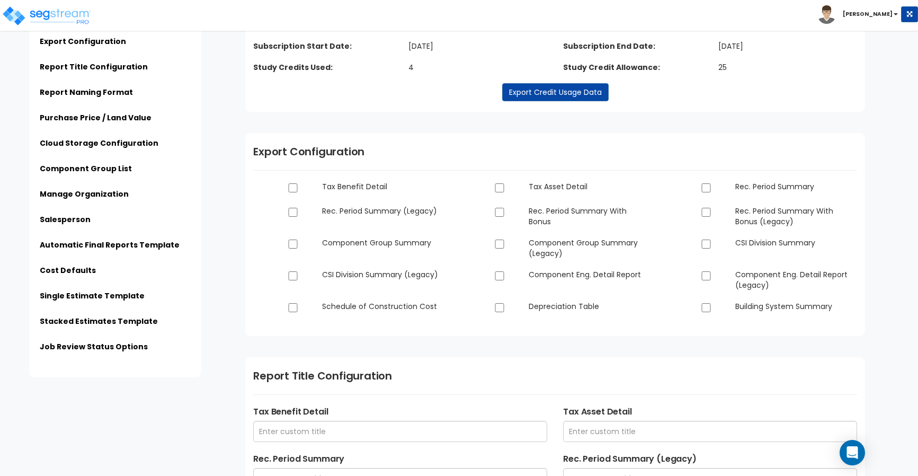
scroll to position [265, 0]
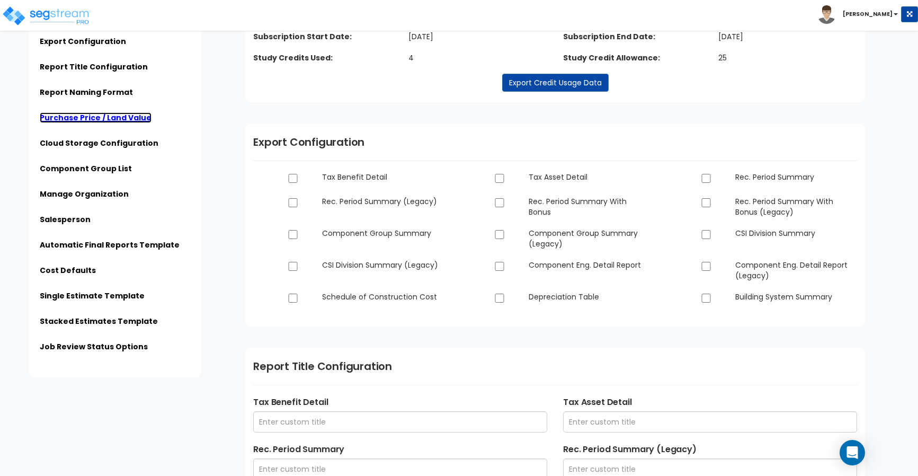
click at [115, 119] on link "Purchase Price / Land Value" at bounding box center [96, 117] width 112 height 11
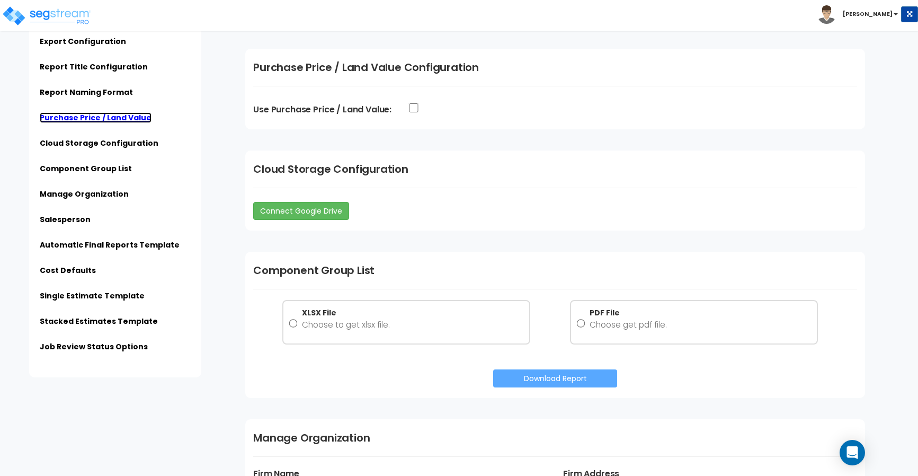
scroll to position [1116, 0]
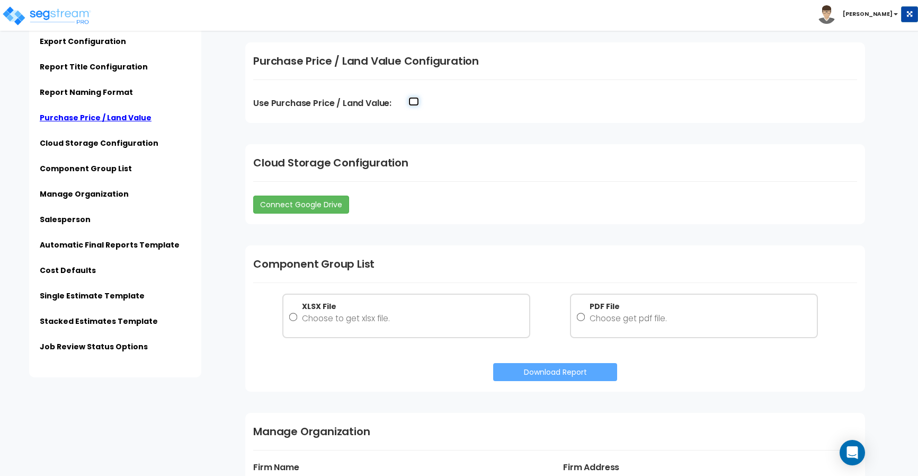
click at [414, 103] on input "Use Purchase Price / Land Value:" at bounding box center [413, 101] width 11 height 9
checkbox input "true"
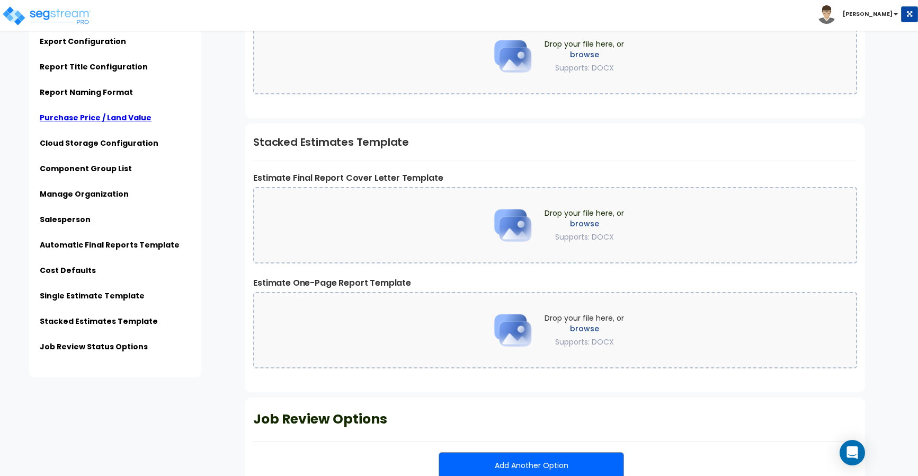
scroll to position [2629, 0]
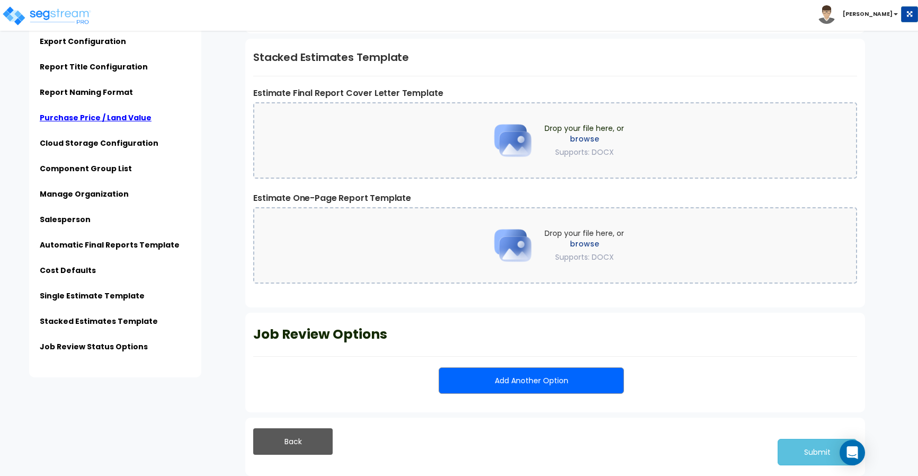
click at [503, 379] on button "Add Another Option" at bounding box center [531, 380] width 185 height 26
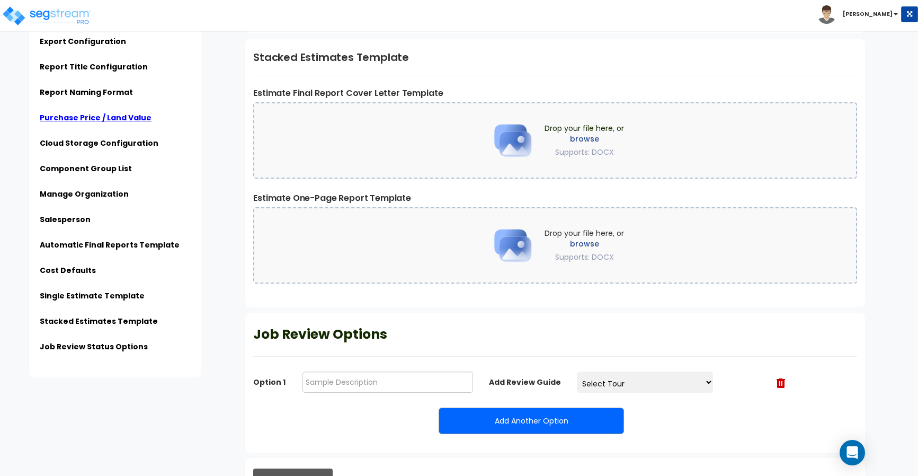
scroll to position [2670, 0]
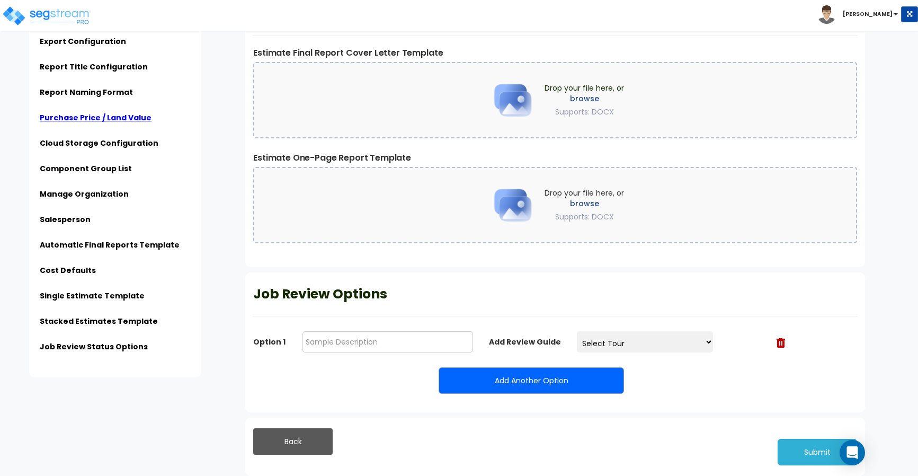
click at [813, 456] on button "Submit" at bounding box center [817, 452] width 79 height 26
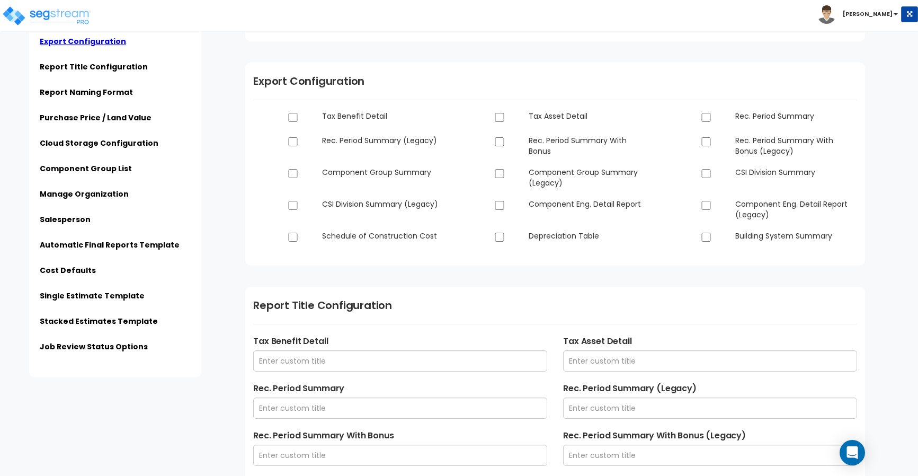
scroll to position [159, 0]
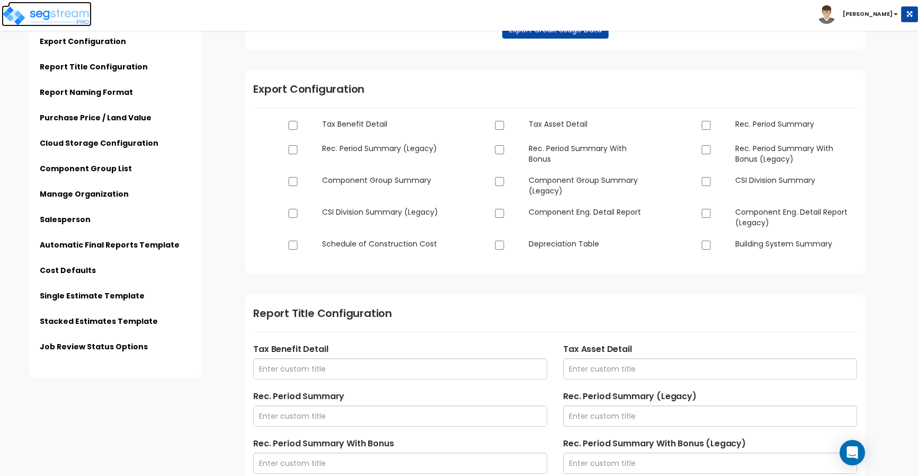
click at [70, 18] on img at bounding box center [47, 15] width 90 height 21
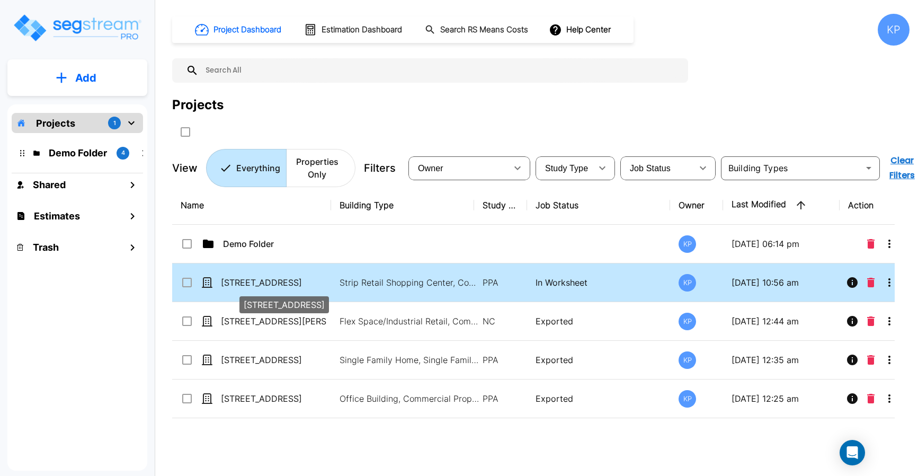
click at [252, 282] on p "[STREET_ADDRESS]" at bounding box center [274, 282] width 106 height 13
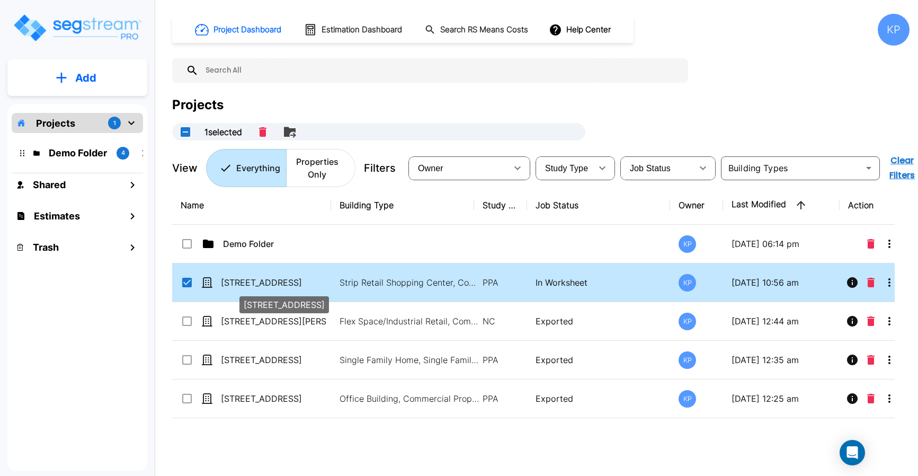
click at [252, 282] on p "[STREET_ADDRESS]" at bounding box center [274, 282] width 106 height 13
click at [279, 277] on p "[STREET_ADDRESS]" at bounding box center [274, 282] width 106 height 13
checkbox input "false"
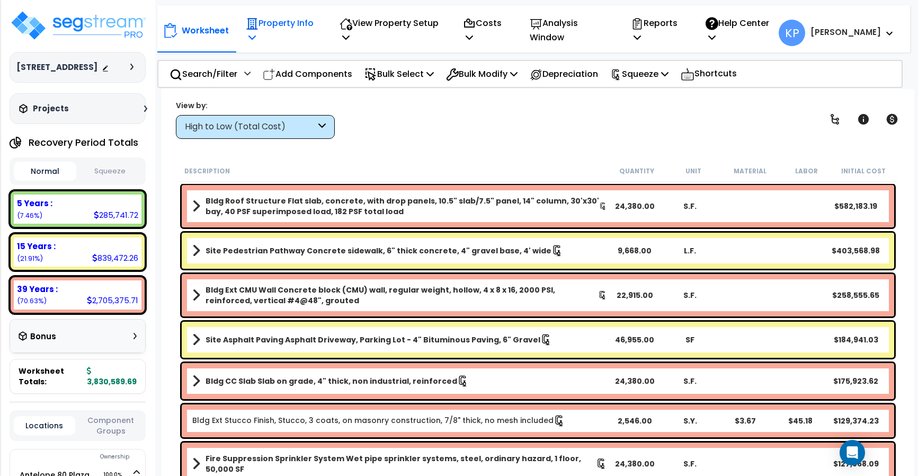
click at [279, 23] on p "Property Info" at bounding box center [282, 30] width 72 height 29
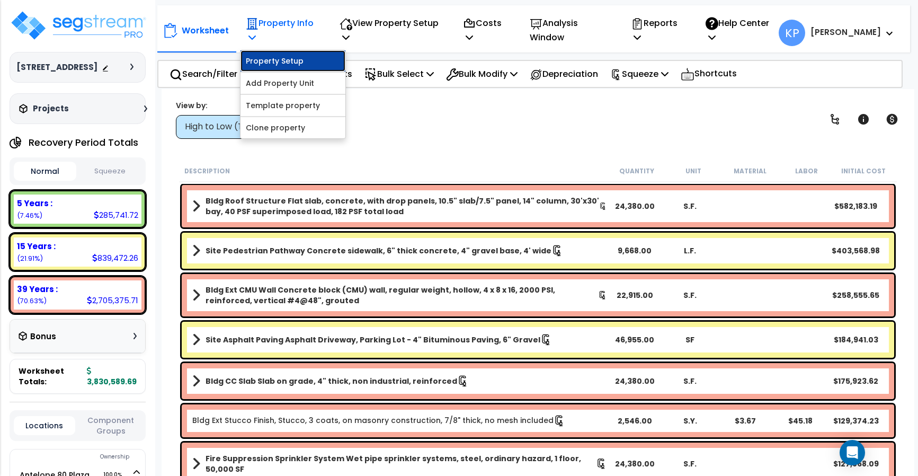
click at [274, 63] on link "Property Setup" at bounding box center [292, 60] width 105 height 21
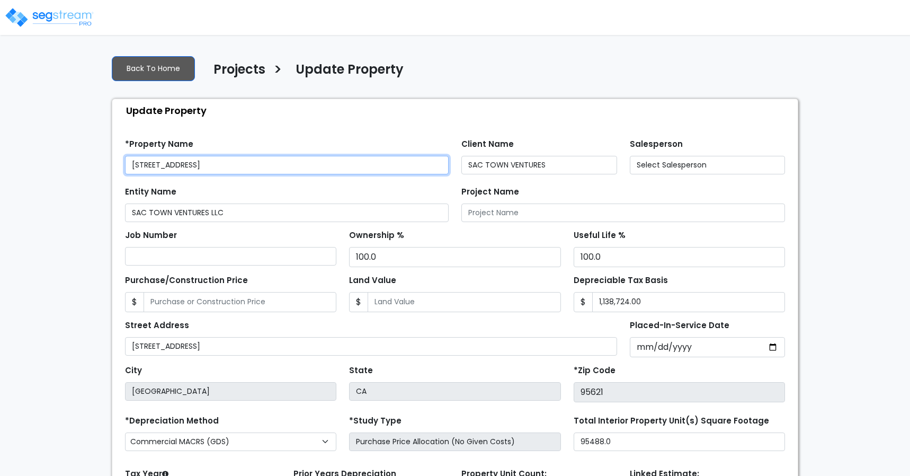
type input "78,830.0"
select select "2024"
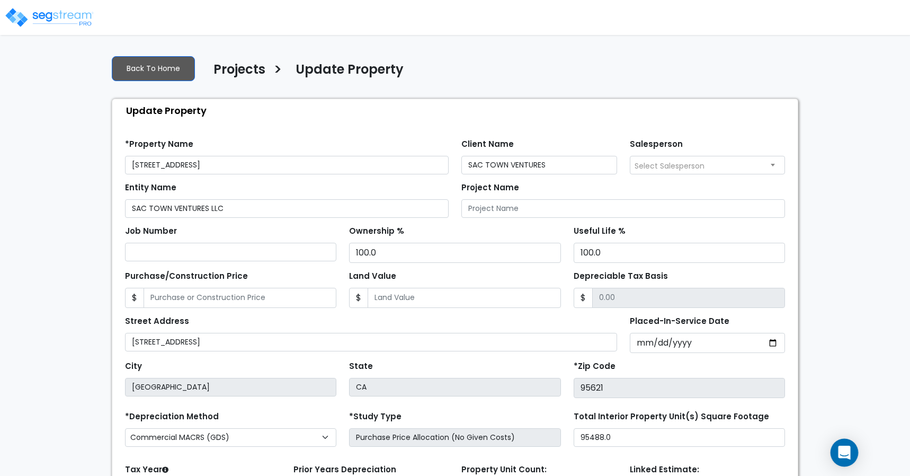
click at [839, 456] on icon "Open Intercom Messenger" at bounding box center [844, 452] width 14 height 14
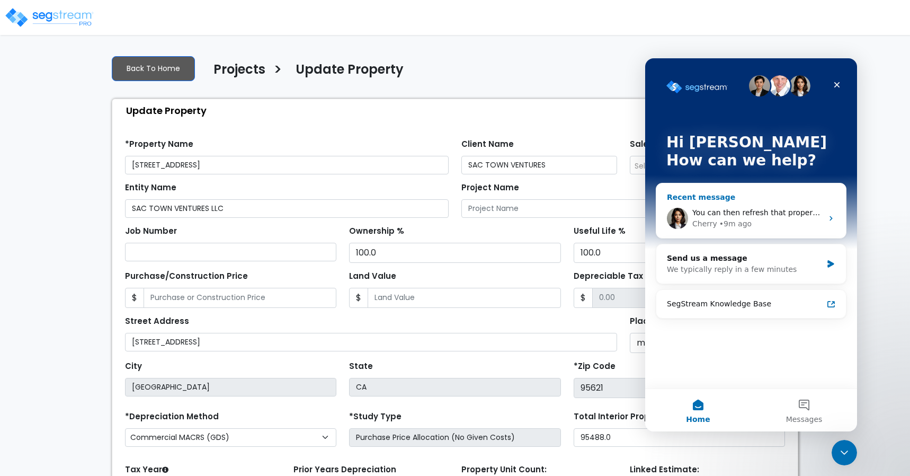
click at [693, 220] on div "Cherry" at bounding box center [704, 223] width 25 height 11
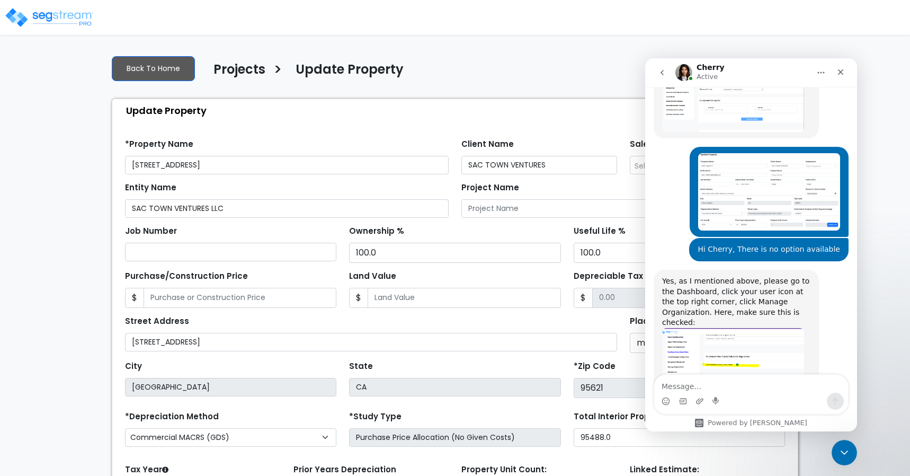
scroll to position [616, 0]
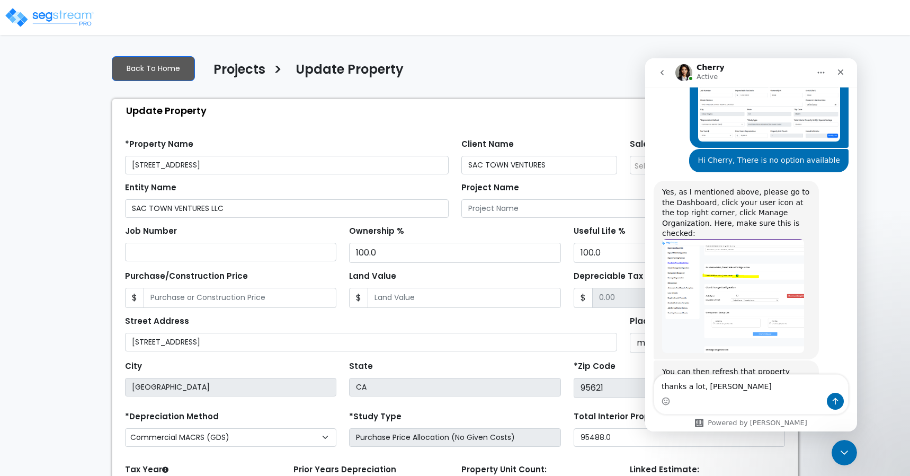
type textarea "thanks a lot, Cherry"
click at [835, 405] on button "Send a message…" at bounding box center [835, 400] width 17 height 17
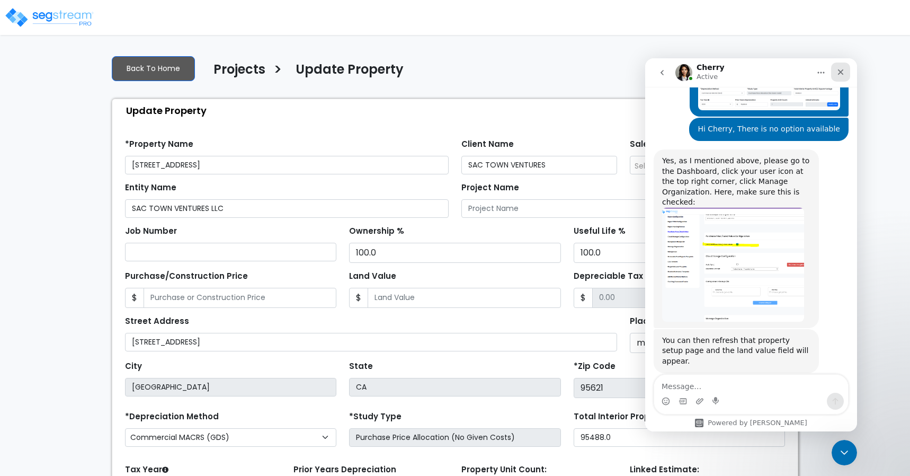
click at [843, 78] on div "Close" at bounding box center [840, 72] width 19 height 19
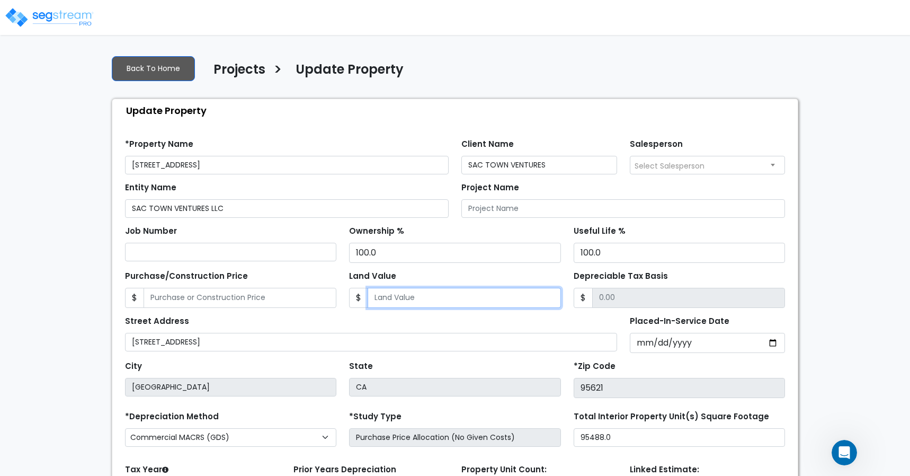
click at [461, 301] on input "Land Value" at bounding box center [464, 298] width 193 height 20
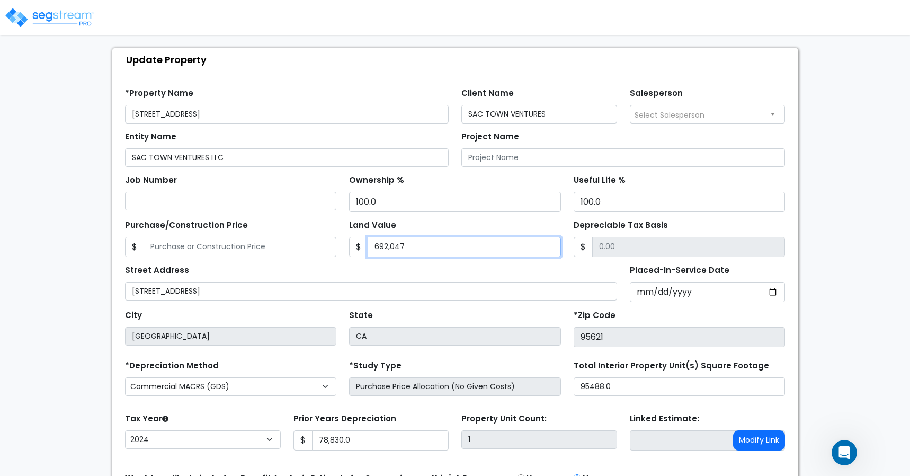
scroll to position [112, 0]
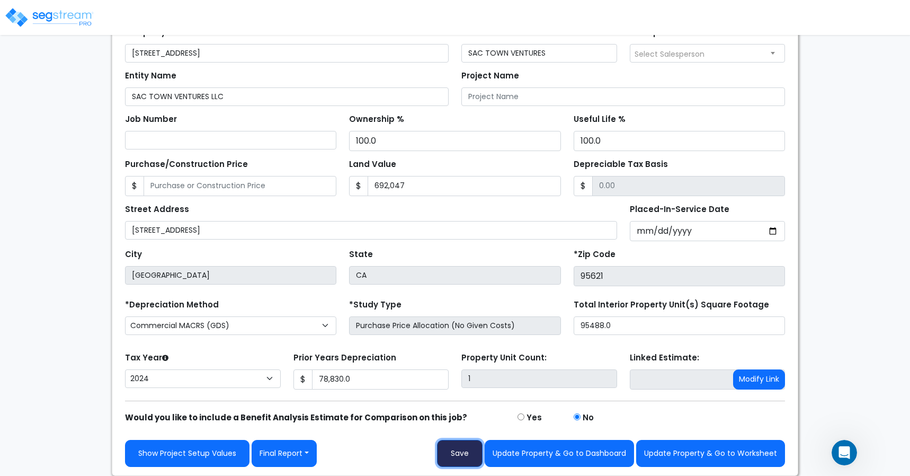
click at [463, 451] on button "Save" at bounding box center [460, 453] width 46 height 27
type input "692047"
type input "78830"
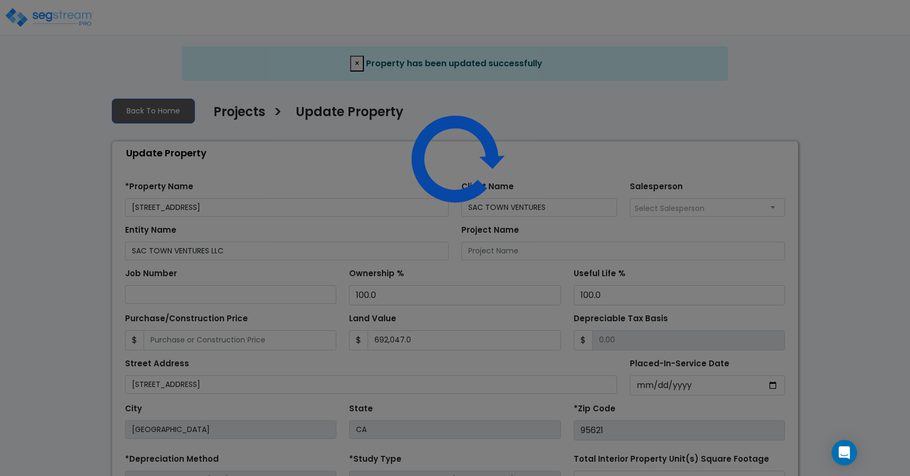
select select "2024"
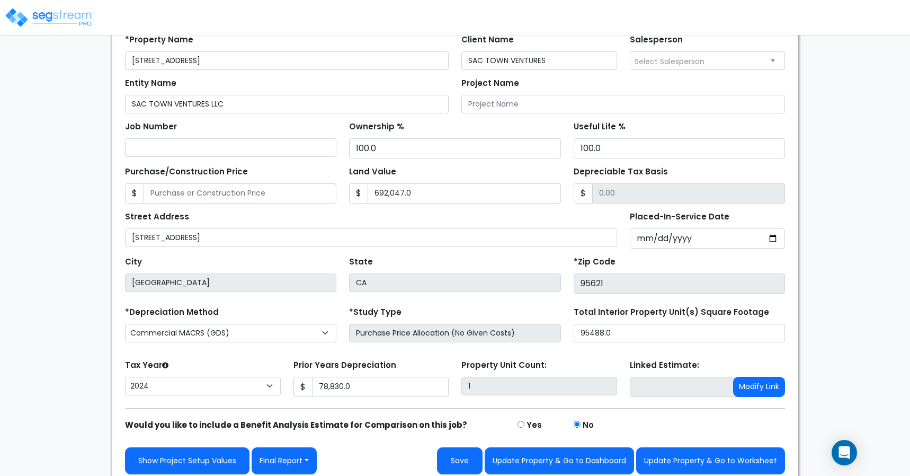
scroll to position [112, 0]
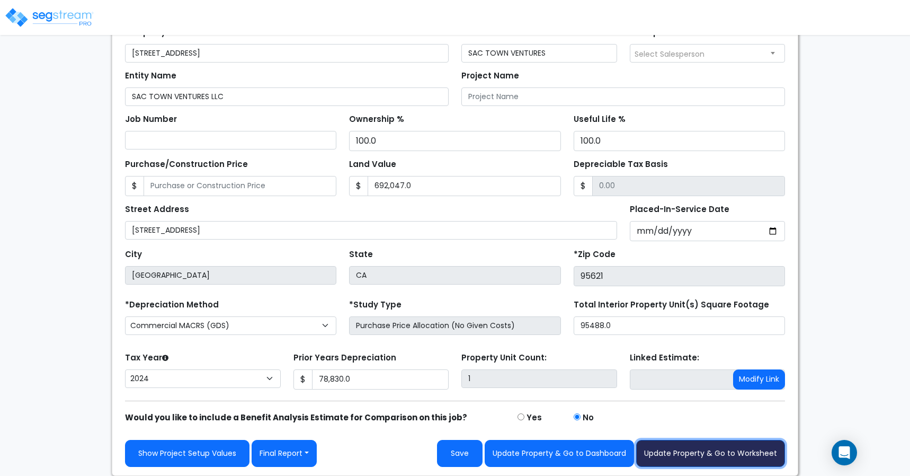
click at [687, 456] on button "Update Property & Go to Worksheet" at bounding box center [710, 453] width 149 height 27
type input "692047"
type input "78830"
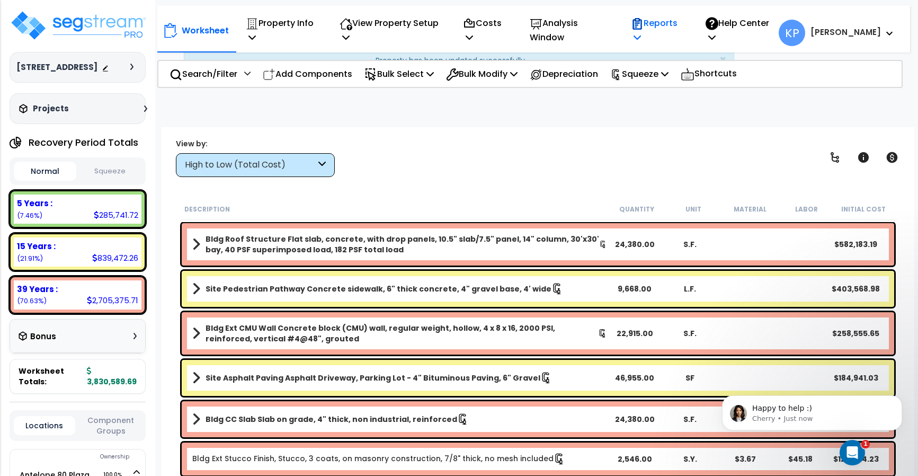
click at [641, 34] on icon at bounding box center [637, 37] width 7 height 8
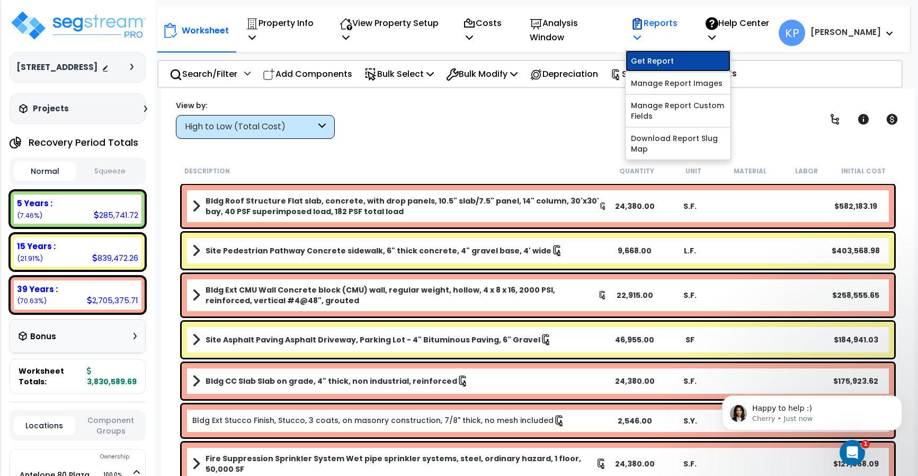
click at [705, 64] on link "Get Report" at bounding box center [678, 60] width 105 height 21
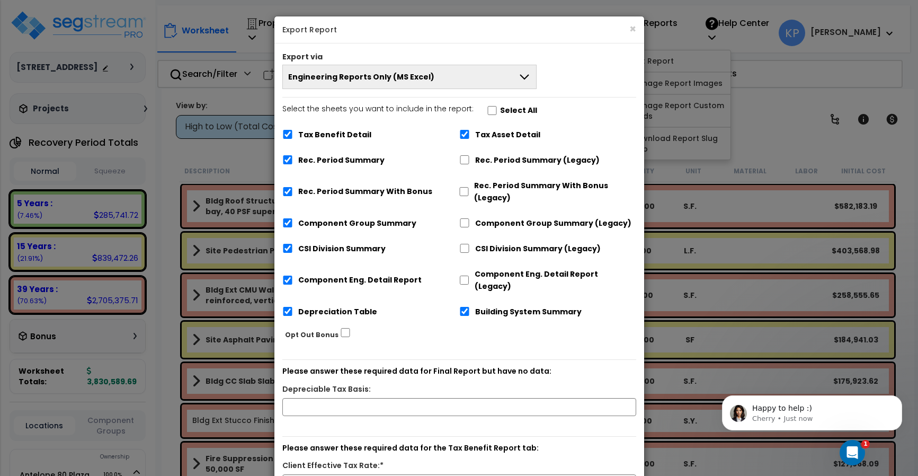
click at [425, 84] on button "Engineering Reports Only (MS Excel)" at bounding box center [409, 77] width 255 height 24
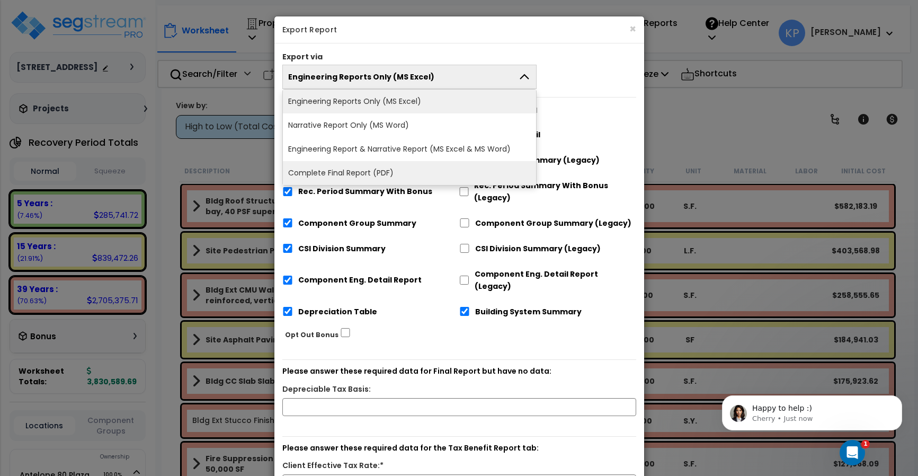
click at [338, 177] on li "Complete Final Report (PDF)" at bounding box center [410, 173] width 254 height 24
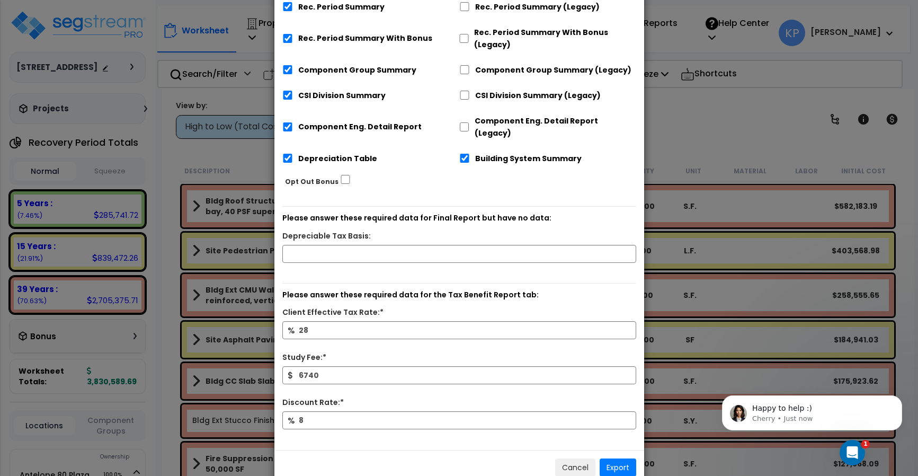
scroll to position [195, 0]
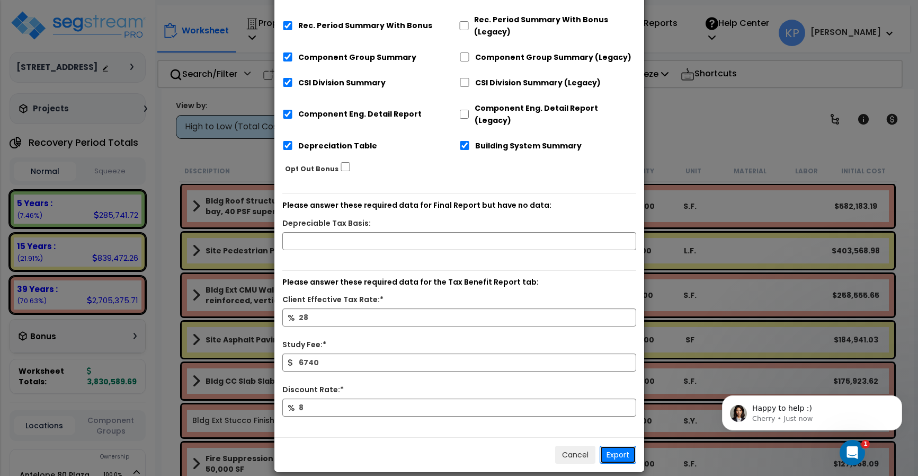
click at [614, 445] on button "Export" at bounding box center [618, 454] width 37 height 18
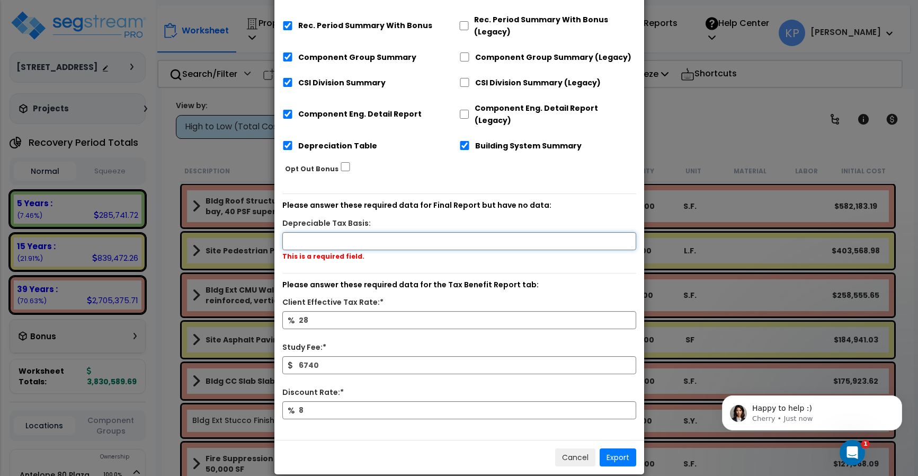
click at [364, 232] on input "text" at bounding box center [459, 241] width 354 height 18
click at [338, 232] on input "text" at bounding box center [459, 241] width 354 height 18
click at [324, 233] on input "text" at bounding box center [459, 241] width 354 height 18
click at [567, 448] on button "Cancel" at bounding box center [575, 457] width 40 height 18
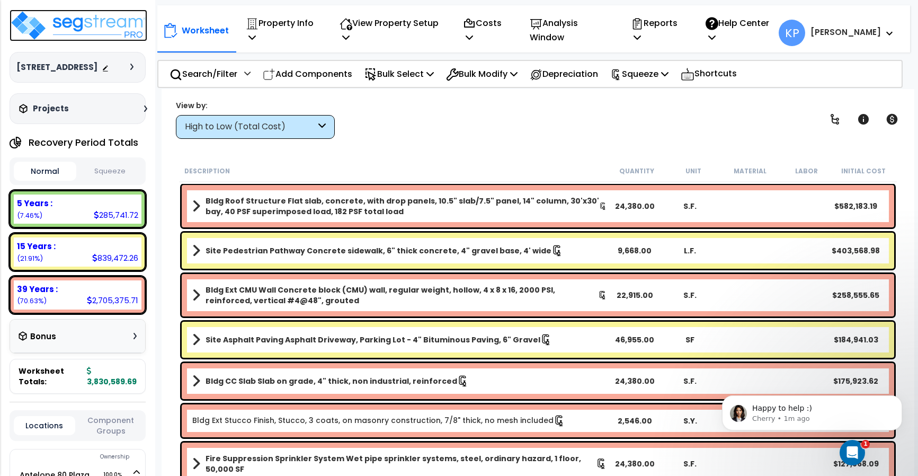
click at [60, 26] on img at bounding box center [79, 26] width 138 height 32
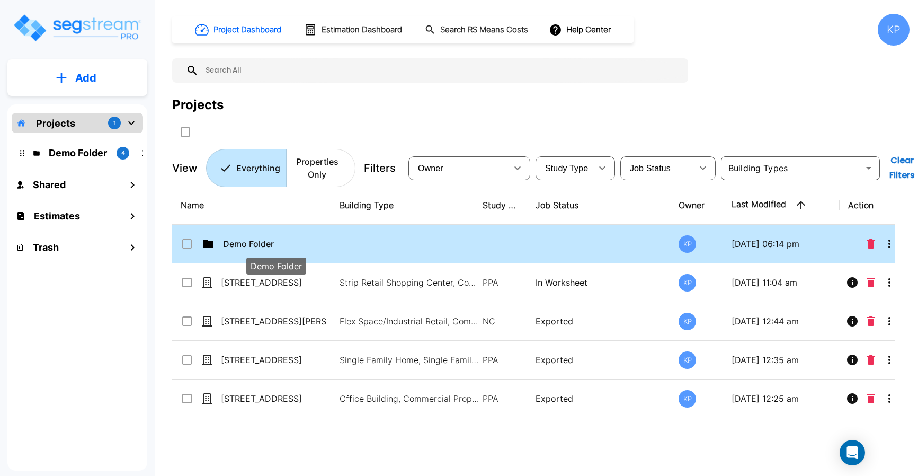
click at [240, 240] on p "Demo Folder" at bounding box center [276, 243] width 106 height 13
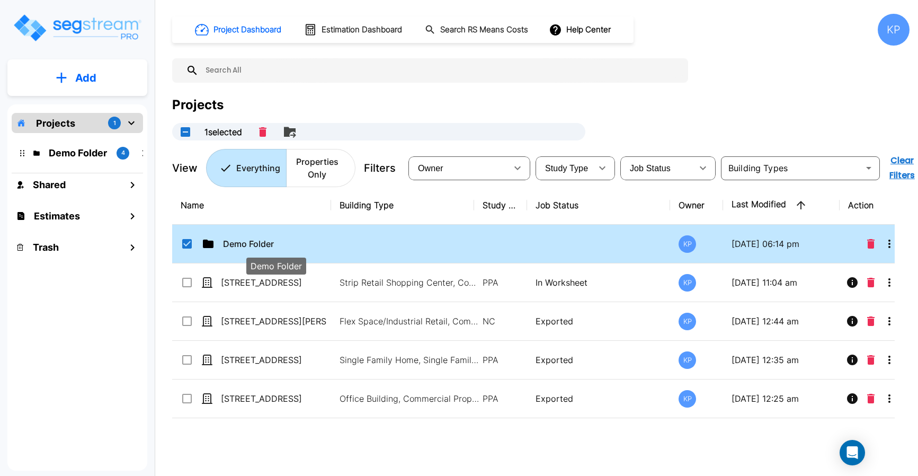
click at [240, 240] on p "Demo Folder" at bounding box center [276, 243] width 106 height 13
checkbox input "false"
click at [240, 240] on p "Demo Folder" at bounding box center [276, 243] width 106 height 13
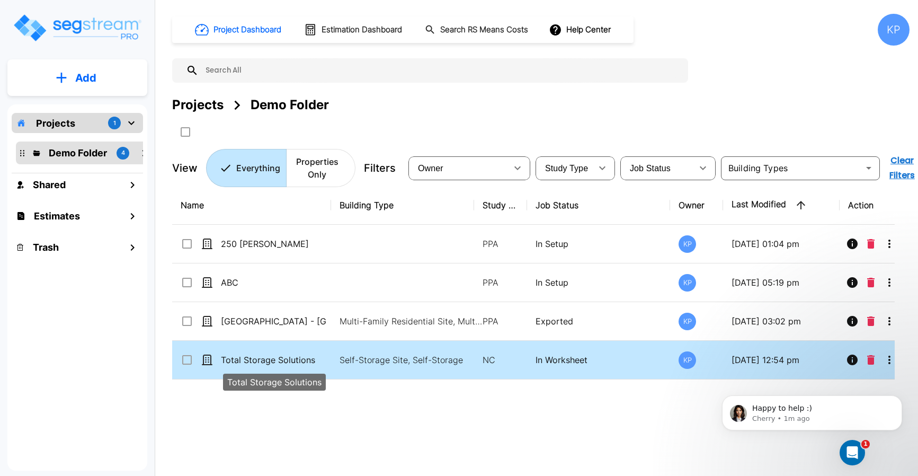
click at [246, 359] on p "Total Storage Solutions" at bounding box center [274, 359] width 106 height 13
checkbox input "true"
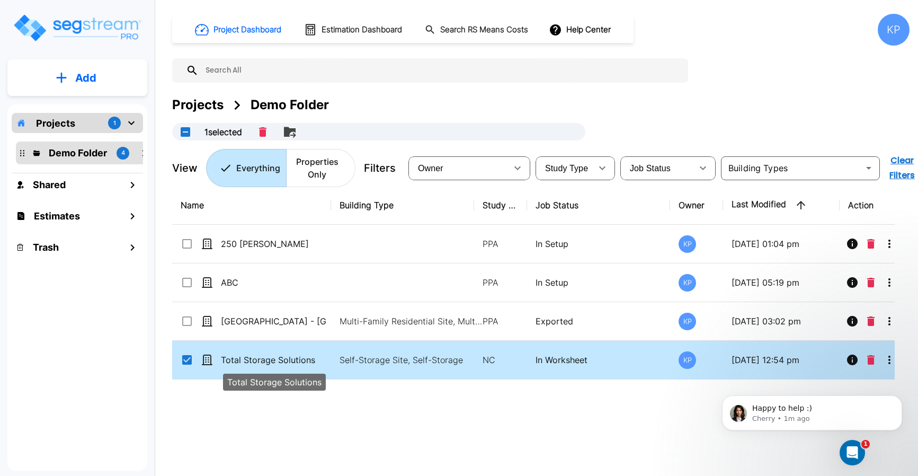
click at [246, 359] on p "Total Storage Solutions" at bounding box center [274, 359] width 106 height 13
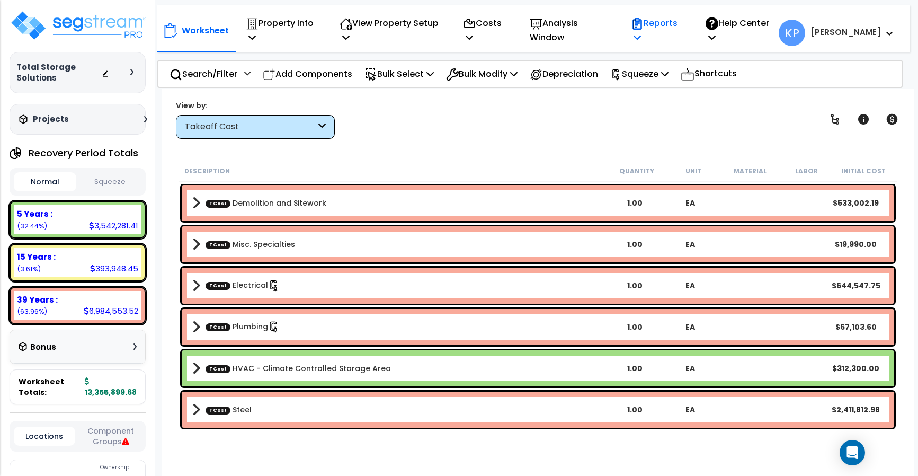
click at [641, 37] on icon at bounding box center [637, 37] width 7 height 8
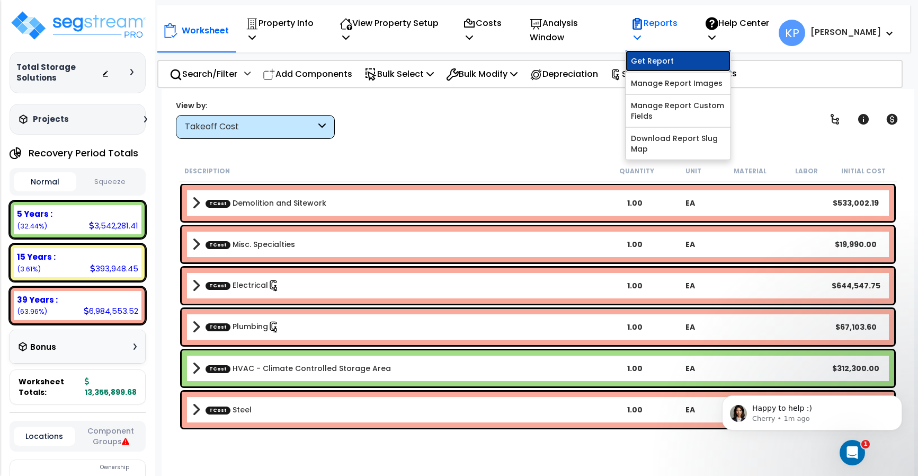
click at [680, 65] on link "Get Report" at bounding box center [678, 60] width 105 height 21
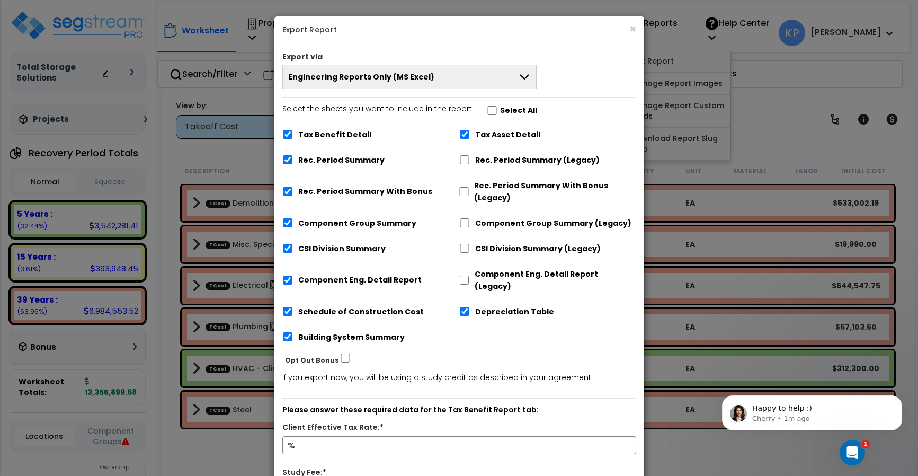
click at [800, 99] on div "× Export Report Export via Engineering Reports Only (MS Excel) Engineering Repo…" at bounding box center [459, 238] width 918 height 476
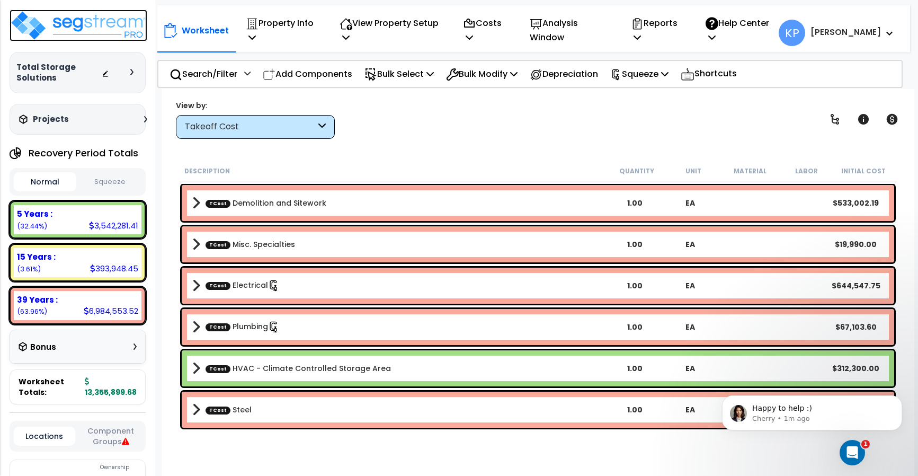
click at [76, 33] on img at bounding box center [79, 26] width 138 height 32
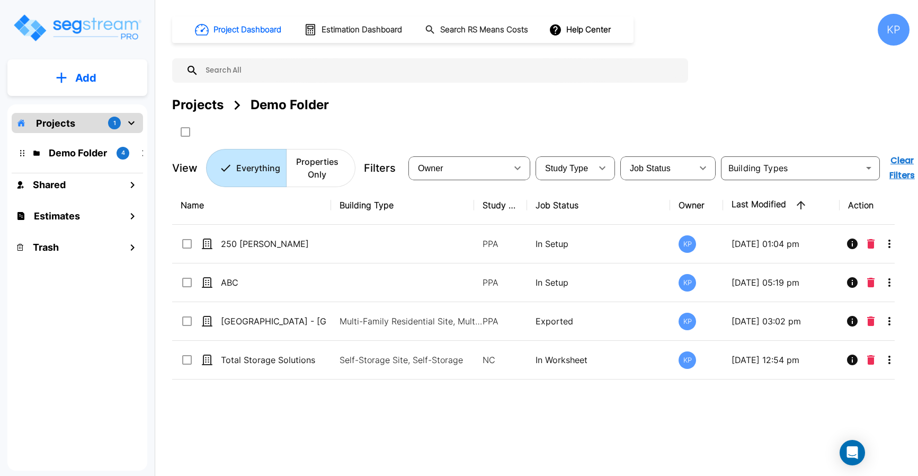
click at [55, 120] on p "Projects" at bounding box center [55, 123] width 39 height 14
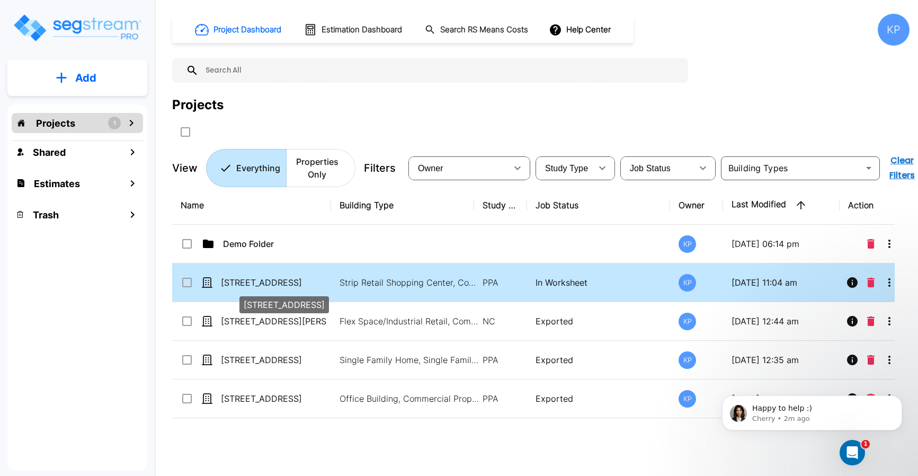
click at [251, 285] on p "[STREET_ADDRESS]" at bounding box center [274, 282] width 106 height 13
checkbox input "true"
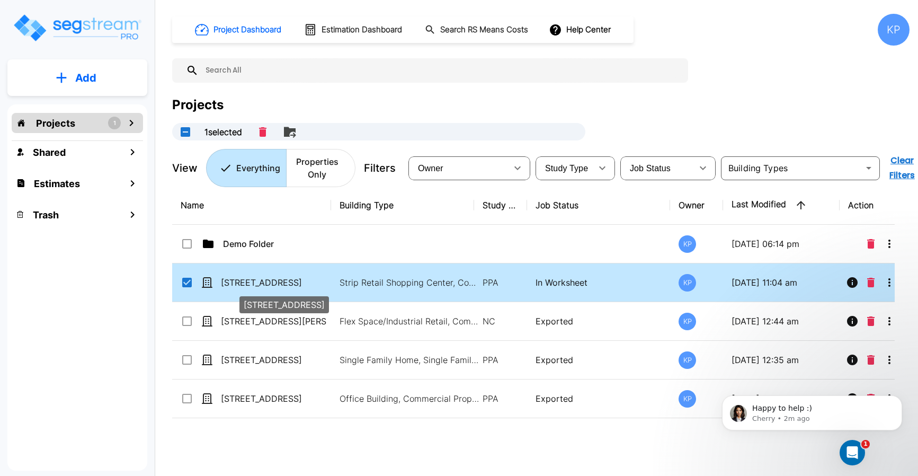
click at [251, 285] on p "[STREET_ADDRESS]" at bounding box center [274, 282] width 106 height 13
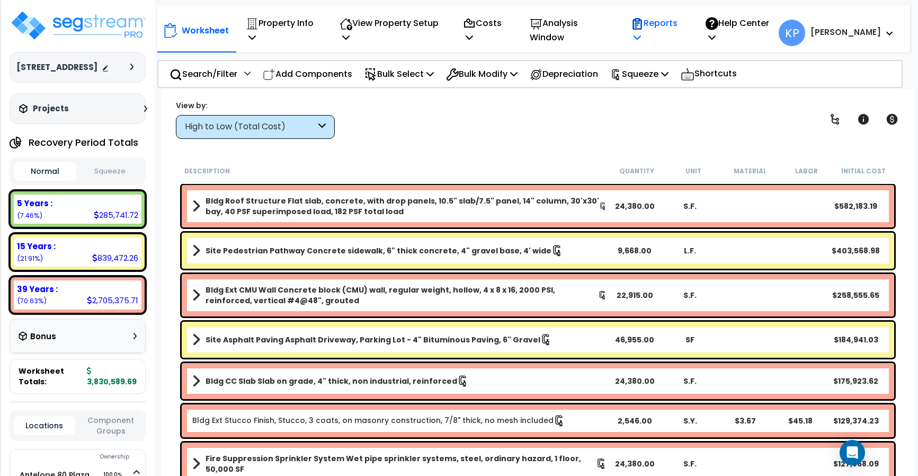
click at [663, 37] on p "Reports" at bounding box center [656, 30] width 51 height 29
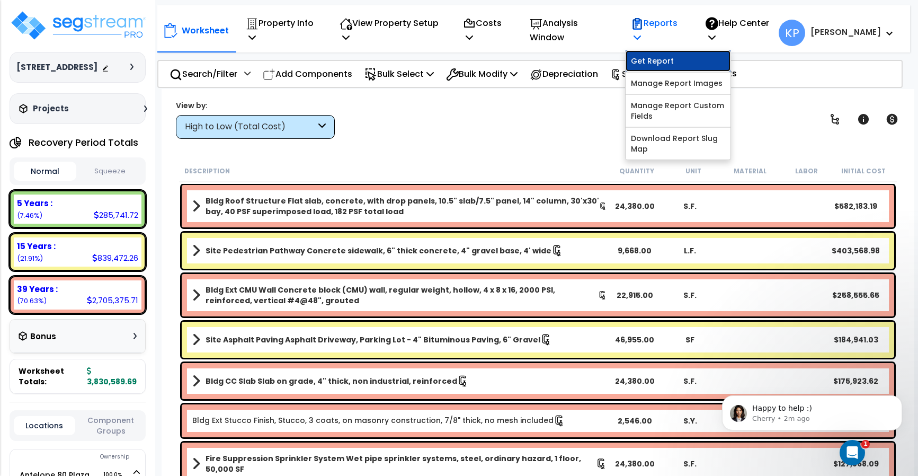
click at [680, 66] on link "Get Report" at bounding box center [678, 60] width 105 height 21
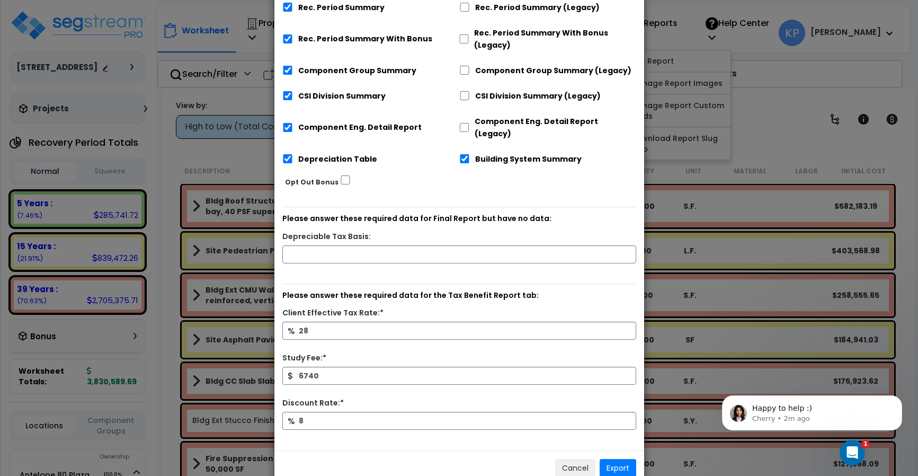
scroll to position [166, 0]
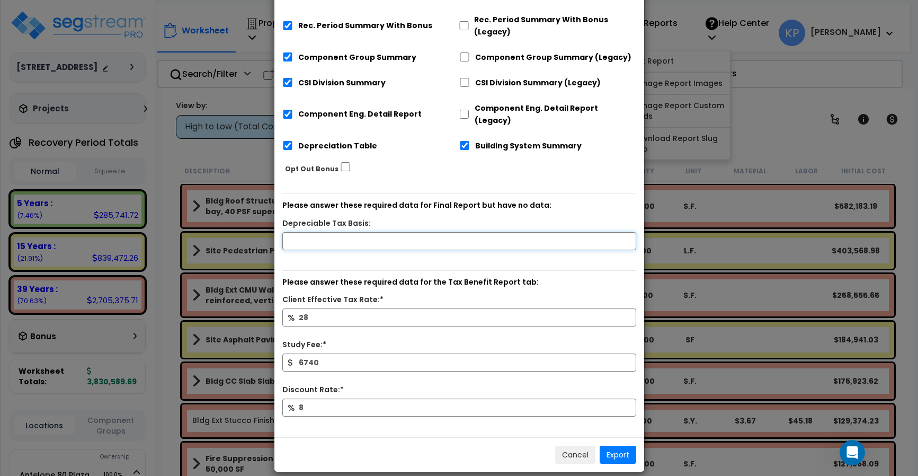
click at [305, 232] on input "text" at bounding box center [459, 241] width 354 height 18
click at [321, 232] on input "text" at bounding box center [459, 241] width 354 height 18
type input "1,138,724"
click at [618, 445] on button "Export" at bounding box center [618, 454] width 37 height 18
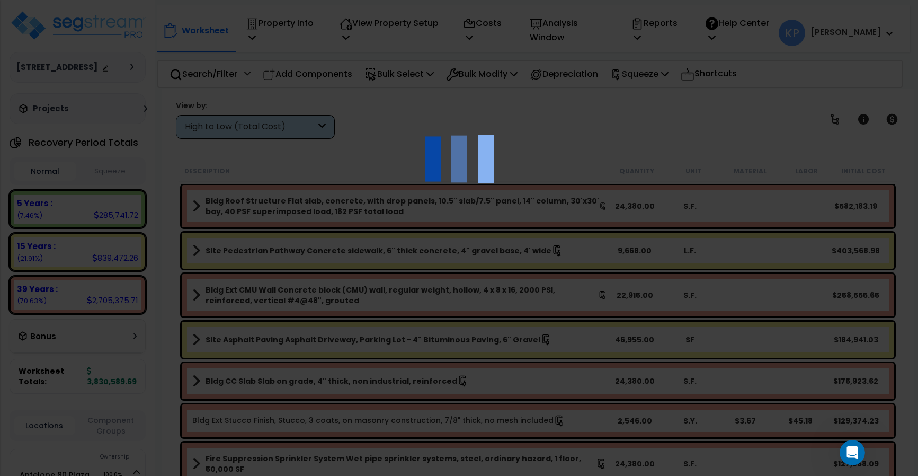
scroll to position [0, 0]
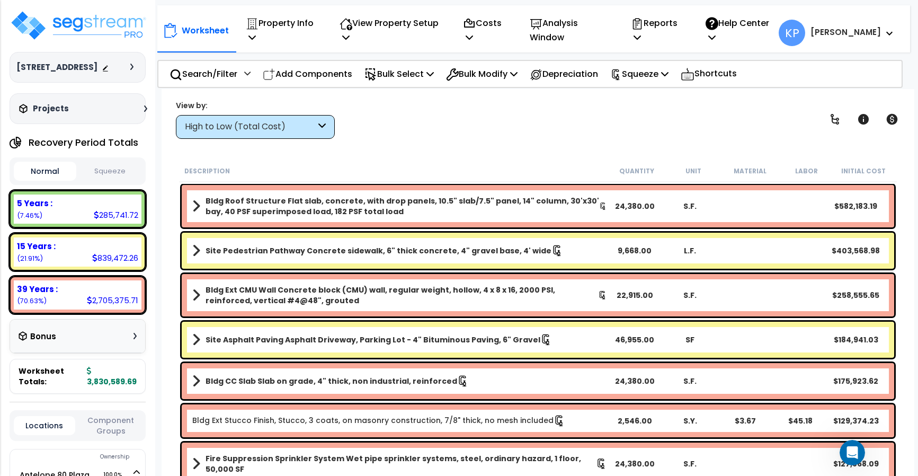
click at [880, 98] on div "Worksheet Property Info Property Setup Add Property Unit Template property Clon…" at bounding box center [538, 327] width 753 height 476
click at [675, 30] on p "Reports" at bounding box center [656, 30] width 51 height 29
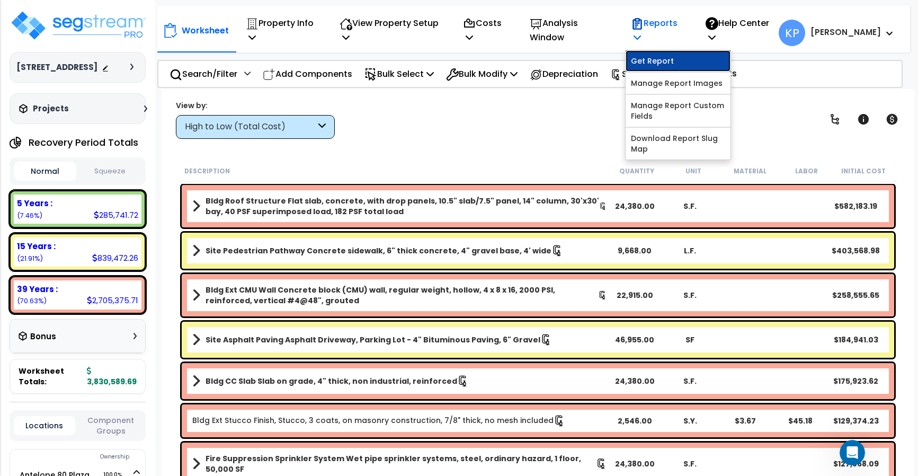
click at [675, 57] on link "Get Report" at bounding box center [678, 60] width 105 height 21
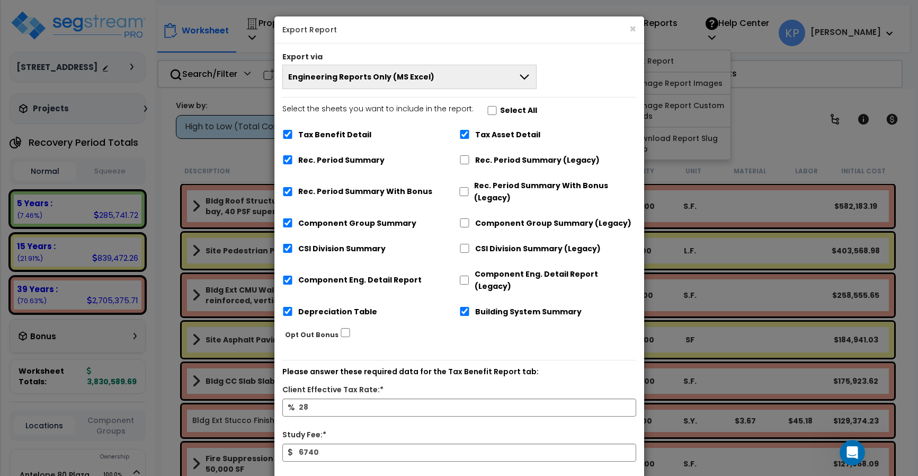
click at [368, 83] on button "Engineering Reports Only (MS Excel)" at bounding box center [409, 77] width 255 height 24
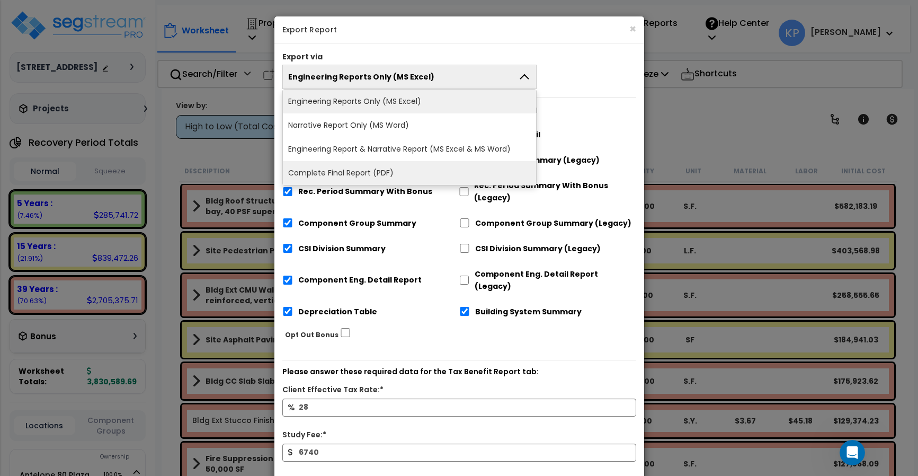
click at [337, 175] on li "Complete Final Report (PDF)" at bounding box center [410, 173] width 254 height 24
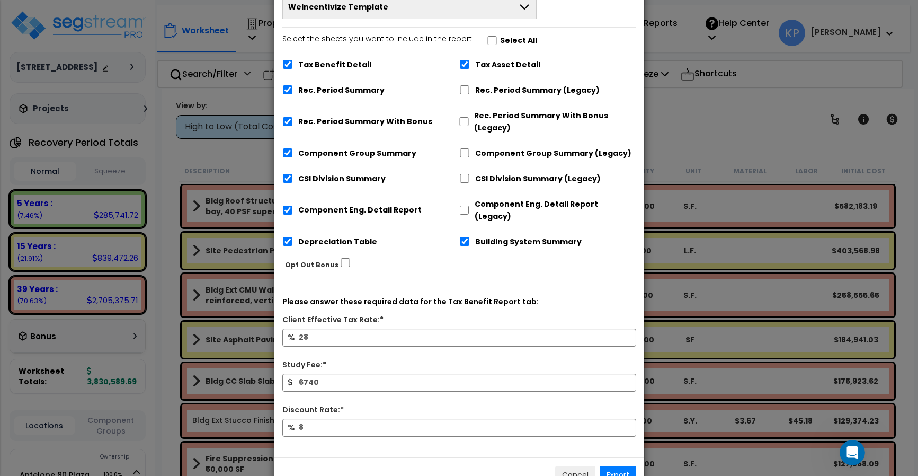
scroll to position [120, 0]
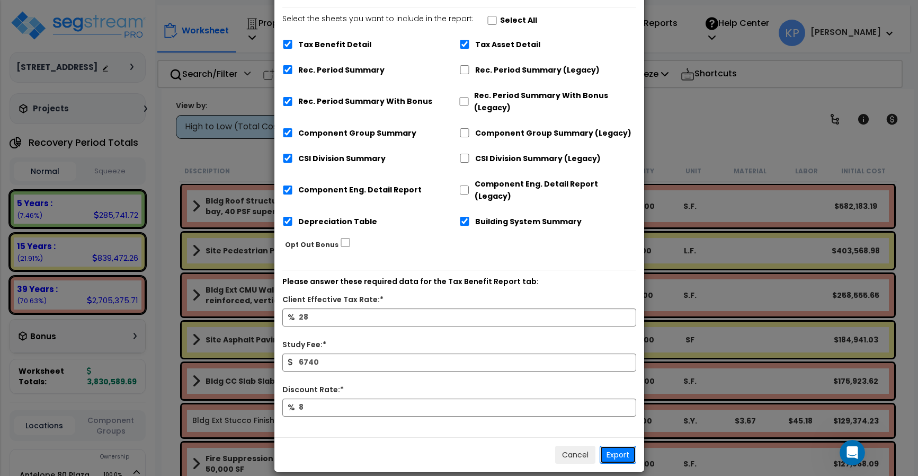
click at [621, 446] on button "Export" at bounding box center [618, 454] width 37 height 18
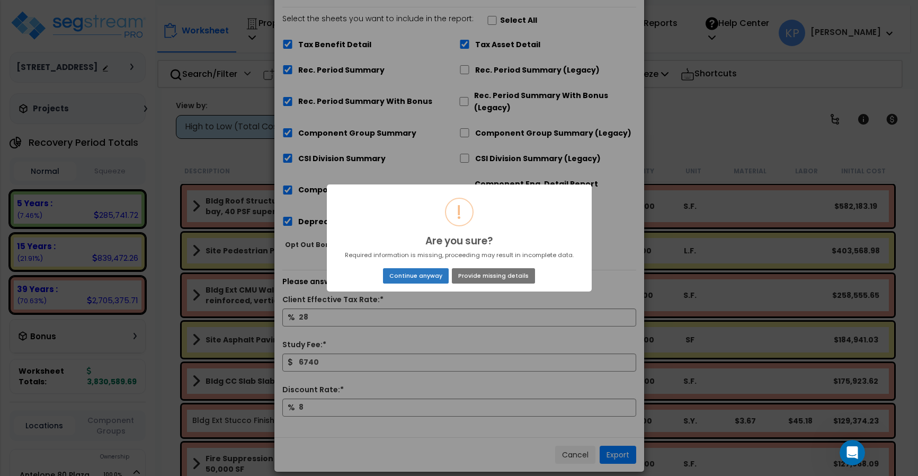
click at [409, 275] on button "Continue anyway" at bounding box center [415, 275] width 65 height 15
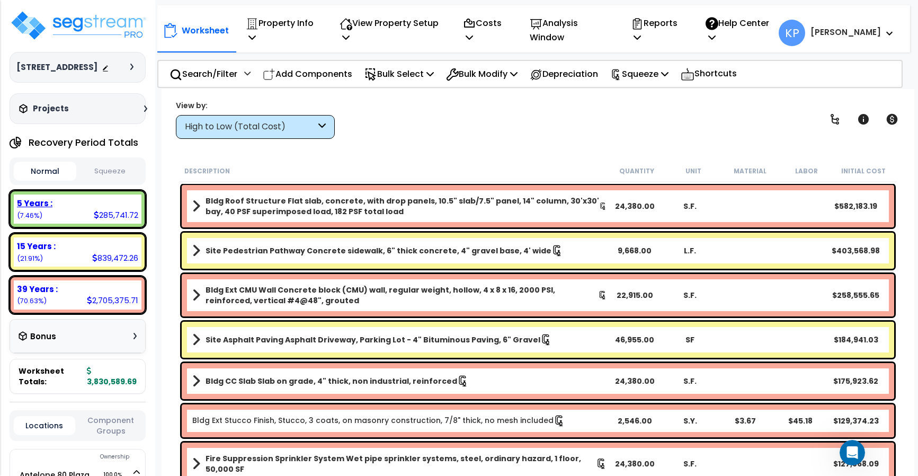
scroll to position [47, 0]
